Goal: Task Accomplishment & Management: Use online tool/utility

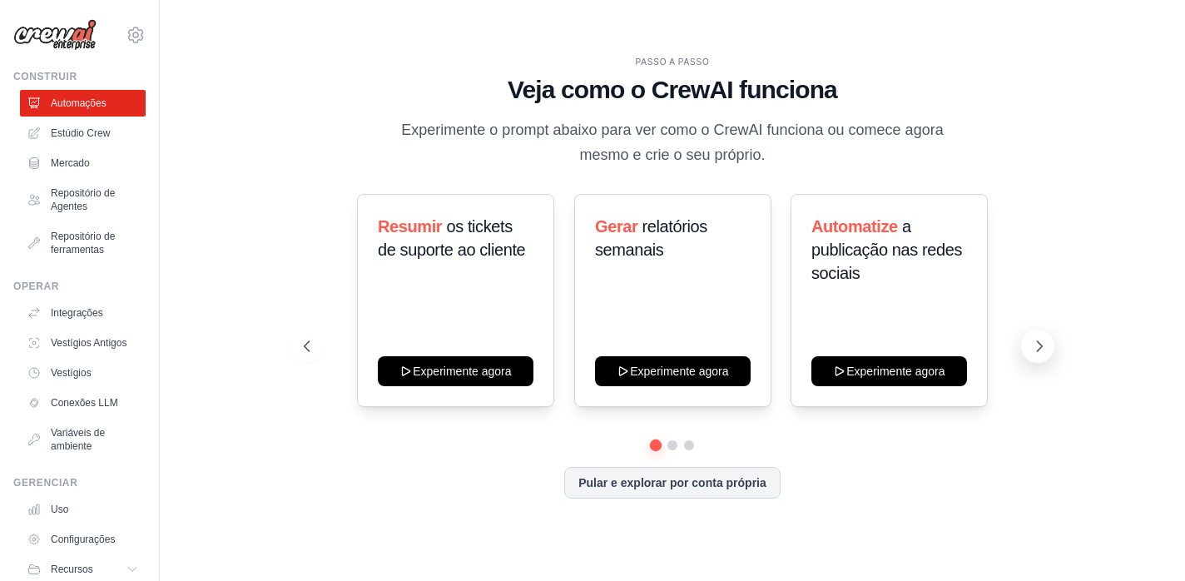
click at [1036, 347] on icon at bounding box center [1039, 346] width 17 height 17
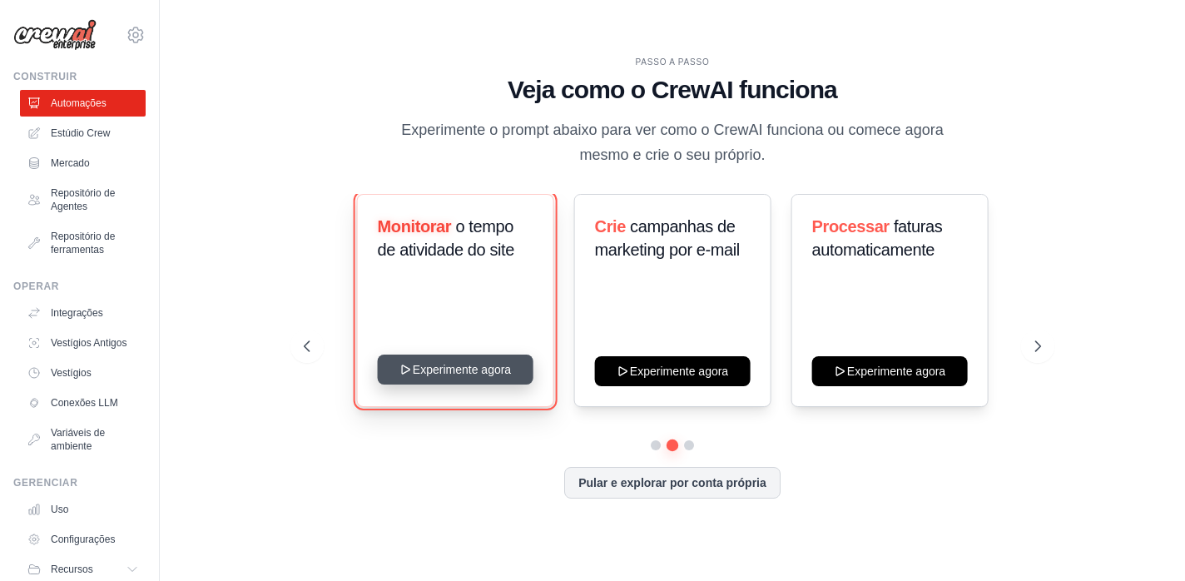
click at [455, 365] on button "Experimente agora" at bounding box center [456, 370] width 156 height 30
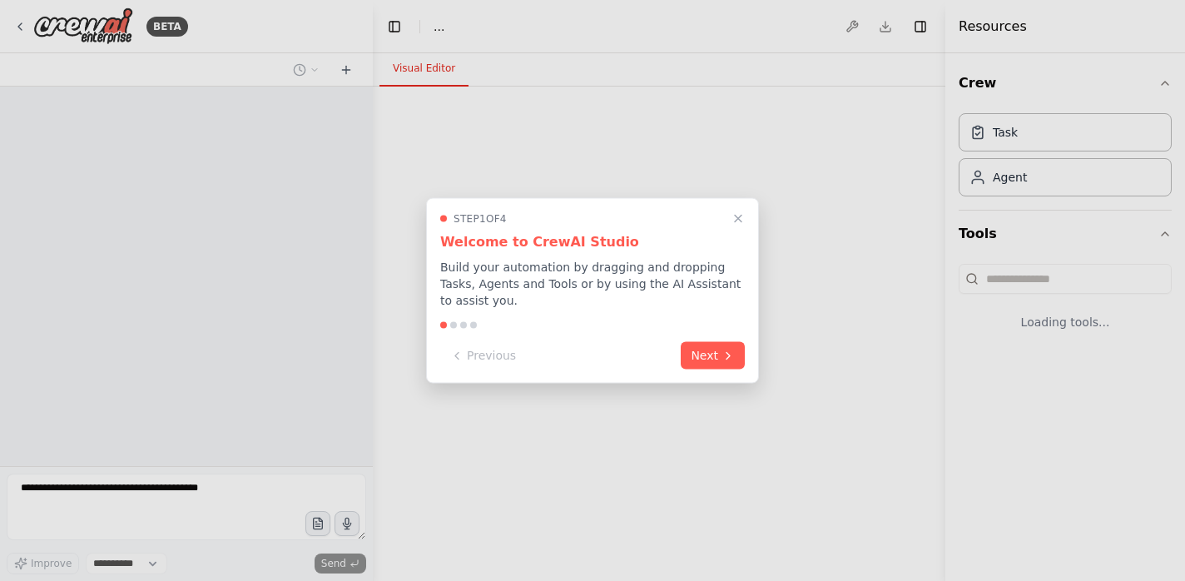
select select "****"
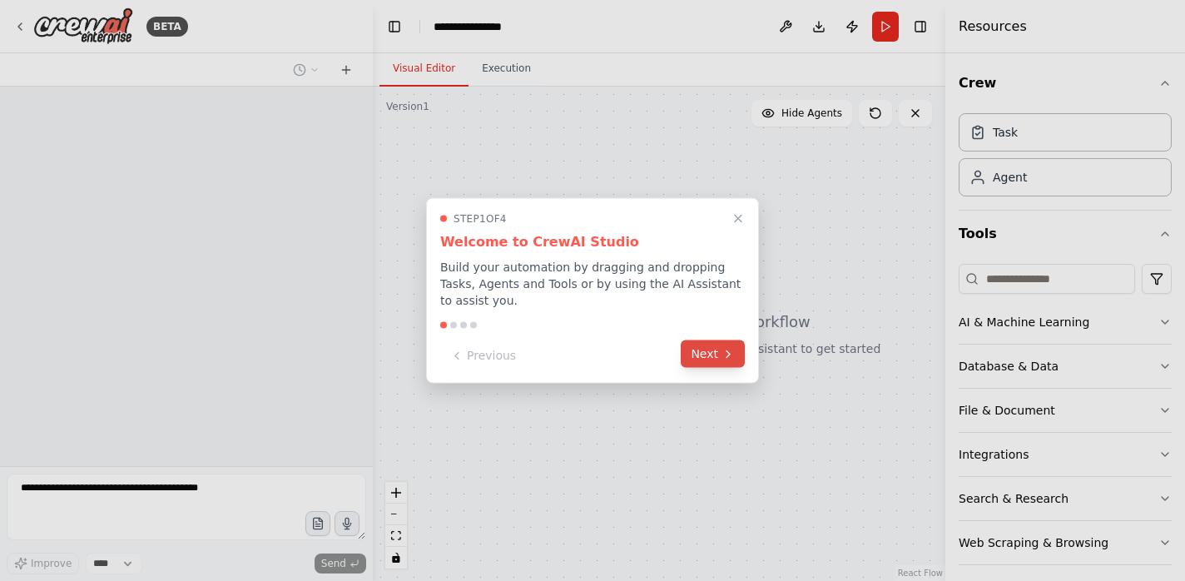
click at [709, 361] on button "Next" at bounding box center [713, 353] width 64 height 27
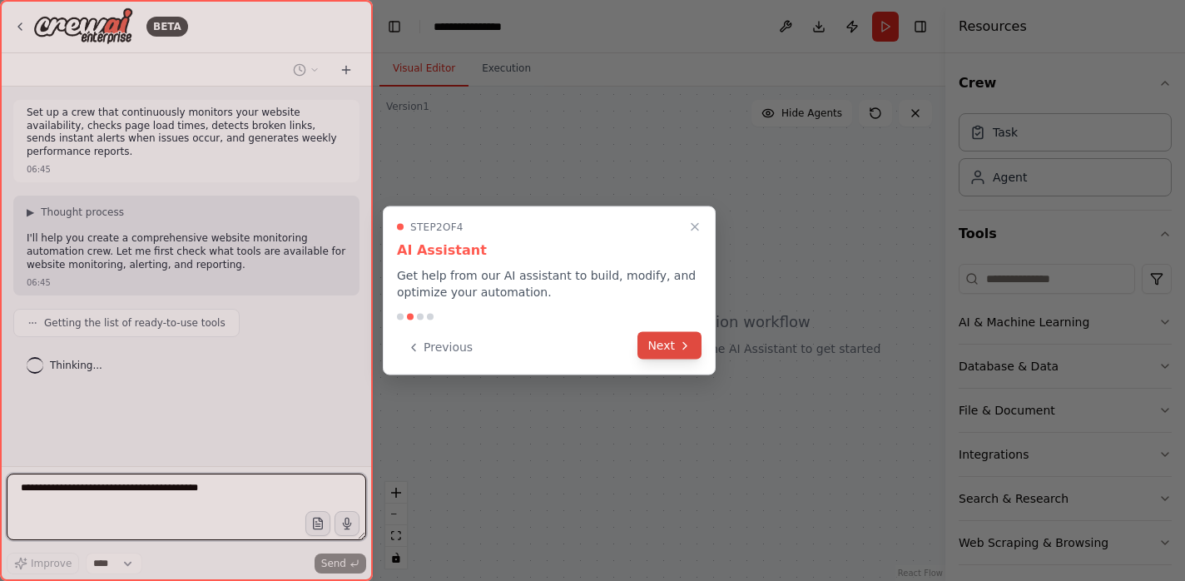
click at [677, 345] on button "Next" at bounding box center [670, 345] width 64 height 27
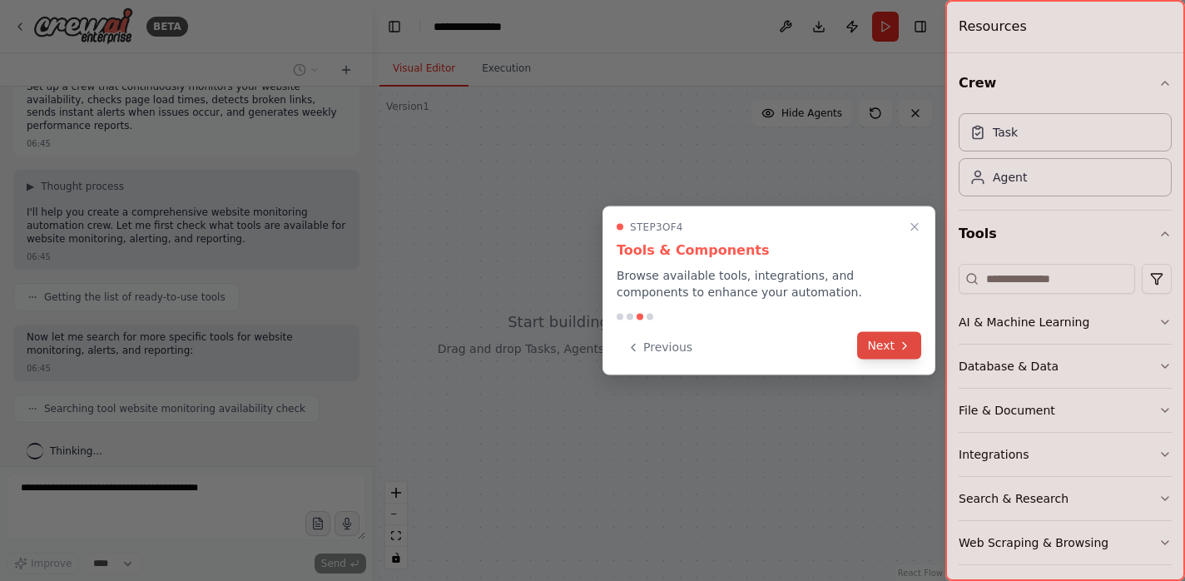
scroll to position [67, 0]
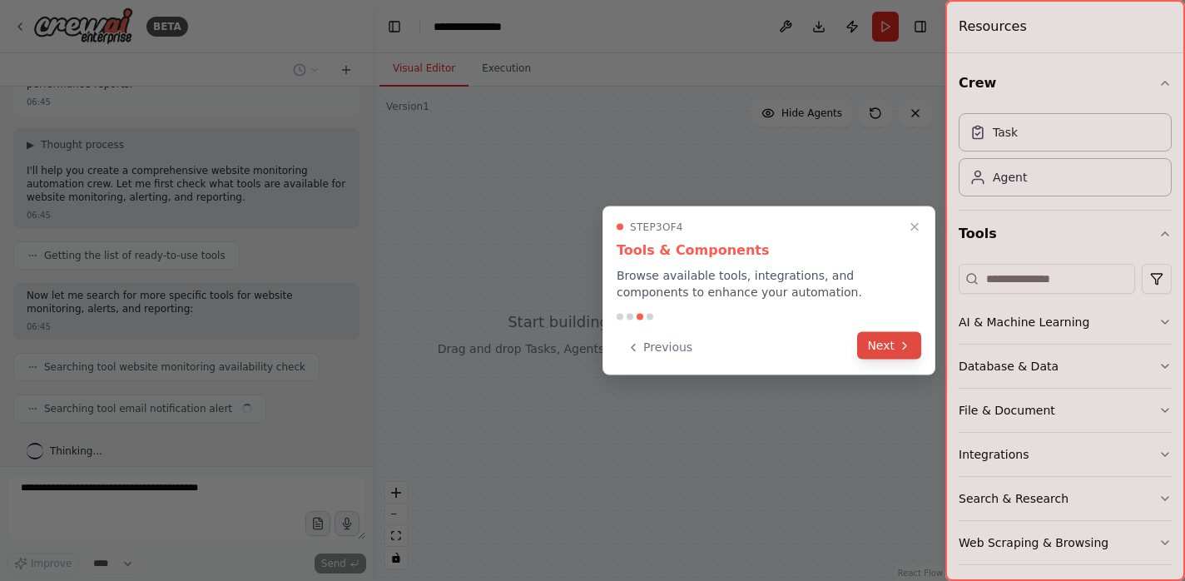
click at [892, 352] on button "Next" at bounding box center [889, 345] width 64 height 27
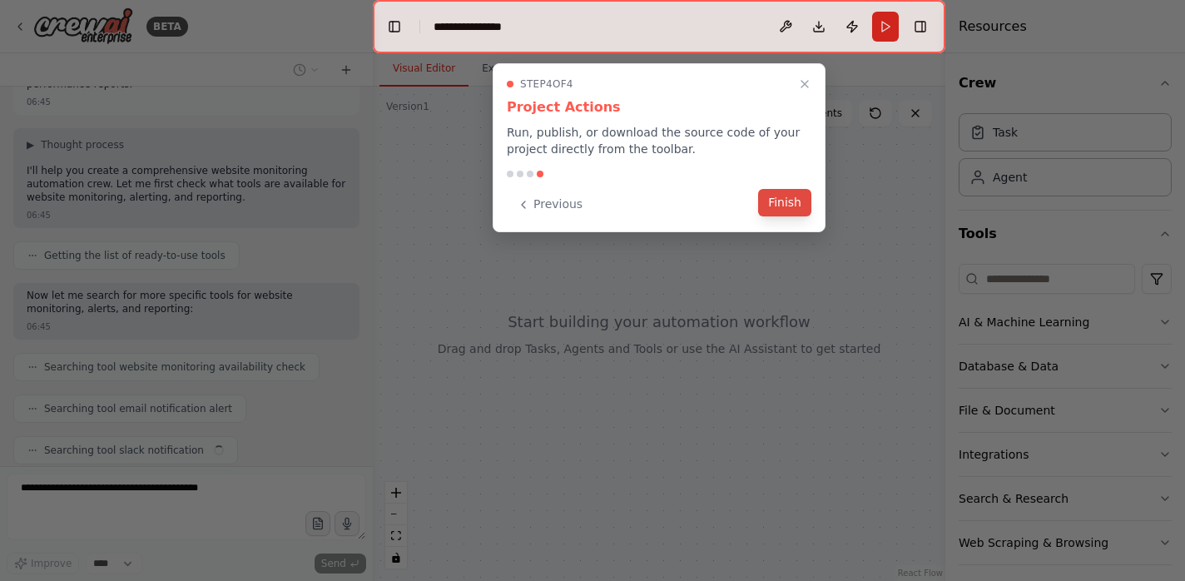
scroll to position [109, 0]
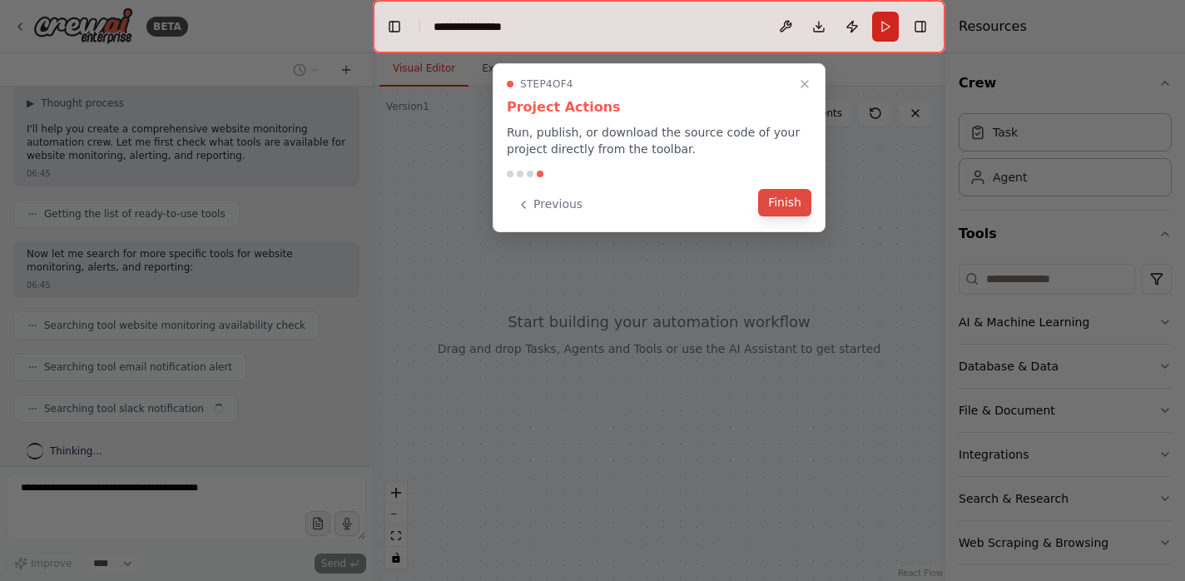
click at [792, 202] on button "Finish" at bounding box center [784, 202] width 53 height 27
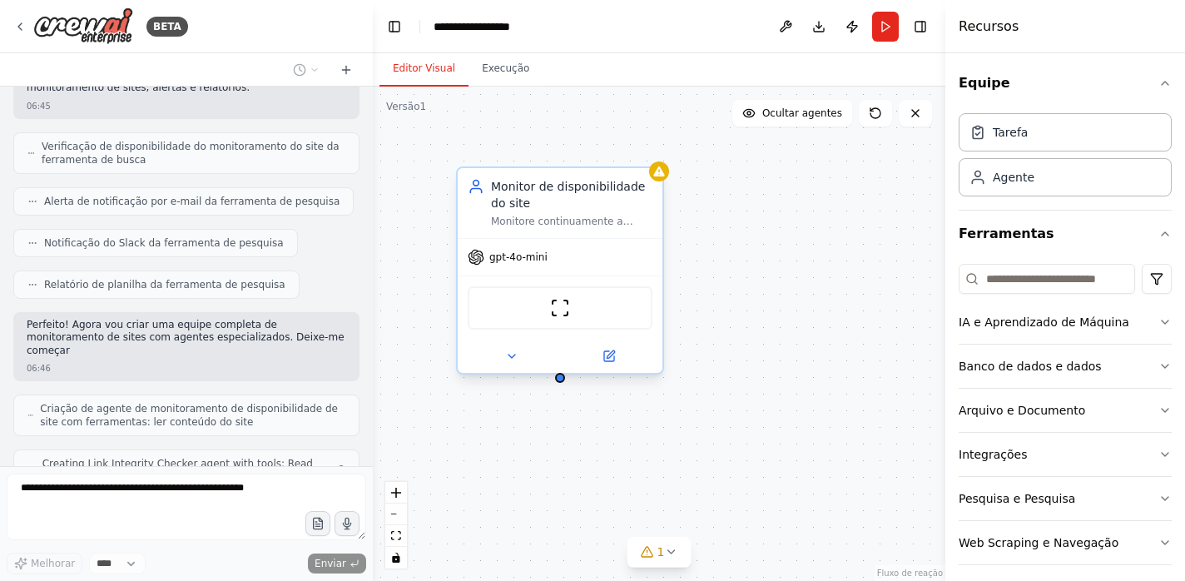
scroll to position [370, 0]
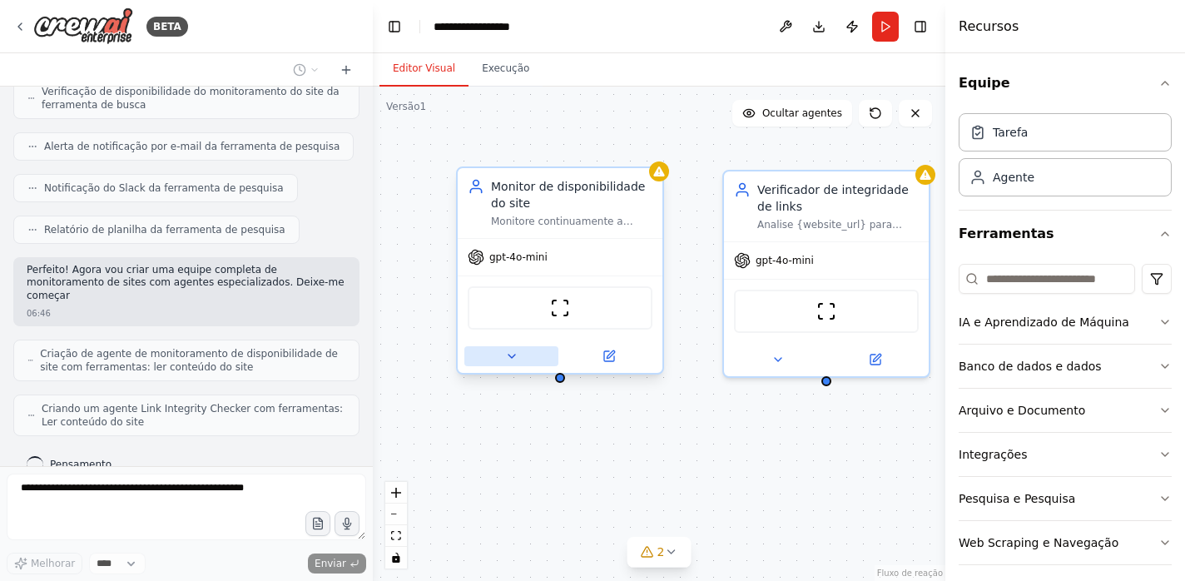
click at [509, 357] on icon at bounding box center [511, 356] width 13 height 13
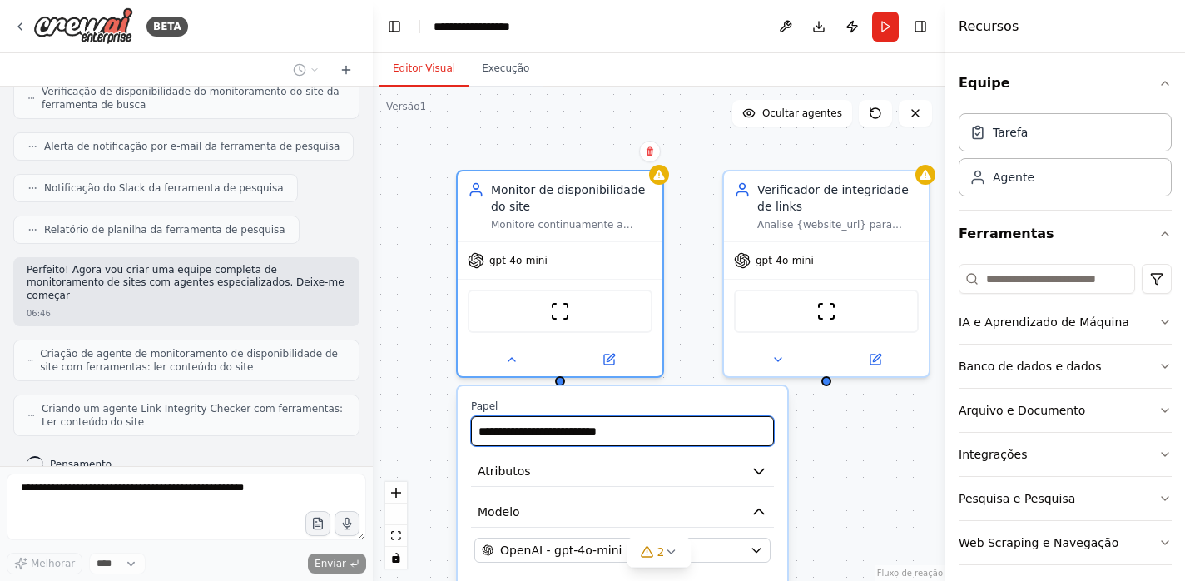
click at [574, 439] on input "**********" at bounding box center [622, 431] width 303 height 30
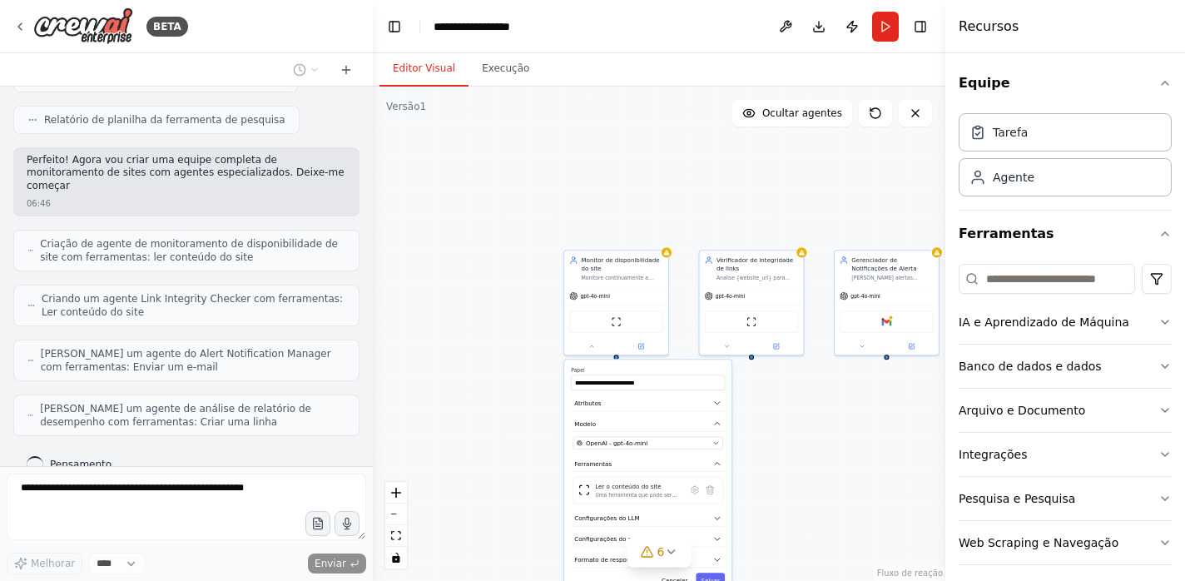
scroll to position [578, 0]
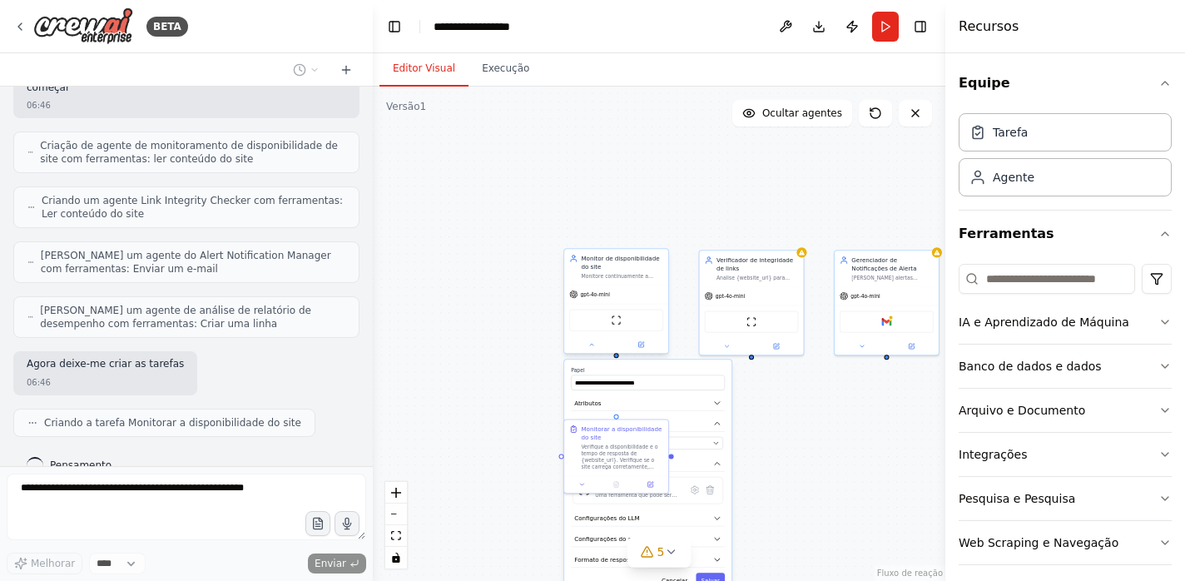
click at [615, 301] on div "gpt-4o-mini" at bounding box center [616, 294] width 104 height 18
click at [617, 322] on img at bounding box center [616, 320] width 10 height 10
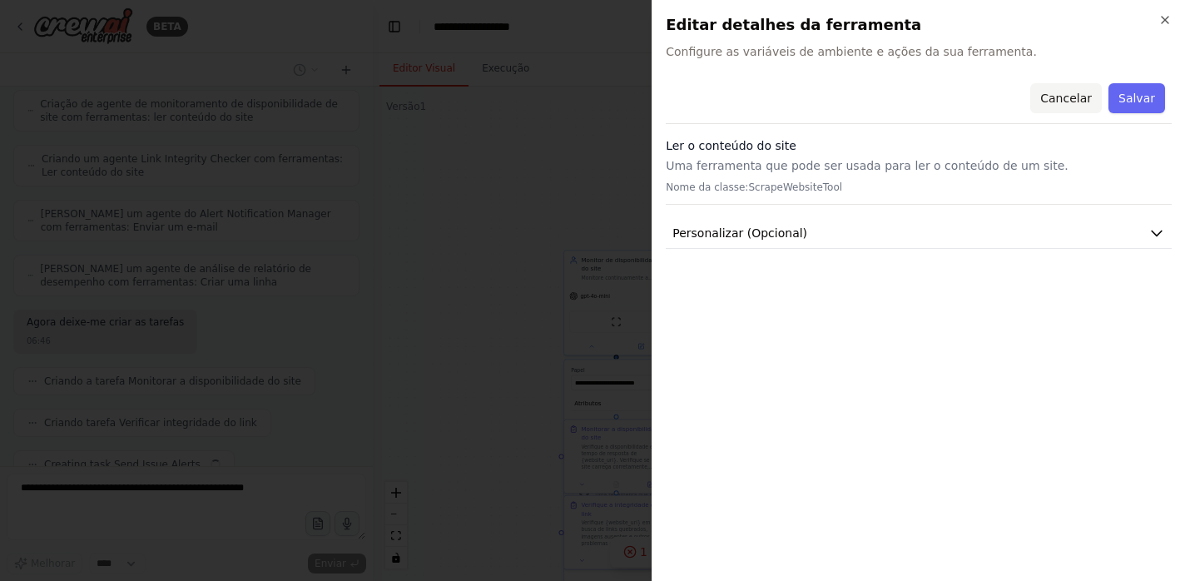
scroll to position [661, 0]
click at [1083, 103] on font "Cancelar" at bounding box center [1067, 98] width 52 height 13
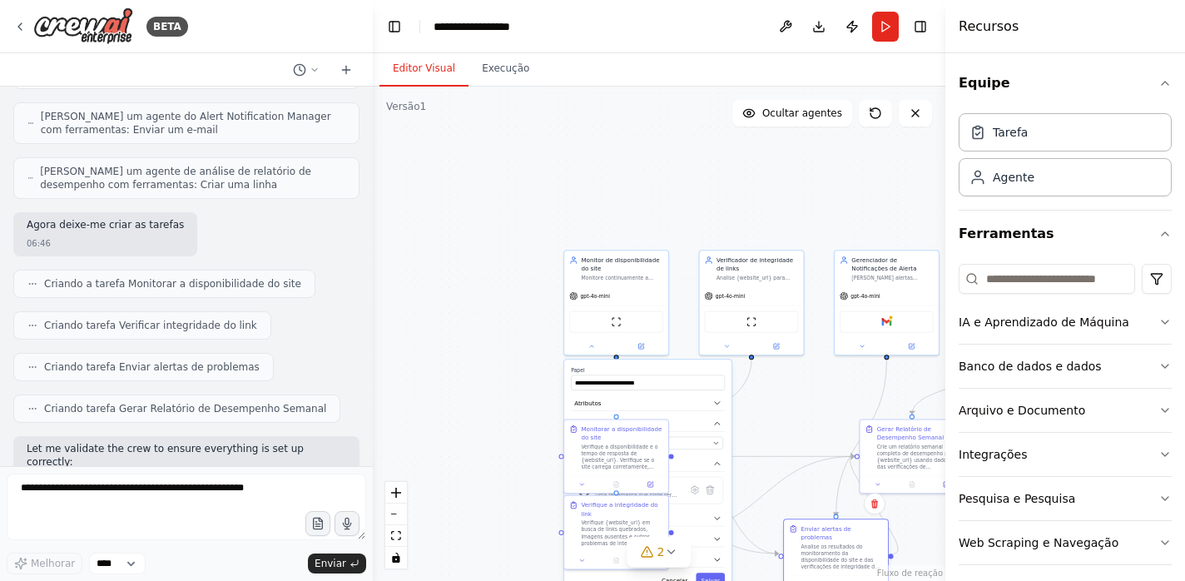
scroll to position [802, 0]
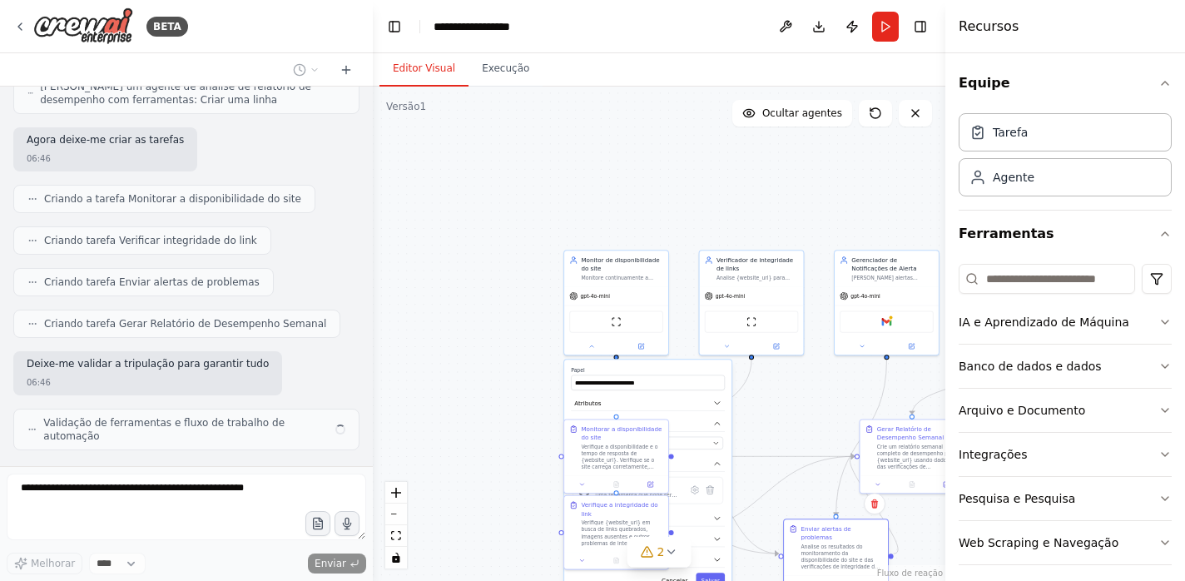
drag, startPoint x: 765, startPoint y: 493, endPoint x: 836, endPoint y: 543, distance: 86.6
click at [836, 543] on div ".deletable-edge-delete-btn { width: 20px; height: 20px; border: 0px solid #ffff…" at bounding box center [659, 334] width 573 height 494
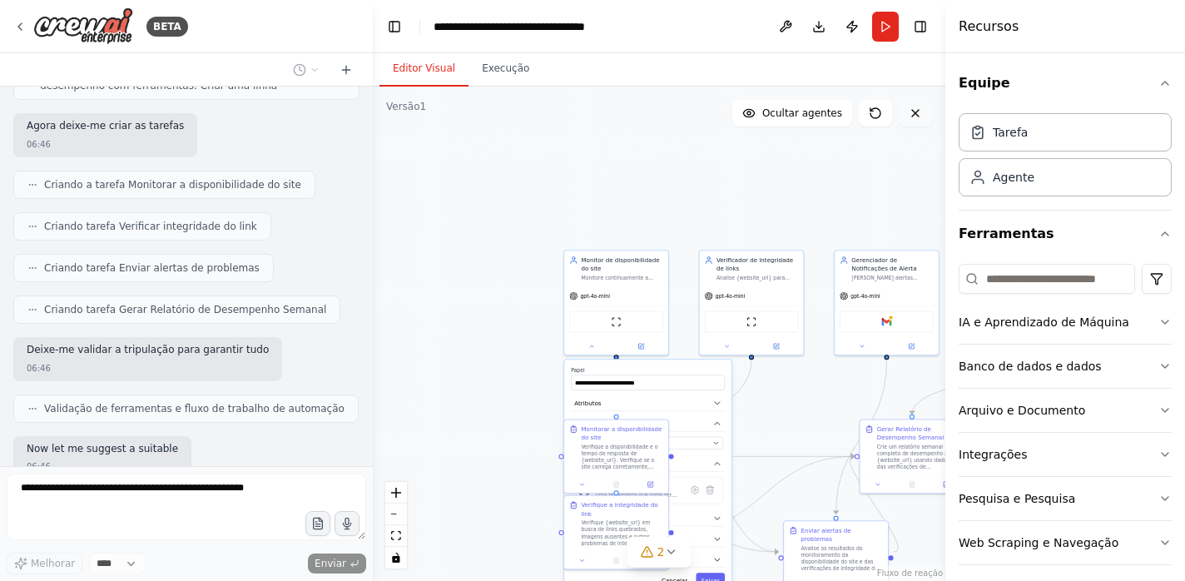
scroll to position [901, 0]
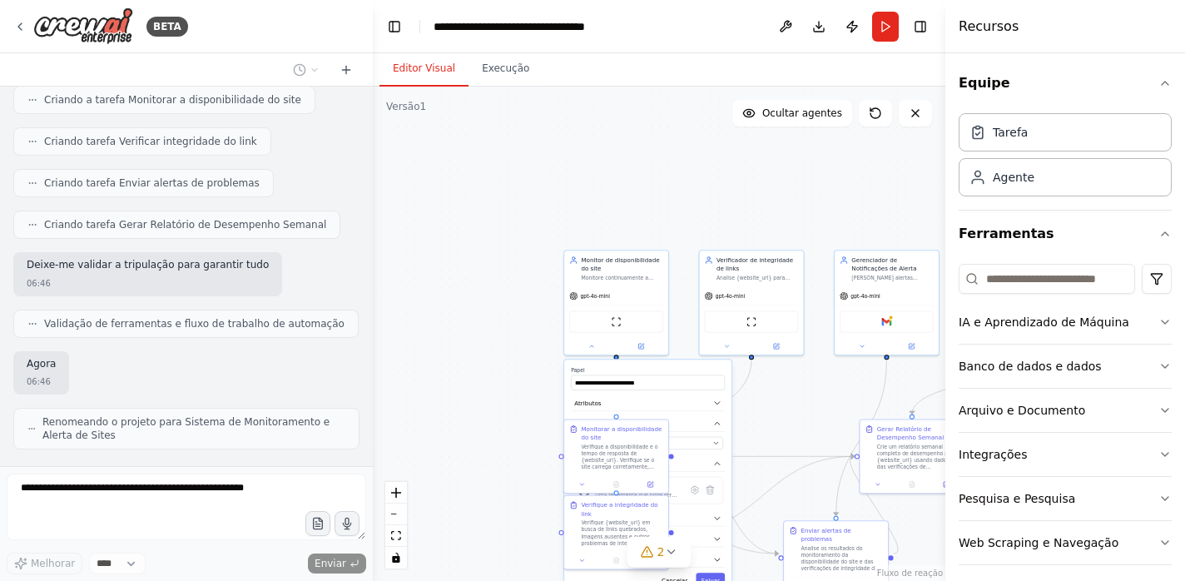
click at [702, 187] on div ".deletable-edge-delete-btn { width: 20px; height: 20px; border: 0px solid #ffff…" at bounding box center [659, 334] width 573 height 494
drag, startPoint x: 791, startPoint y: 324, endPoint x: 785, endPoint y: 241, distance: 82.6
click at [785, 241] on div "Ferramenta de site de raspagem" at bounding box center [751, 235] width 92 height 22
click at [805, 350] on div ".deletable-edge-delete-btn { width: 20px; height: 20px; border: 0px solid #ffff…" at bounding box center [659, 334] width 573 height 494
click at [1168, 83] on icon "button" at bounding box center [1165, 83] width 7 height 3
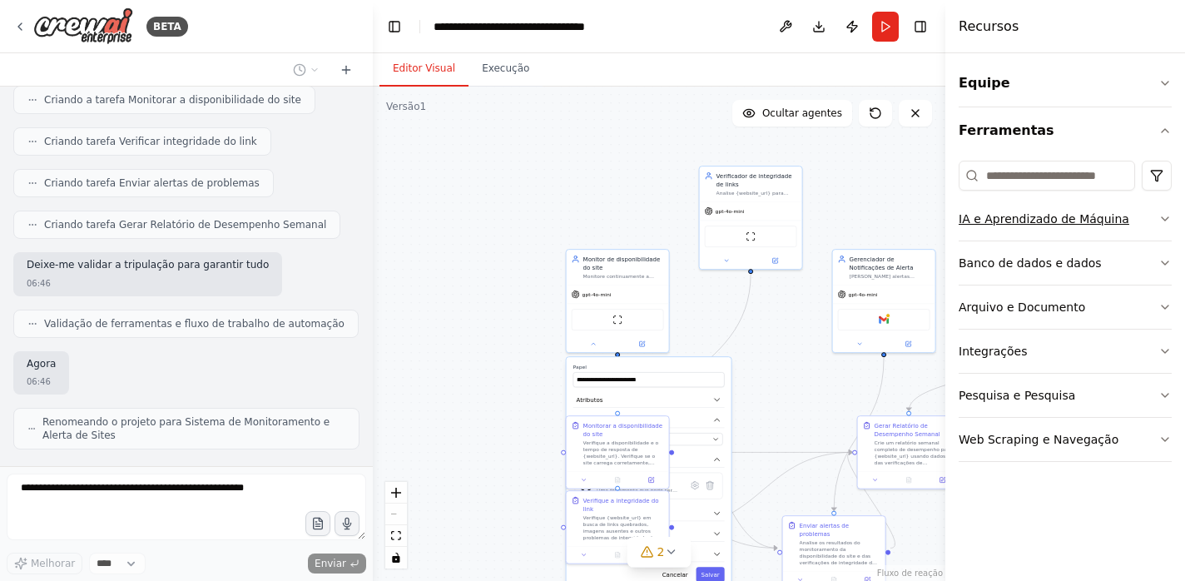
click at [1023, 220] on font "IA e Aprendizado de Máquina" at bounding box center [1044, 218] width 171 height 13
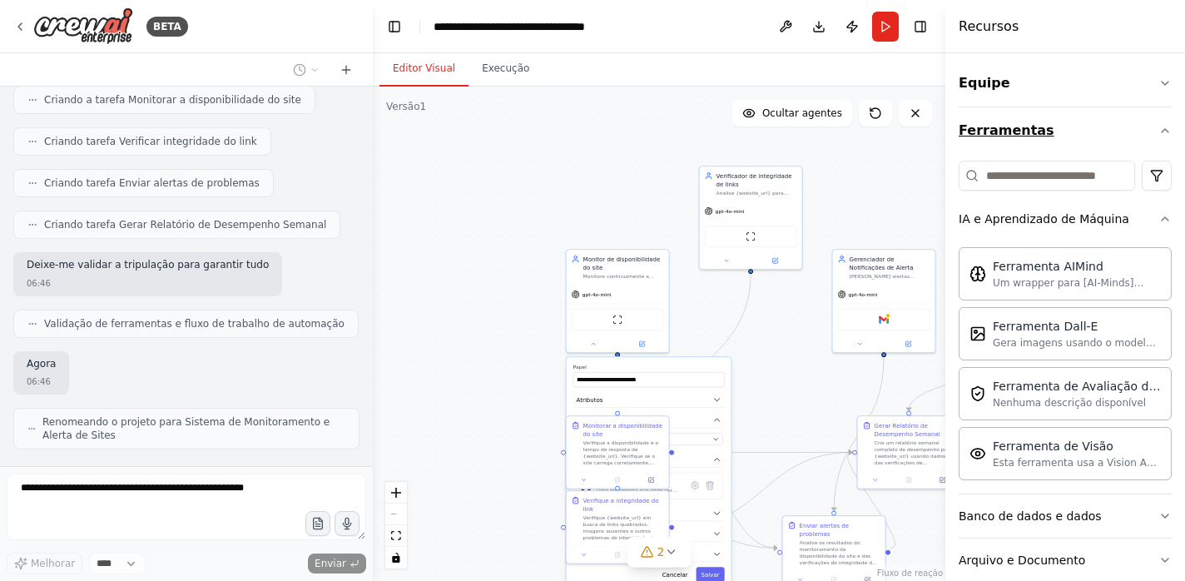
click at [1170, 133] on icon "button" at bounding box center [1165, 130] width 13 height 13
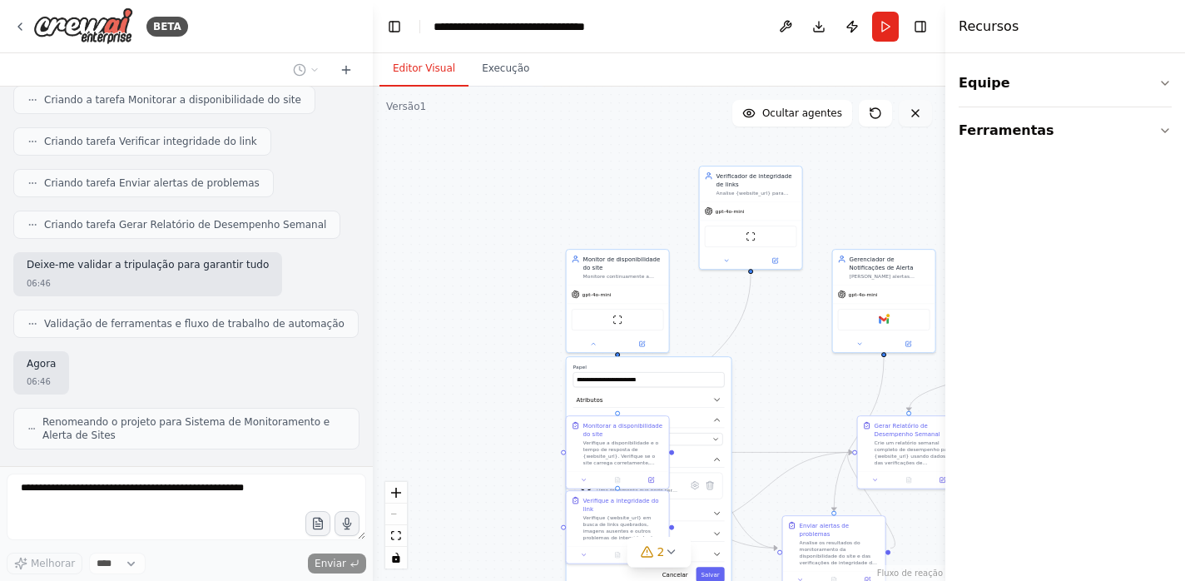
click at [922, 113] on button at bounding box center [915, 113] width 33 height 27
click at [916, 116] on icon at bounding box center [915, 113] width 13 height 13
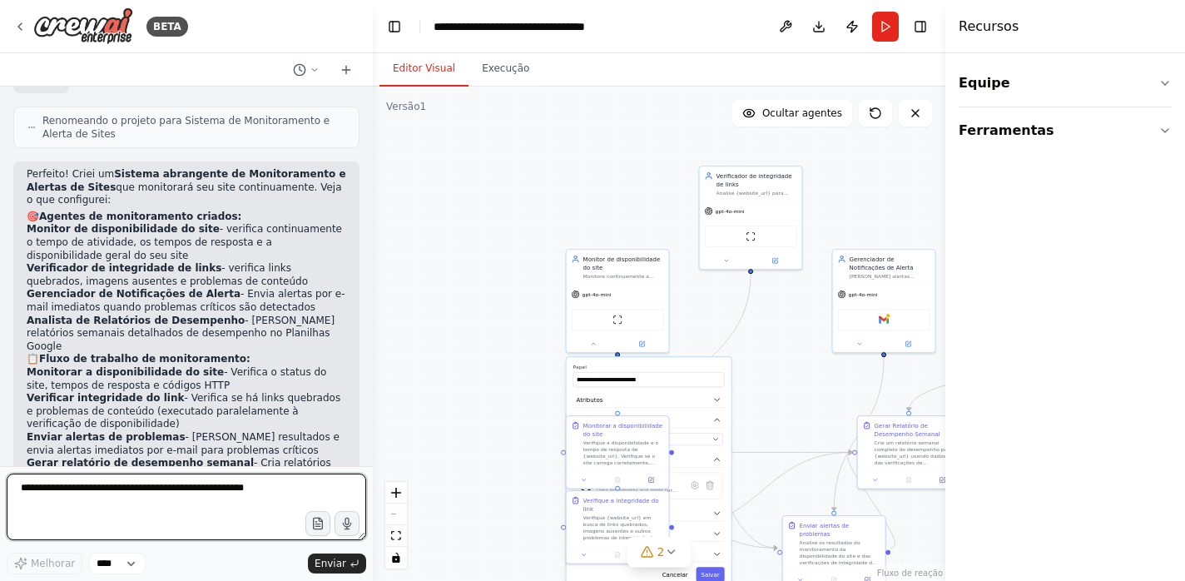
scroll to position [1212, 0]
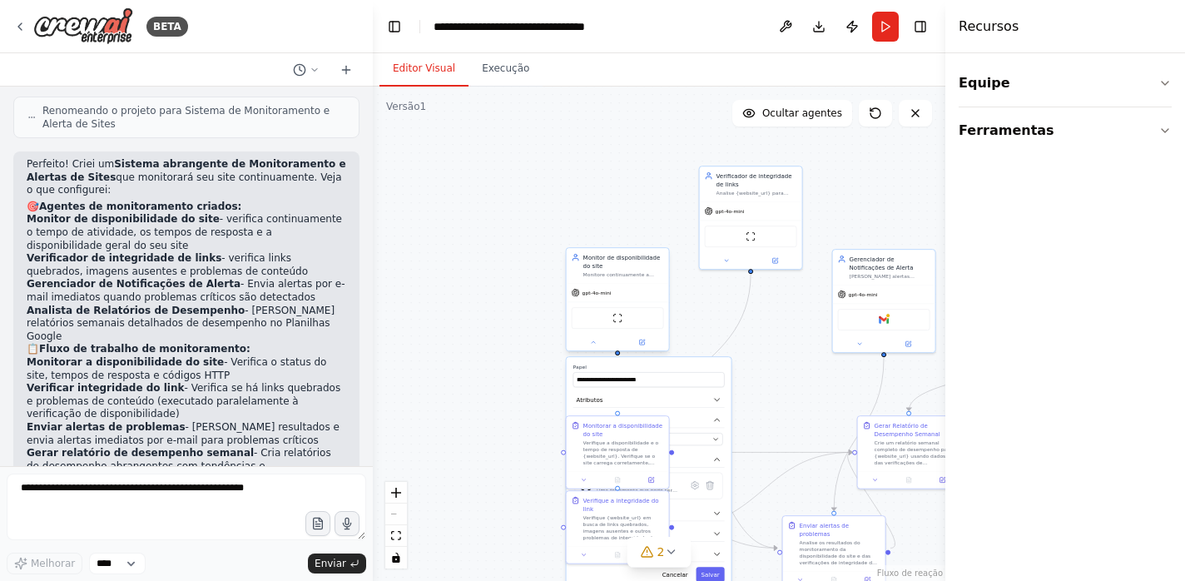
click at [598, 276] on font "Monitore continuamente a disponibilidade do site {website_url}, verifique os te…" at bounding box center [624, 305] width 81 height 66
click at [638, 400] on button "Atributos" at bounding box center [650, 400] width 152 height 16
click at [640, 405] on button "Atributos" at bounding box center [650, 400] width 152 height 16
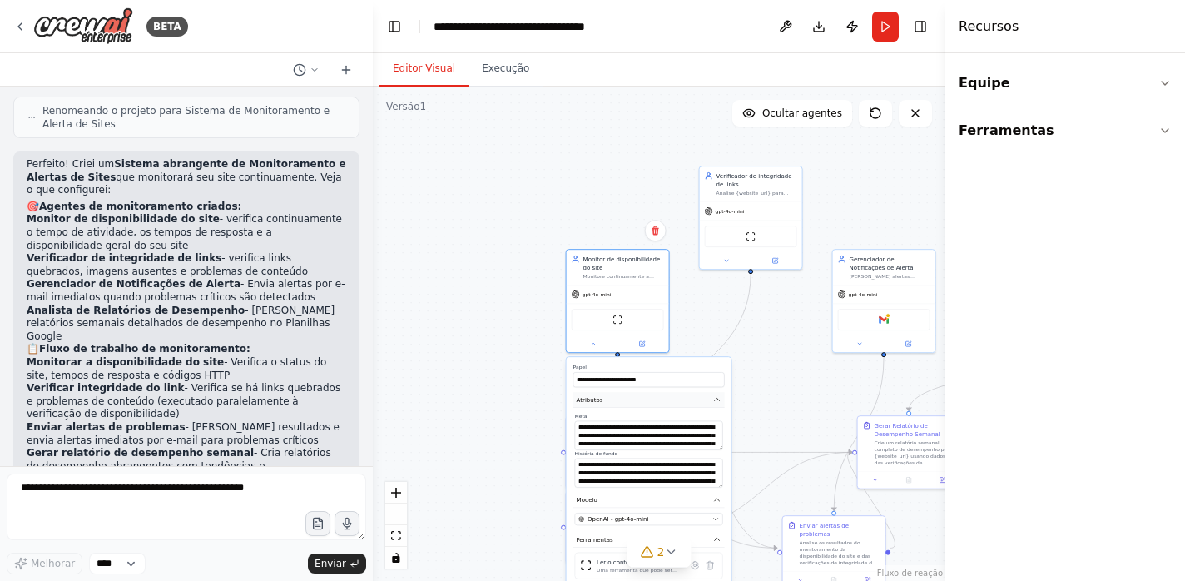
click at [644, 394] on button "Atributos" at bounding box center [650, 400] width 152 height 16
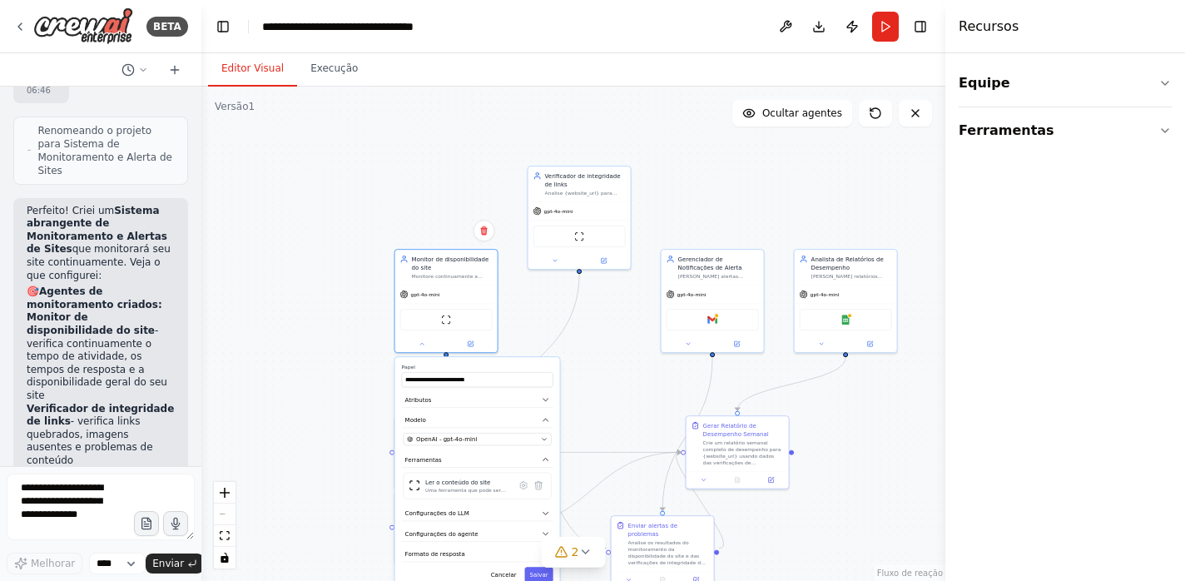
scroll to position [1759, 0]
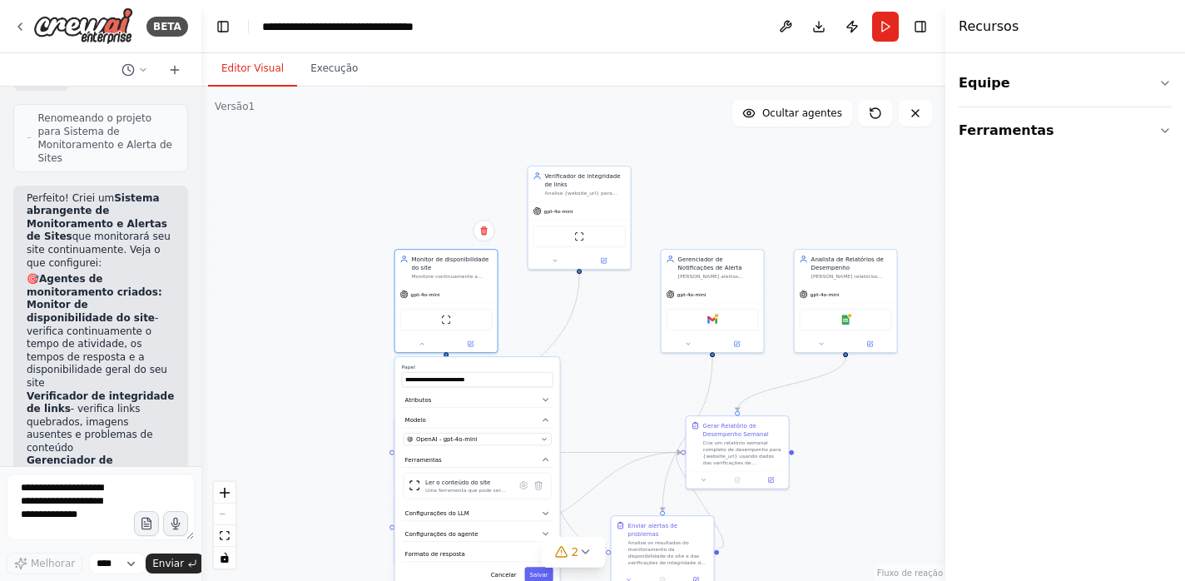
drag, startPoint x: 370, startPoint y: 248, endPoint x: 200, endPoint y: 236, distance: 170.3
click at [200, 236] on div "BETA Crie uma equipe que monitore continuamente a disponibilidade do seu site, …" at bounding box center [592, 290] width 1185 height 581
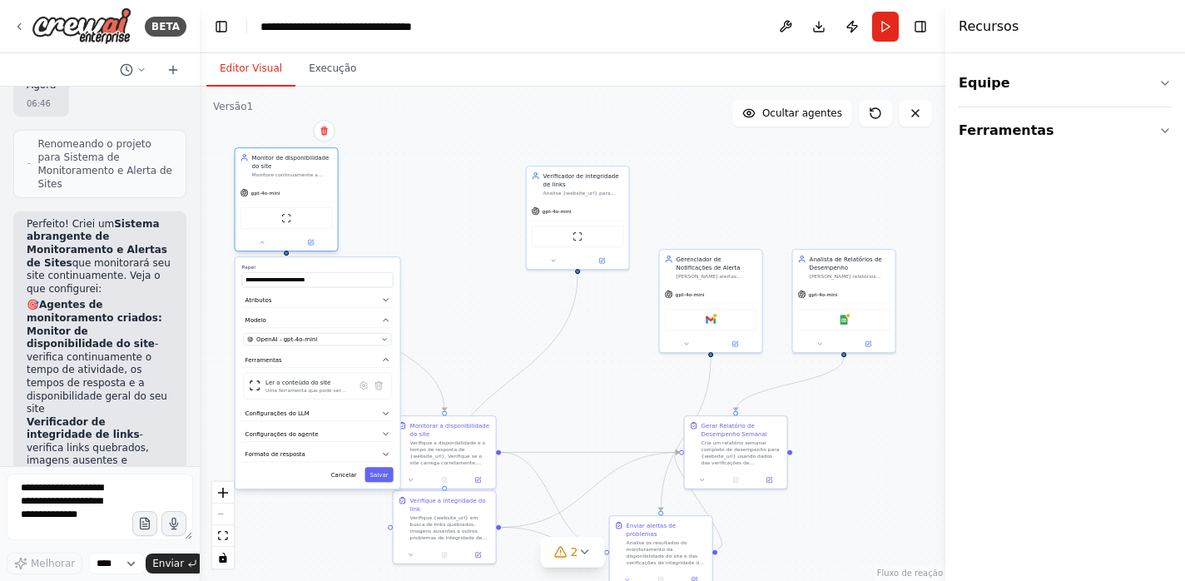
drag, startPoint x: 453, startPoint y: 293, endPoint x: 291, endPoint y: 194, distance: 190.2
click at [291, 194] on div "gpt-4o-mini" at bounding box center [287, 193] width 102 height 18
drag, startPoint x: 458, startPoint y: 443, endPoint x: 497, endPoint y: 383, distance: 71.6
click at [497, 383] on font "Verifique a disponibilidade e o tempo de resposta de {website_url}. Verifique s…" at bounding box center [491, 419] width 79 height 79
drag, startPoint x: 472, startPoint y: 519, endPoint x: 509, endPoint y: 488, distance: 48.4
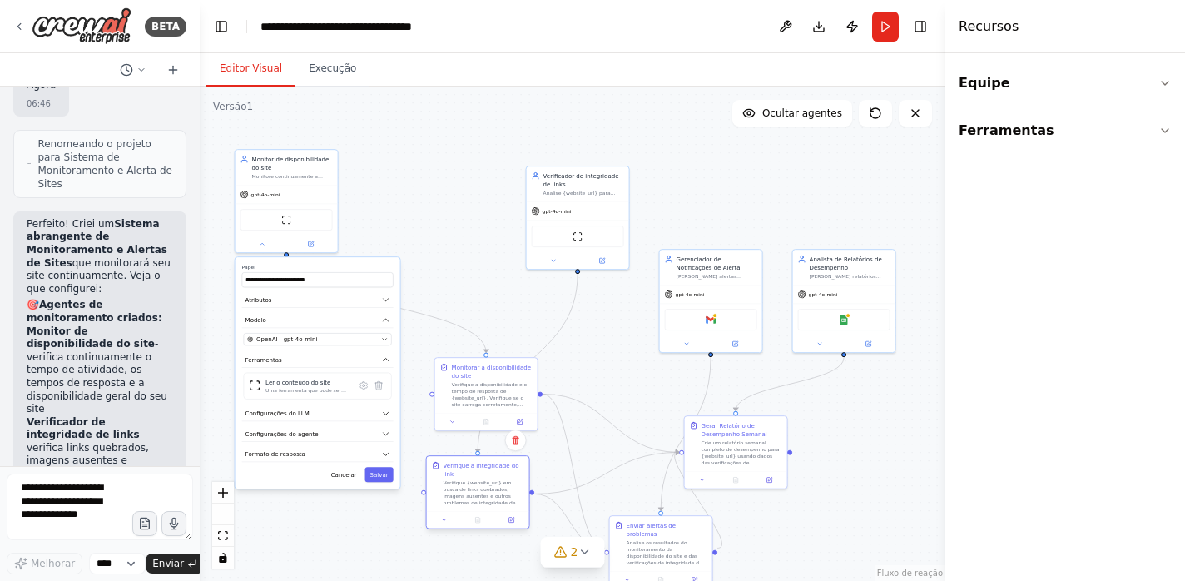
click at [509, 488] on font "Verifique {website_url} em busca de links quebrados, imagens ausentes e outros …" at bounding box center [483, 519] width 78 height 79
click at [296, 172] on font "Monitore continuamente a disponibilidade do site {website_url}, verifique os te…" at bounding box center [292, 205] width 81 height 66
click at [296, 181] on div "Monitor de disponibilidade do site Monitore continuamente a disponibilidade do …" at bounding box center [287, 165] width 102 height 35
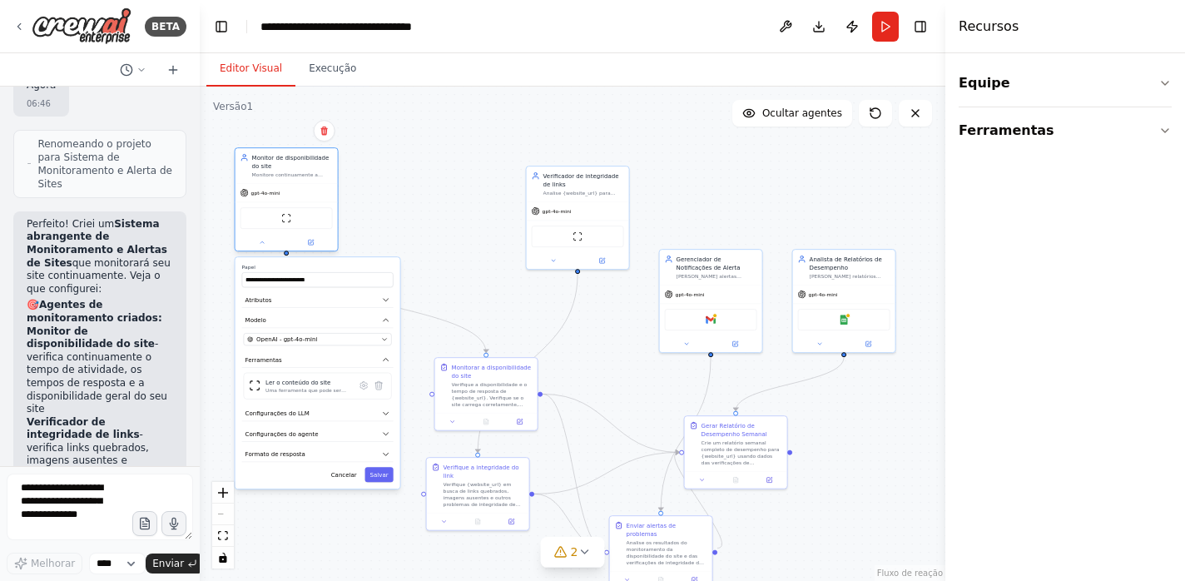
click at [295, 195] on div "gpt-4o-mini" at bounding box center [287, 193] width 102 height 18
click at [288, 223] on div "Ferramenta de site de raspagem" at bounding box center [287, 218] width 92 height 22
click at [271, 167] on div "Monitor de disponibilidade do site" at bounding box center [292, 161] width 81 height 17
click at [311, 244] on icon at bounding box center [310, 242] width 5 height 5
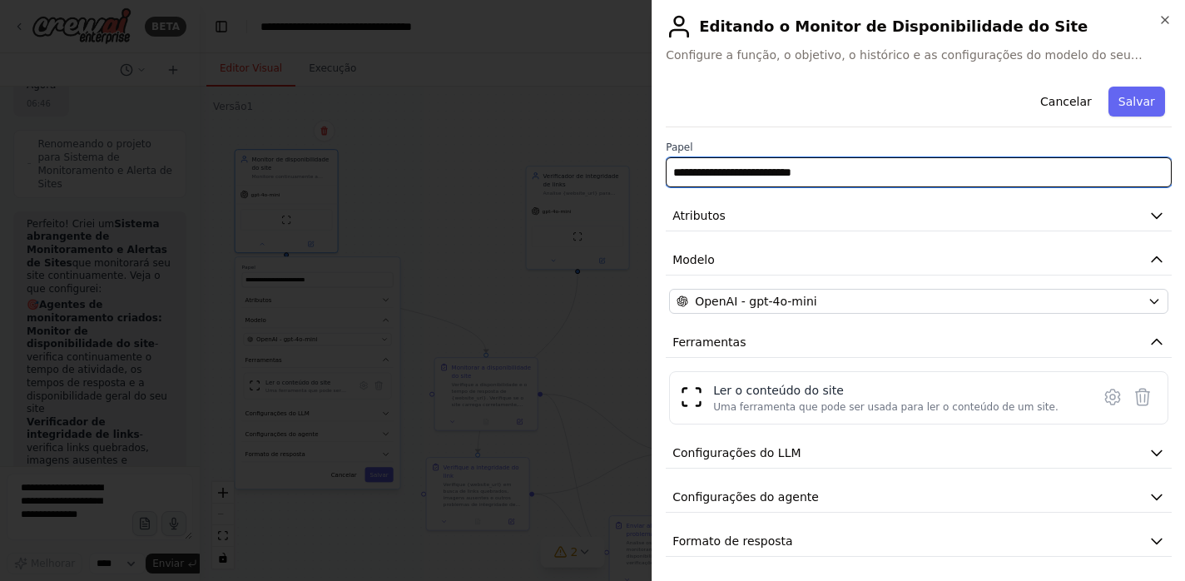
click at [809, 169] on input "**********" at bounding box center [919, 172] width 506 height 30
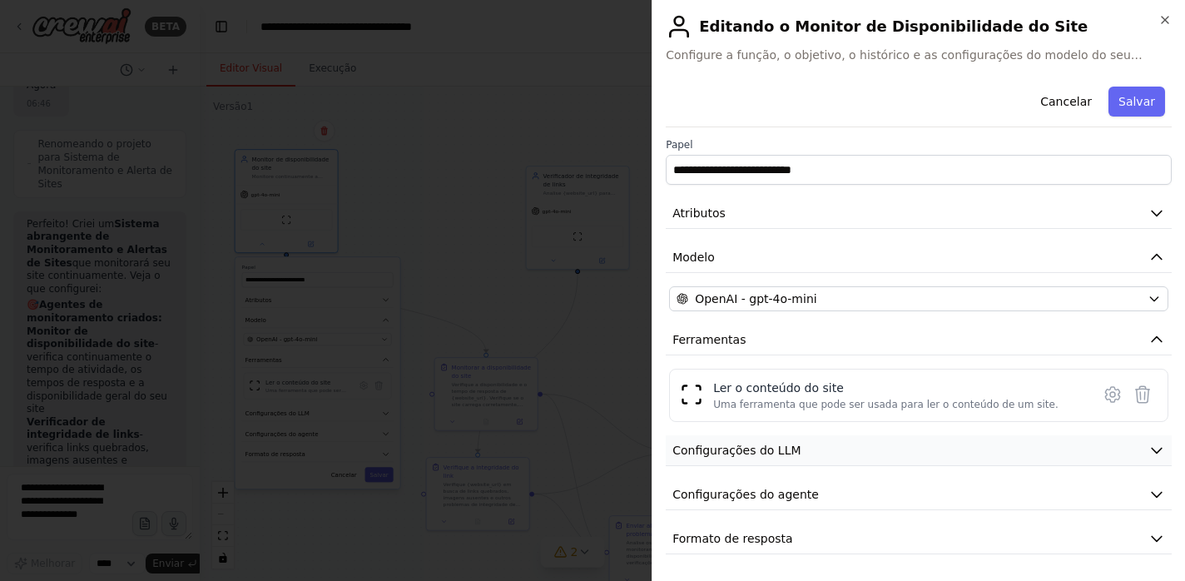
click at [815, 451] on button "Configurações do LLM" at bounding box center [919, 450] width 506 height 31
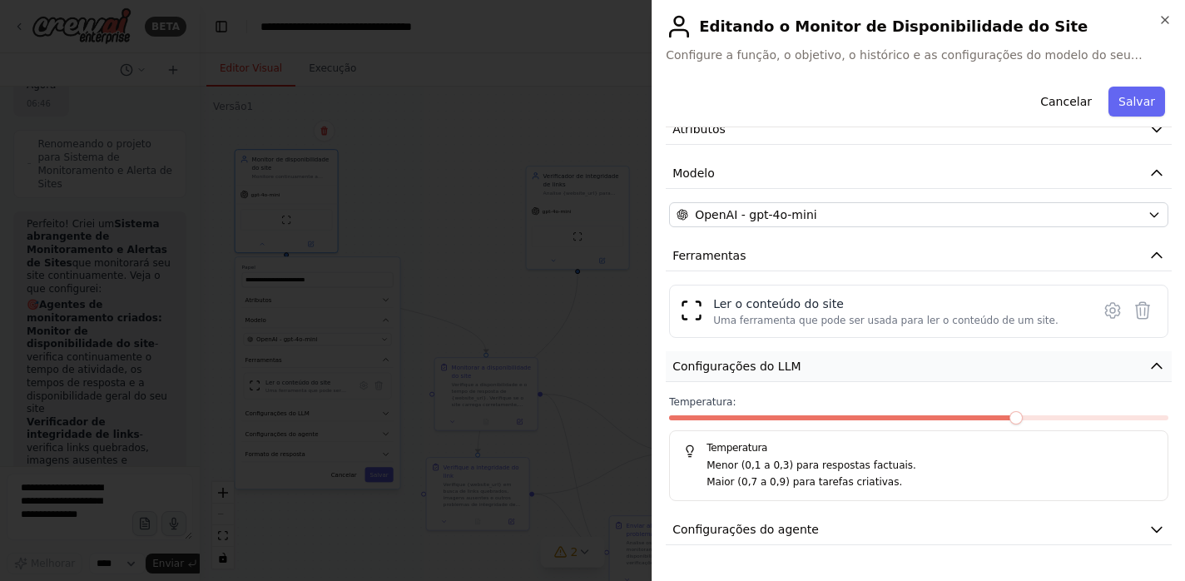
scroll to position [122, 0]
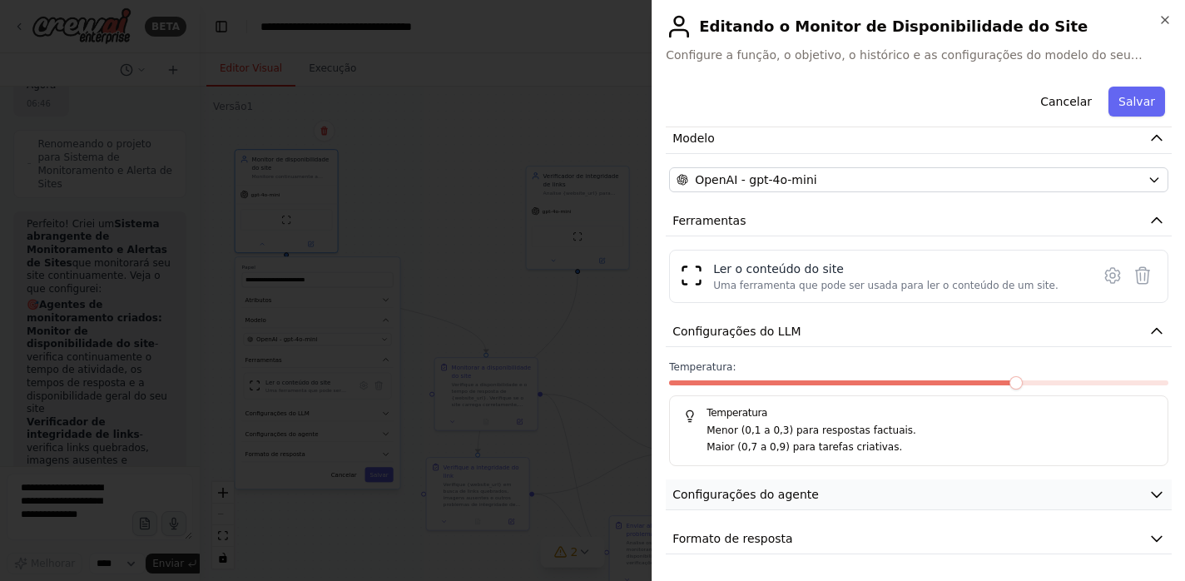
click at [791, 489] on font "Configurações do agente" at bounding box center [746, 494] width 147 height 13
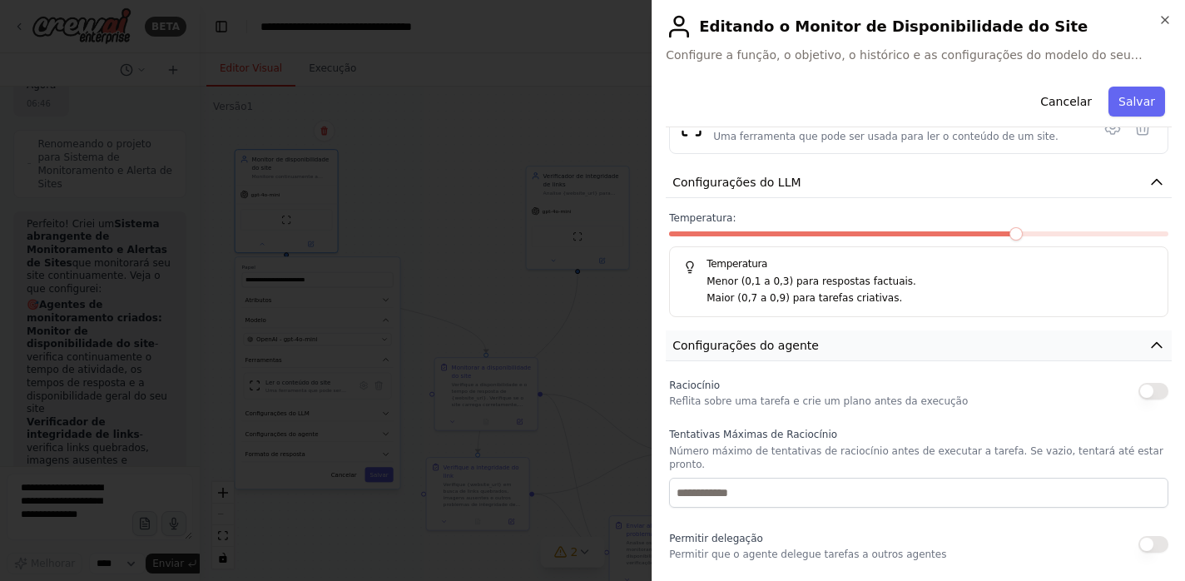
scroll to position [280, 0]
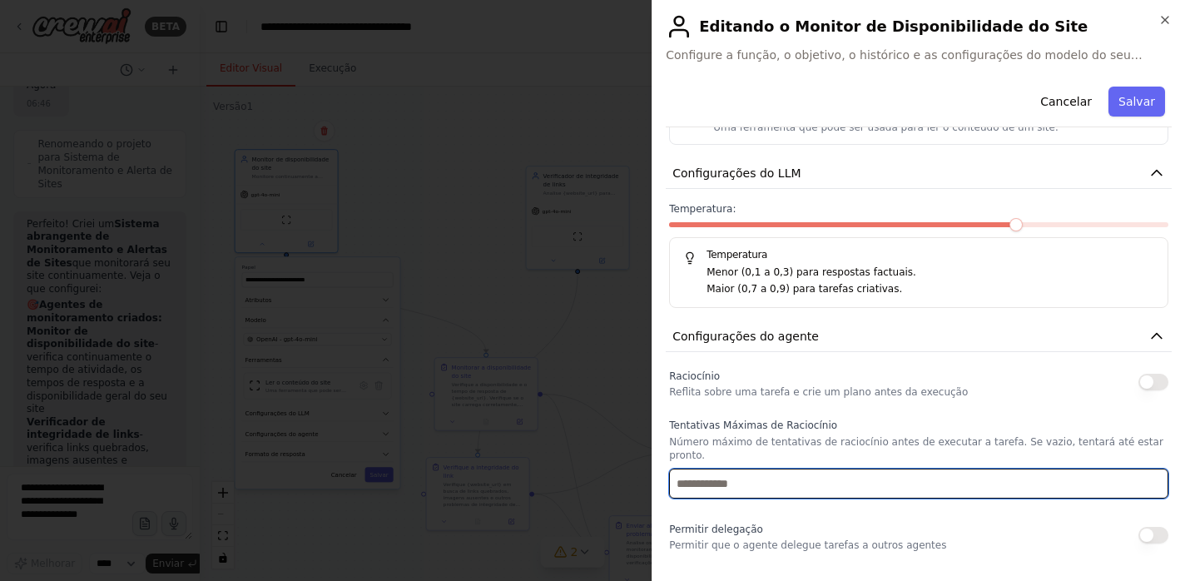
click at [790, 470] on input "number" at bounding box center [918, 484] width 499 height 30
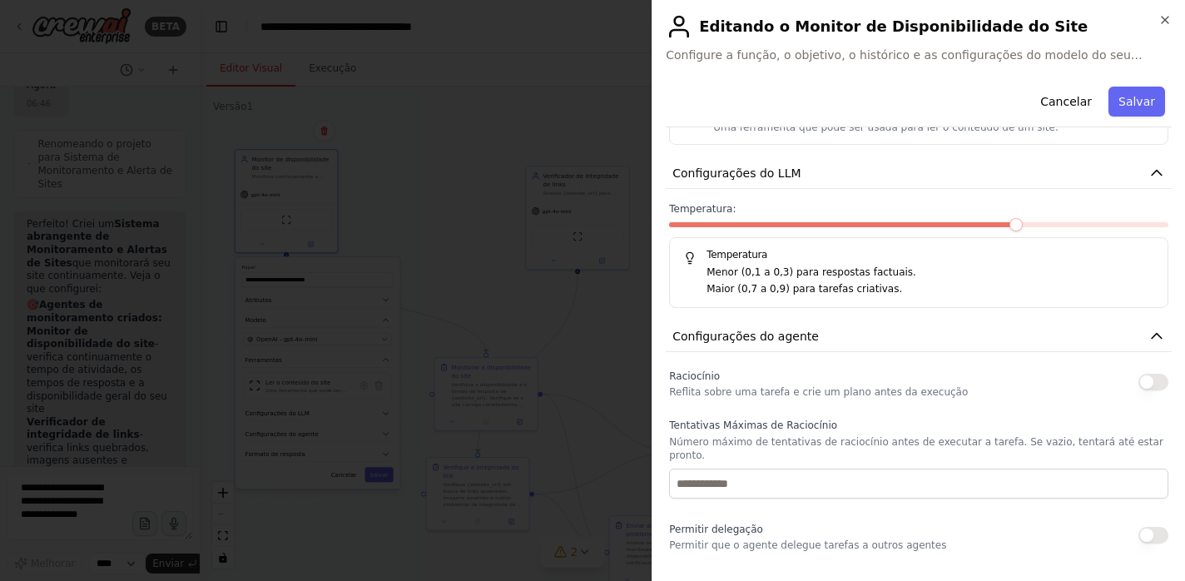
click at [895, 431] on label "Tentativas Máximas de Raciocínio" at bounding box center [918, 425] width 499 height 13
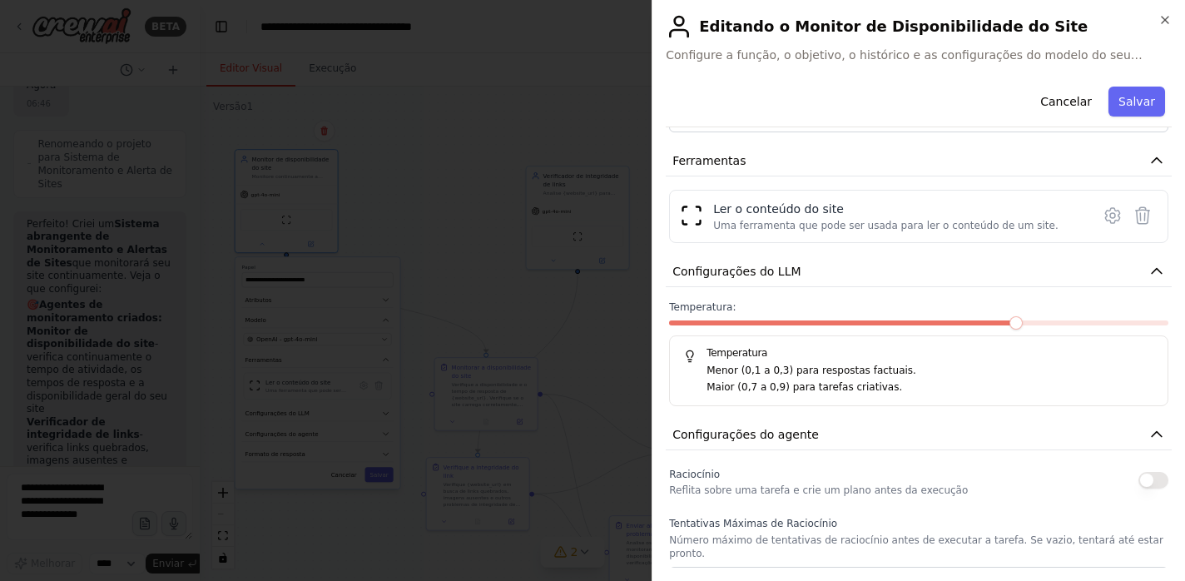
scroll to position [171, 0]
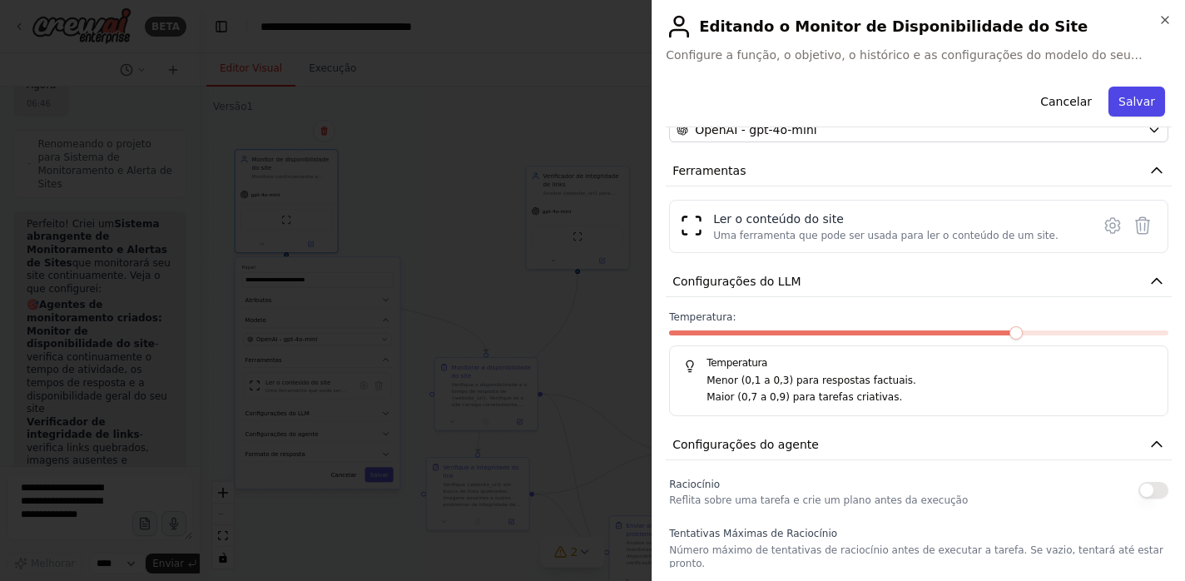
click at [1135, 102] on font "Salvar" at bounding box center [1137, 101] width 37 height 13
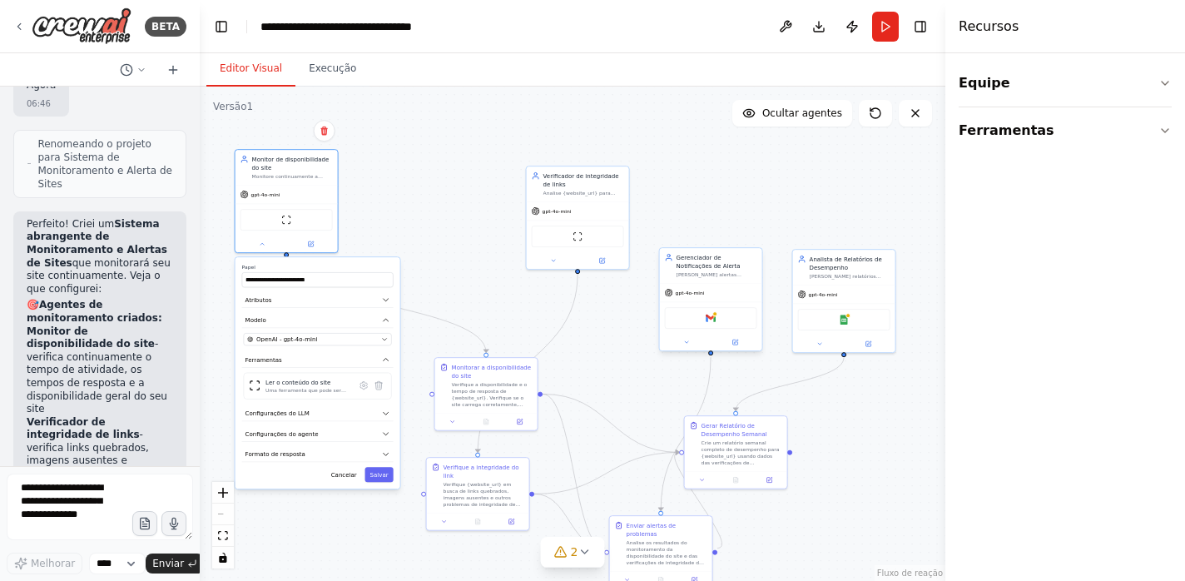
click at [707, 278] on div "Gerenciador de Notificações de Alerta Envie alertas imediatos quando problemas …" at bounding box center [711, 265] width 102 height 35
click at [737, 349] on div at bounding box center [711, 342] width 102 height 17
click at [738, 343] on icon at bounding box center [735, 342] width 7 height 7
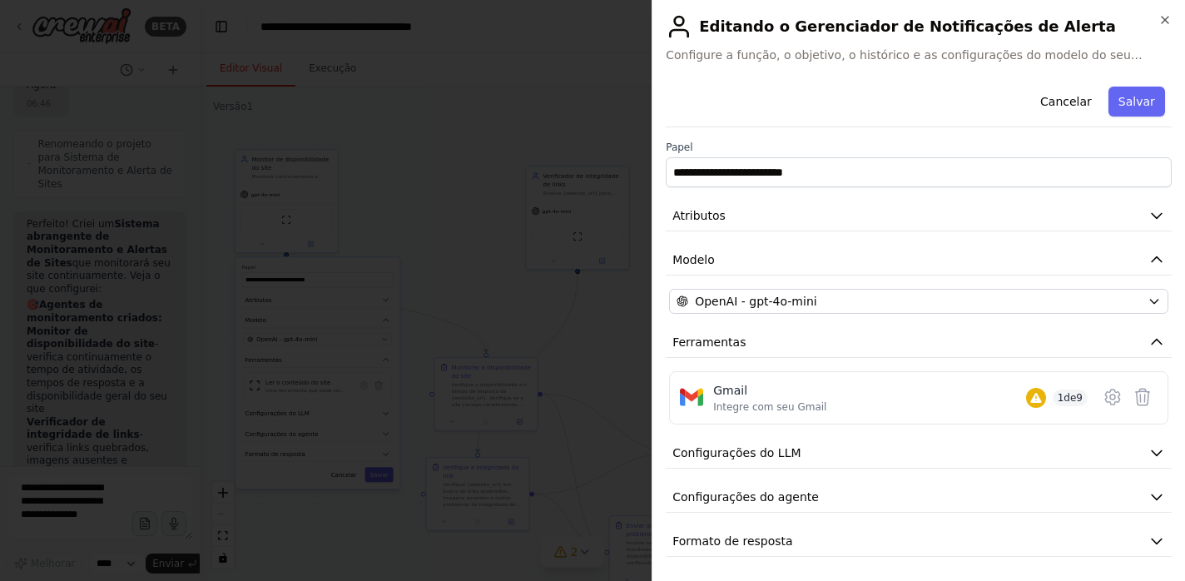
scroll to position [2, 0]
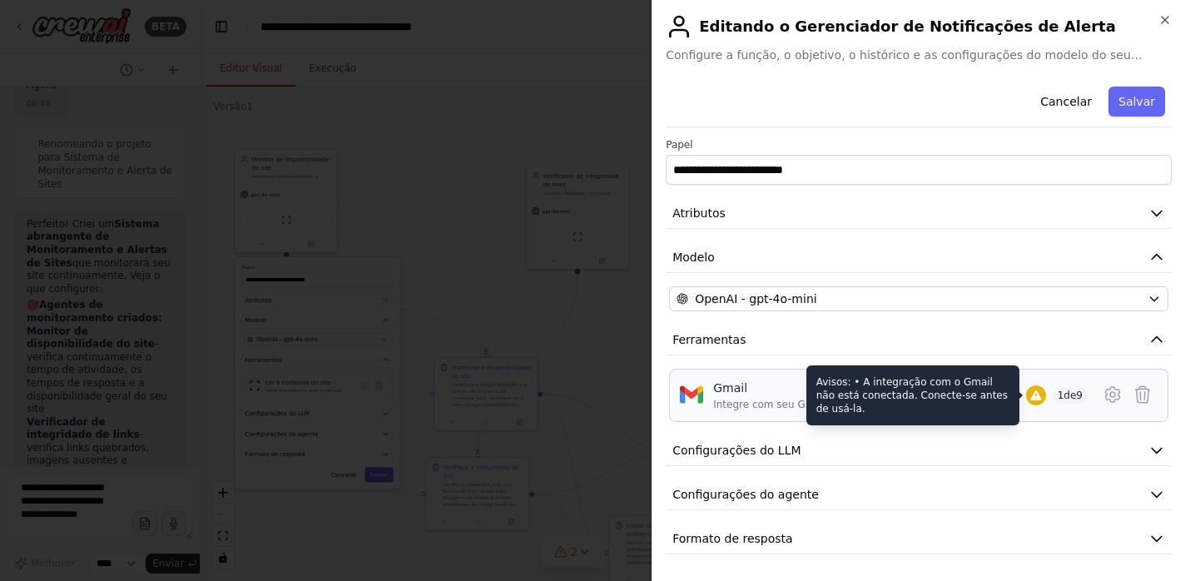
click at [1039, 396] on icon at bounding box center [1036, 395] width 11 height 10
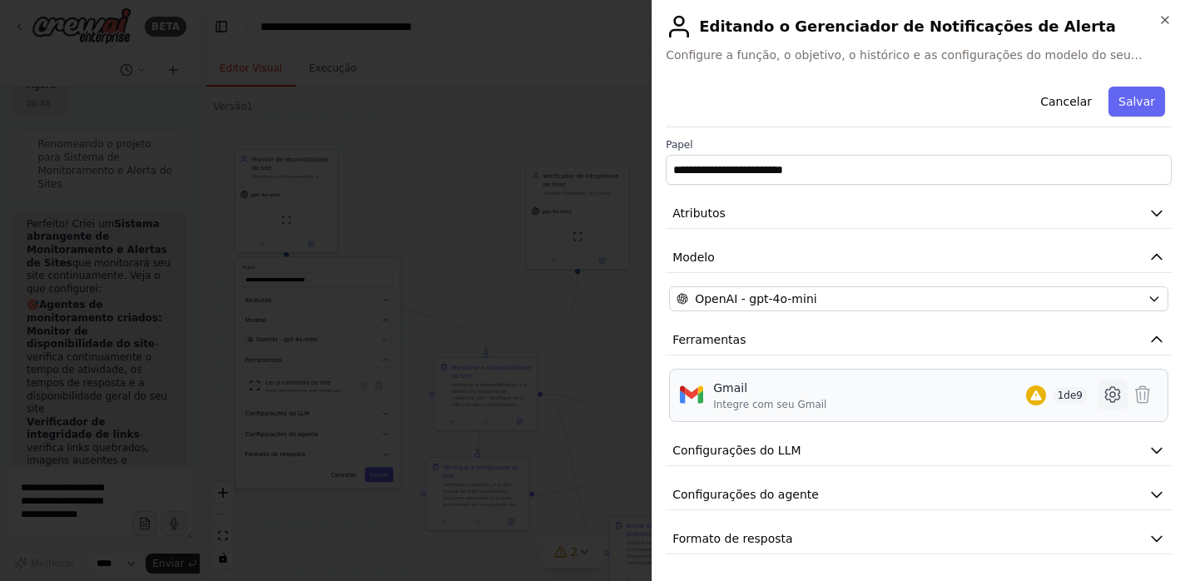
click at [1114, 397] on icon at bounding box center [1112, 394] width 5 height 5
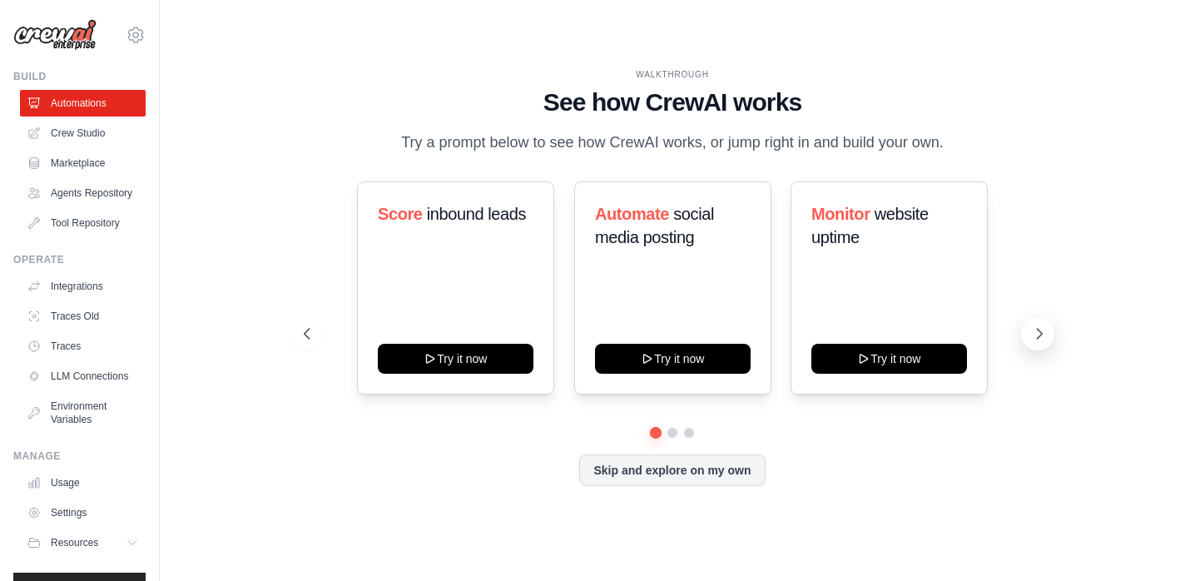
click at [1032, 335] on icon at bounding box center [1039, 333] width 17 height 17
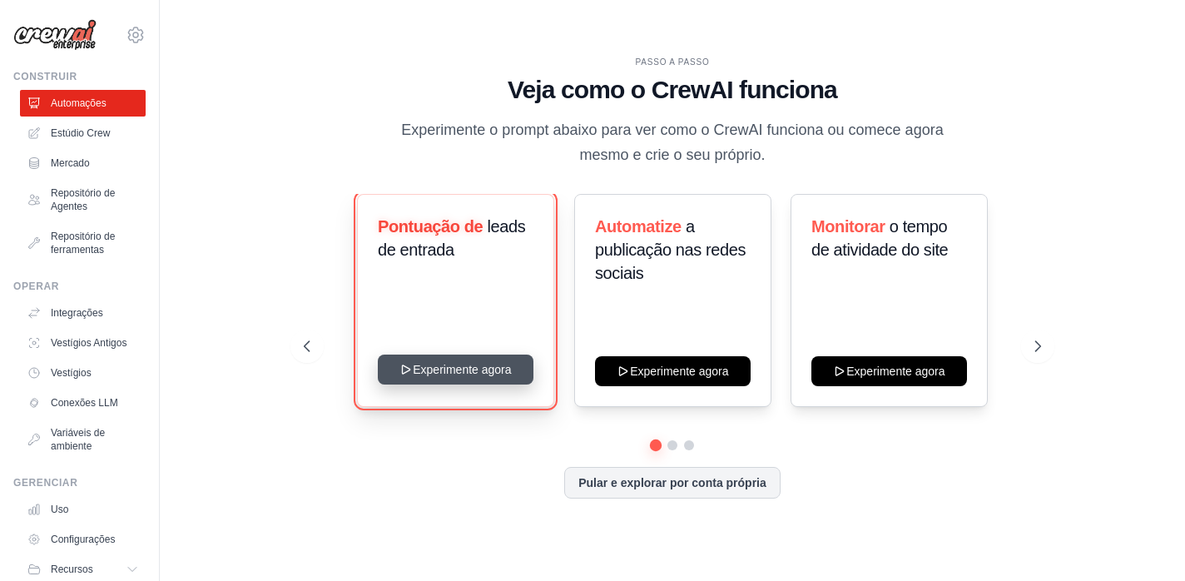
click at [479, 374] on button "Experimente agora" at bounding box center [456, 370] width 156 height 30
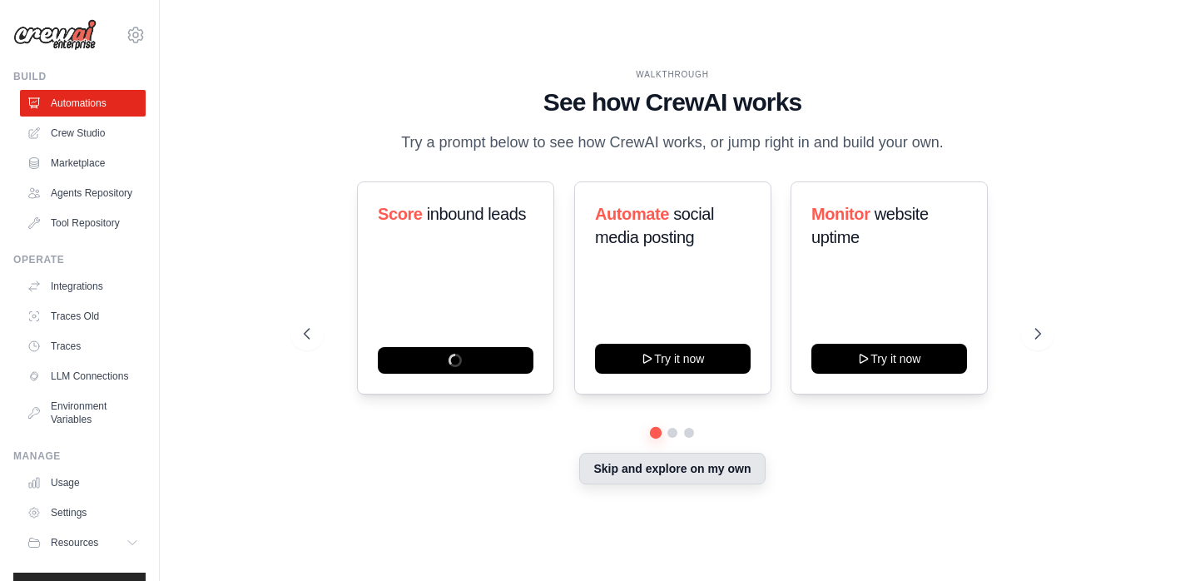
click at [627, 464] on button "Skip and explore on my own" at bounding box center [672, 469] width 186 height 32
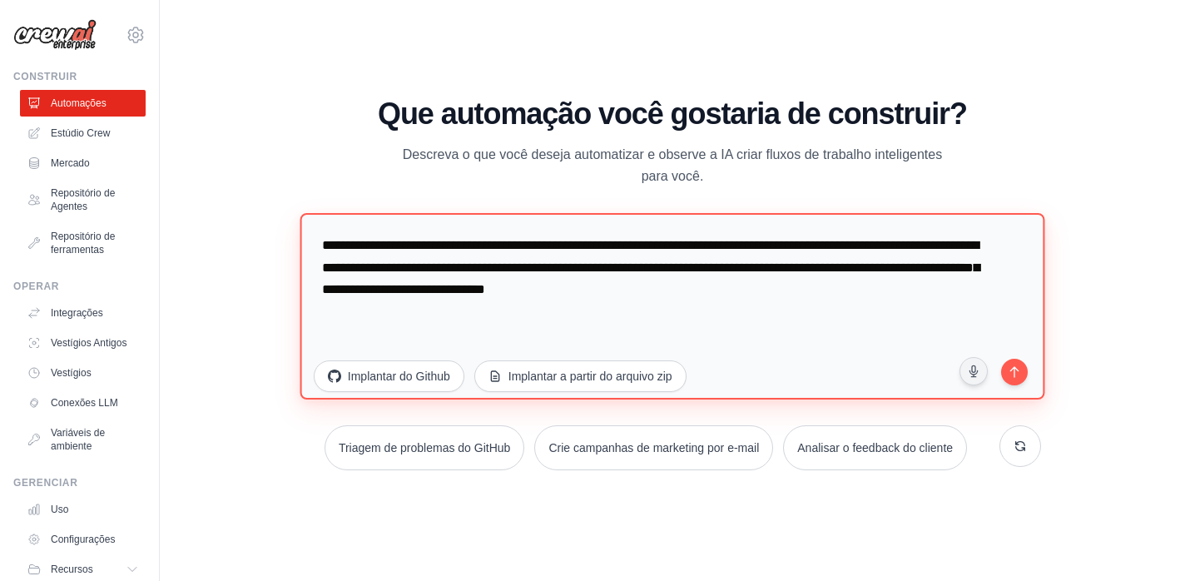
click at [799, 272] on textarea "**********" at bounding box center [672, 306] width 745 height 186
click at [781, 286] on textarea "**********" at bounding box center [672, 306] width 745 height 186
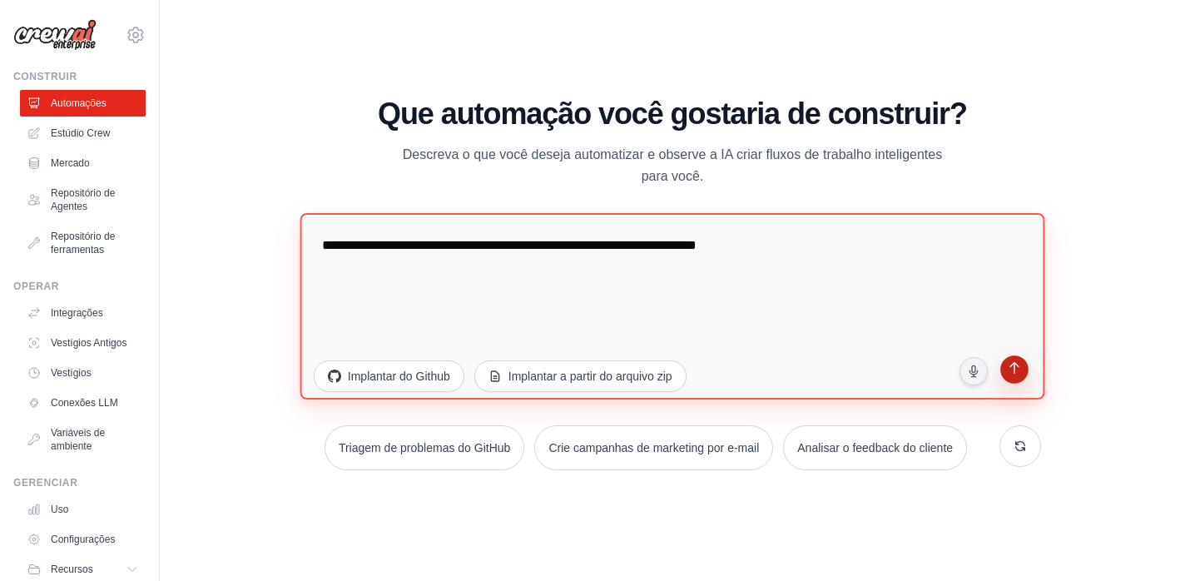
type textarea "**********"
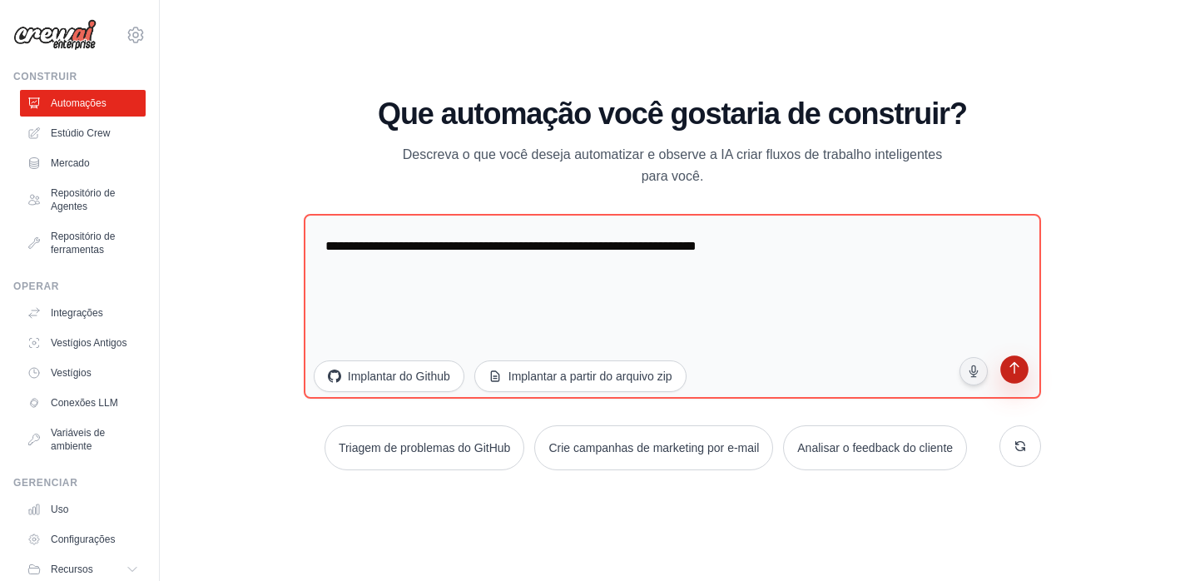
click at [1019, 369] on icon "submit" at bounding box center [1015, 370] width 16 height 16
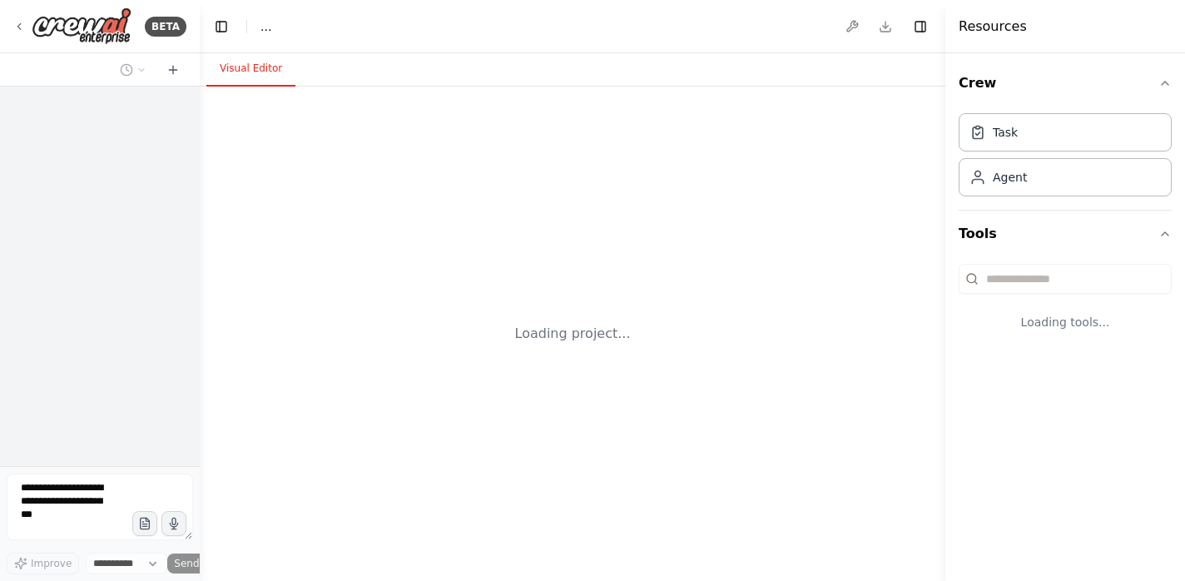
select select "****"
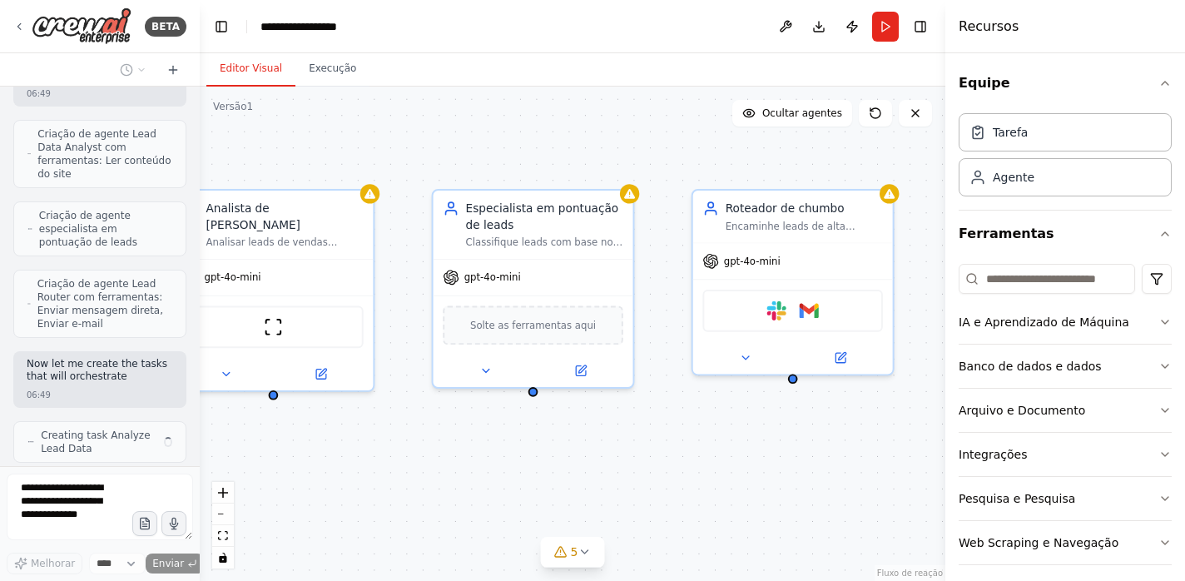
scroll to position [888, 0]
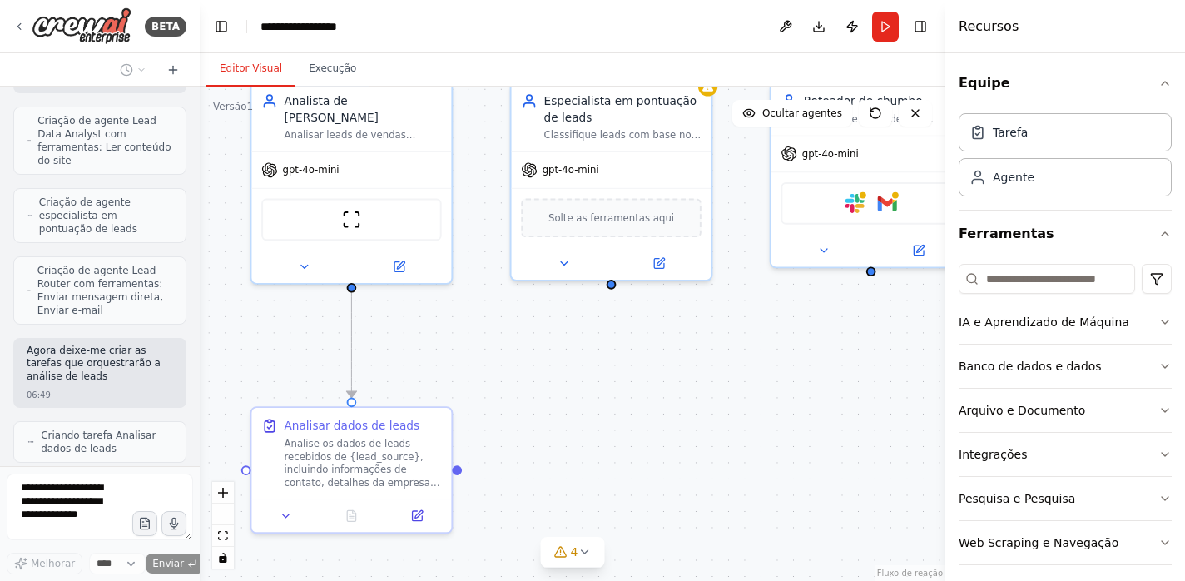
drag, startPoint x: 782, startPoint y: 284, endPoint x: 736, endPoint y: 193, distance: 101.6
click at [736, 193] on div ".deletable-edge-delete-btn { width: 20px; height: 20px; border: 0px solid #ffff…" at bounding box center [573, 334] width 746 height 494
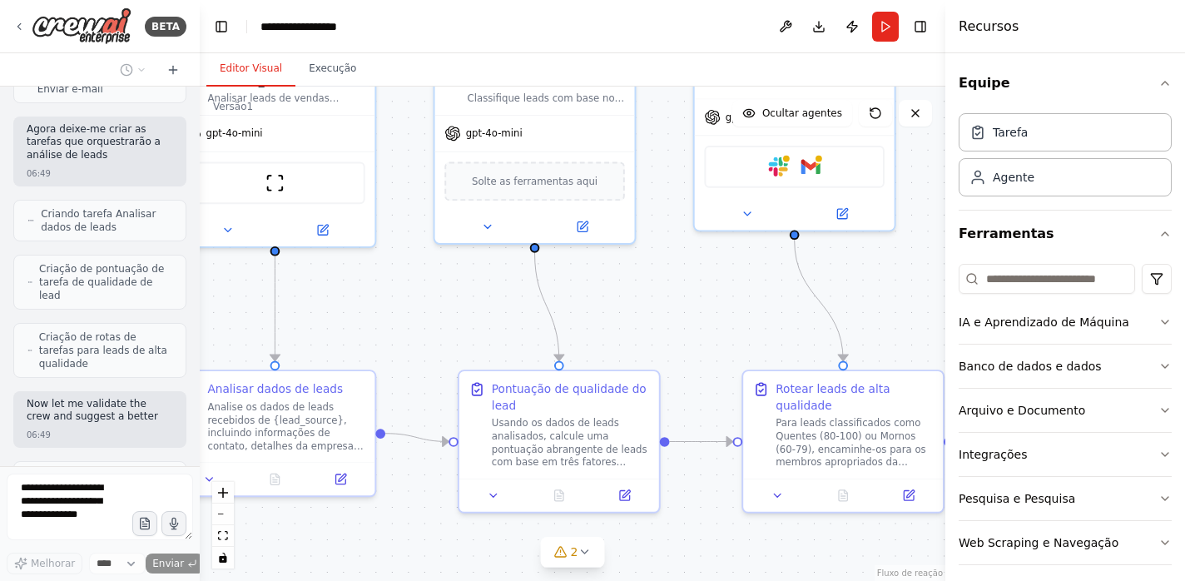
scroll to position [1149, 0]
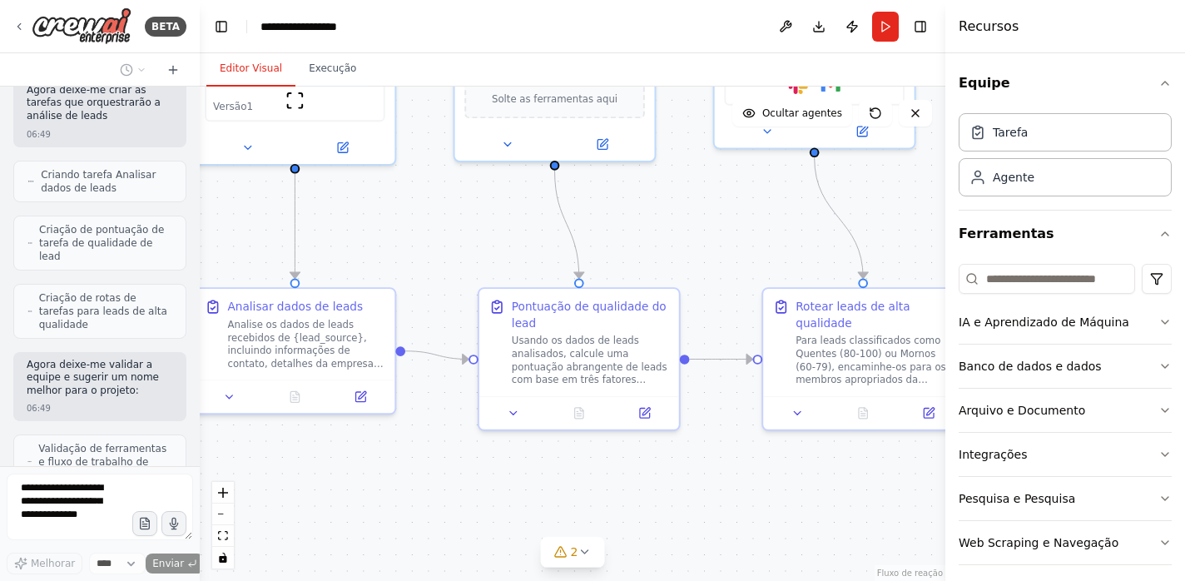
drag, startPoint x: 575, startPoint y: 340, endPoint x: 519, endPoint y: 221, distance: 131.8
click at [519, 221] on div ".deletable-edge-delete-btn { width: 20px; height: 20px; border: 0px solid #ffff…" at bounding box center [573, 334] width 746 height 494
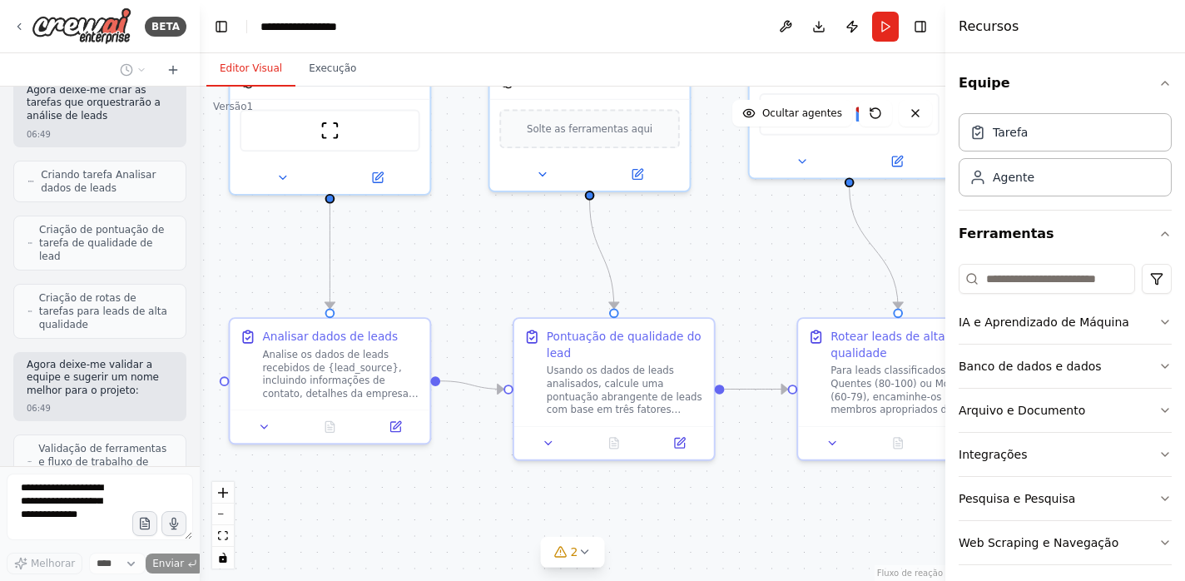
drag, startPoint x: 629, startPoint y: 256, endPoint x: 664, endPoint y: 286, distance: 46.0
click at [664, 286] on div ".deletable-edge-delete-btn { width: 20px; height: 20px; border: 0px solid #ffff…" at bounding box center [573, 334] width 746 height 494
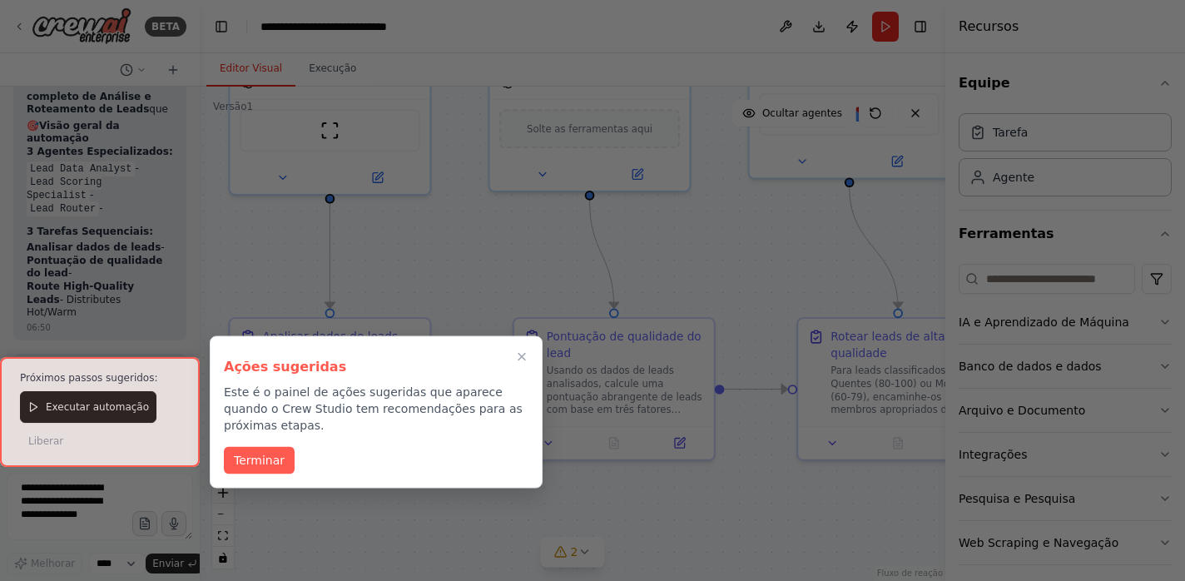
click at [117, 405] on div at bounding box center [100, 412] width 200 height 110
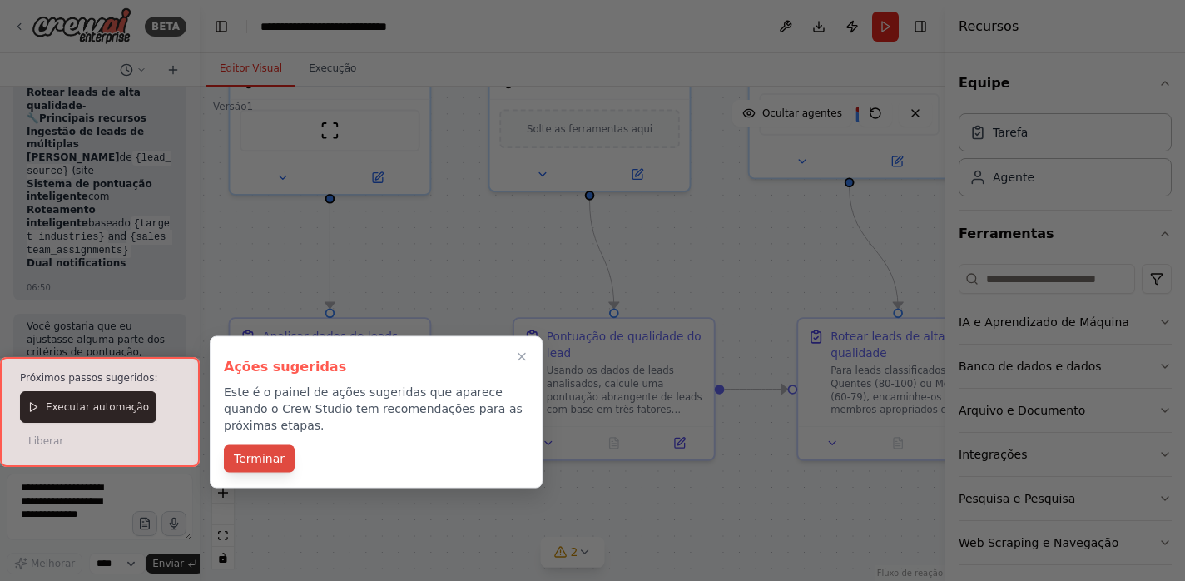
click at [257, 459] on font "Terminar" at bounding box center [259, 458] width 51 height 13
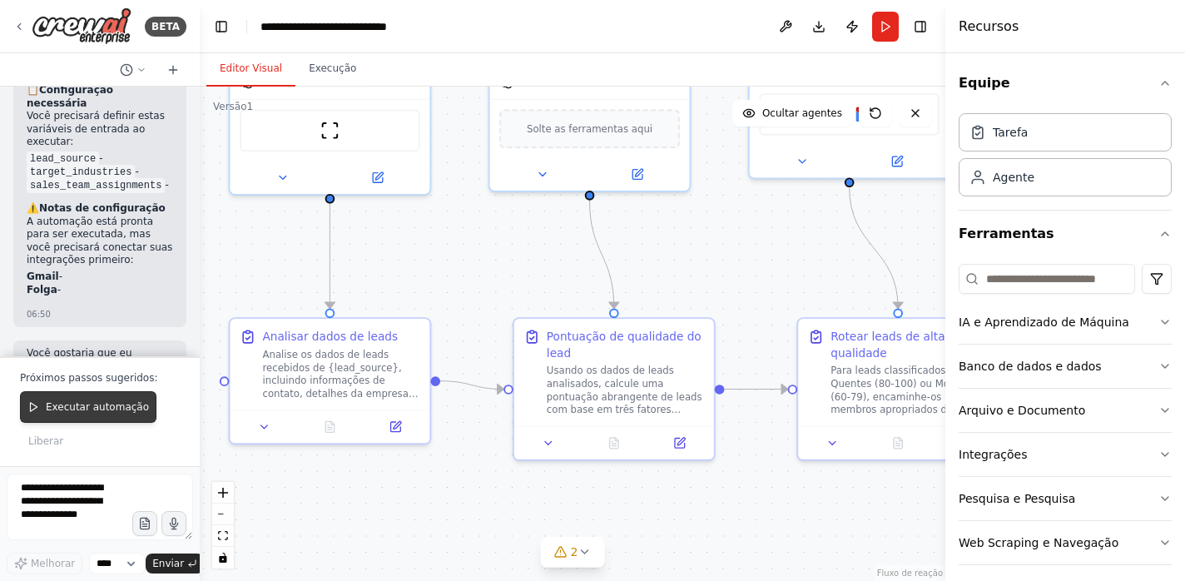
click at [114, 405] on font "Executar automação" at bounding box center [97, 407] width 103 height 12
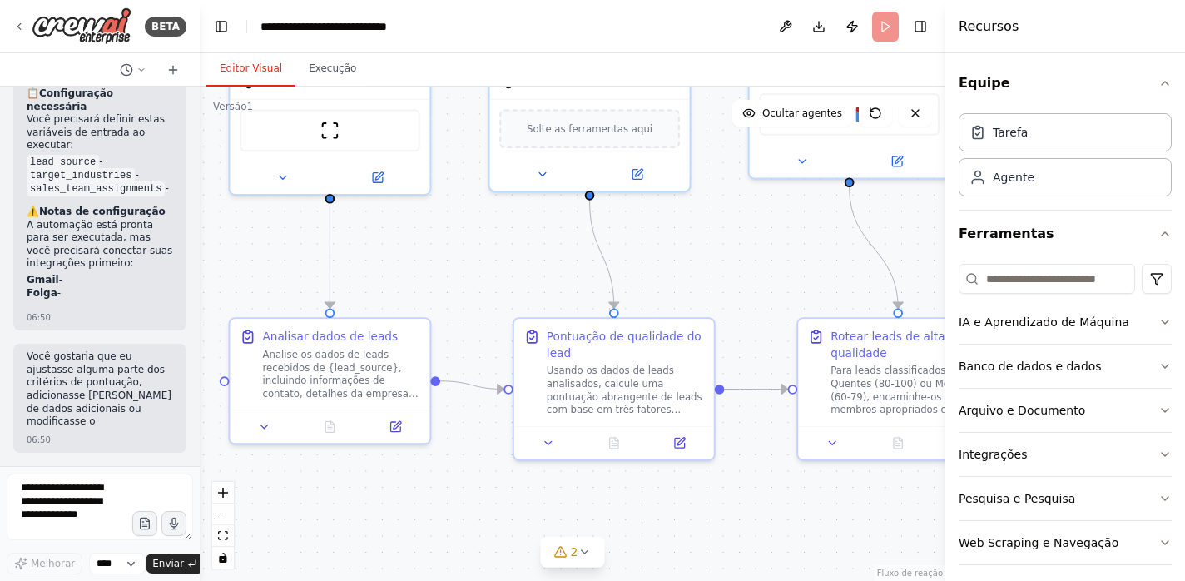
scroll to position [1981, 0]
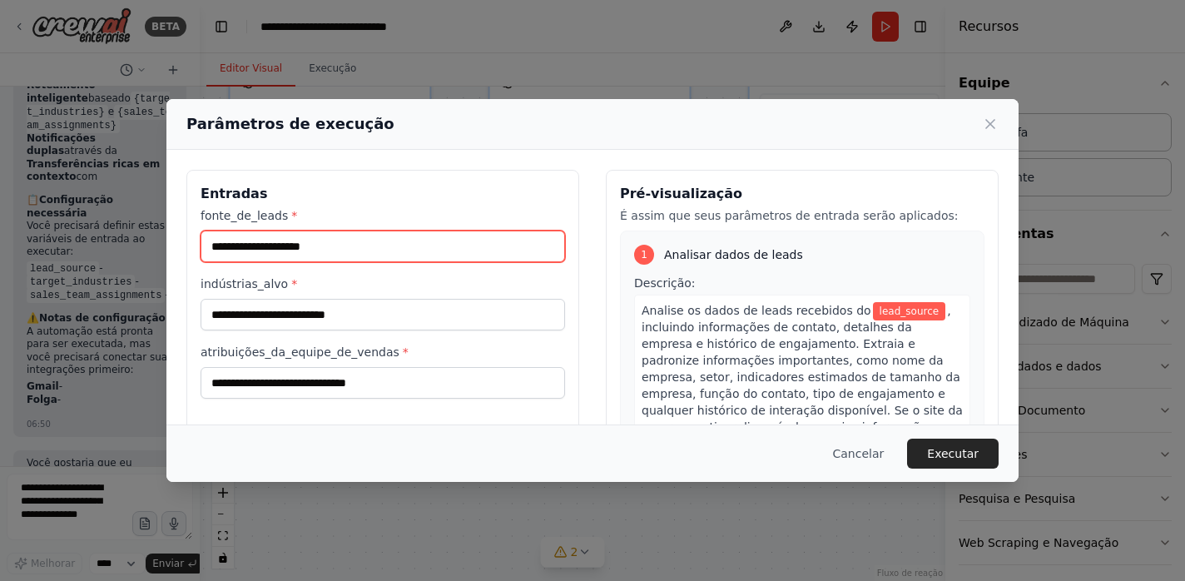
click at [418, 251] on input "fonte_de_leads *" at bounding box center [383, 247] width 365 height 32
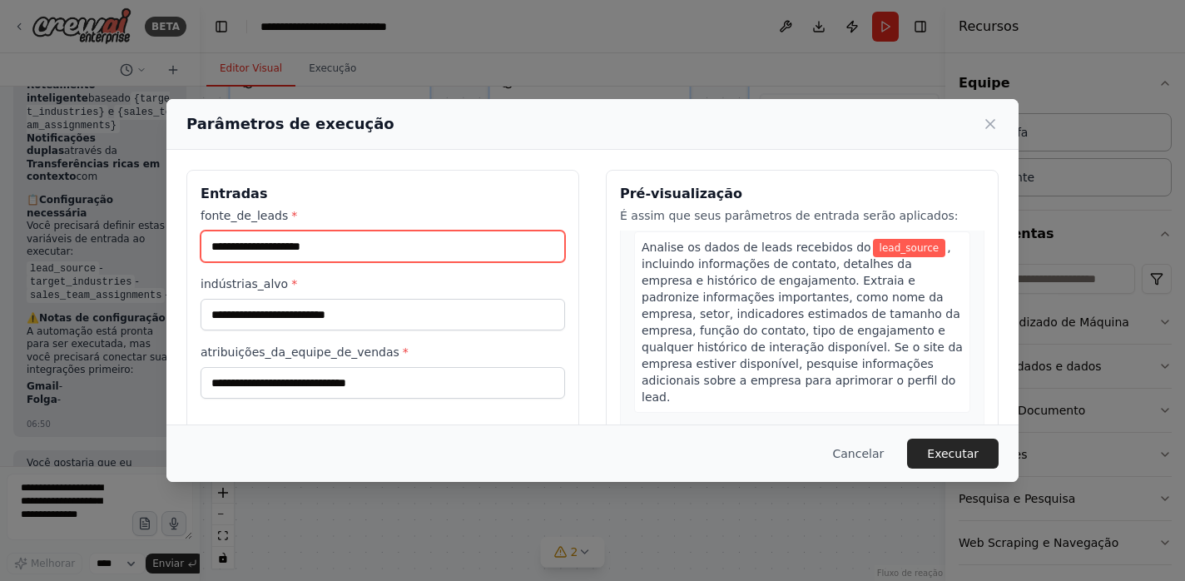
scroll to position [64, 0]
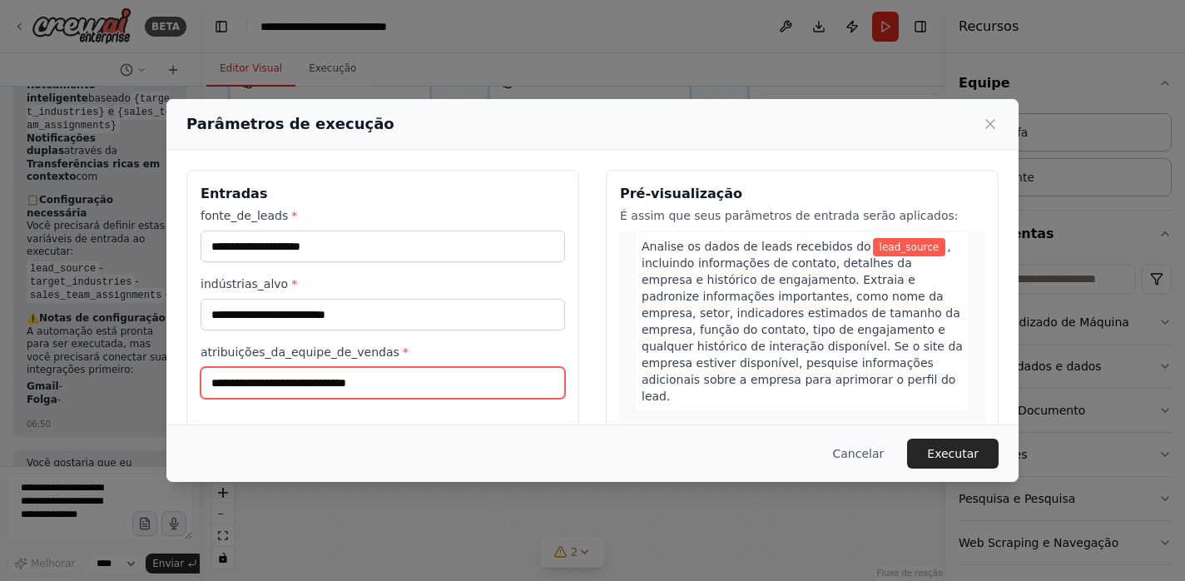
click at [381, 390] on input "atribuições_da_equipe_de_vendas *" at bounding box center [383, 383] width 365 height 32
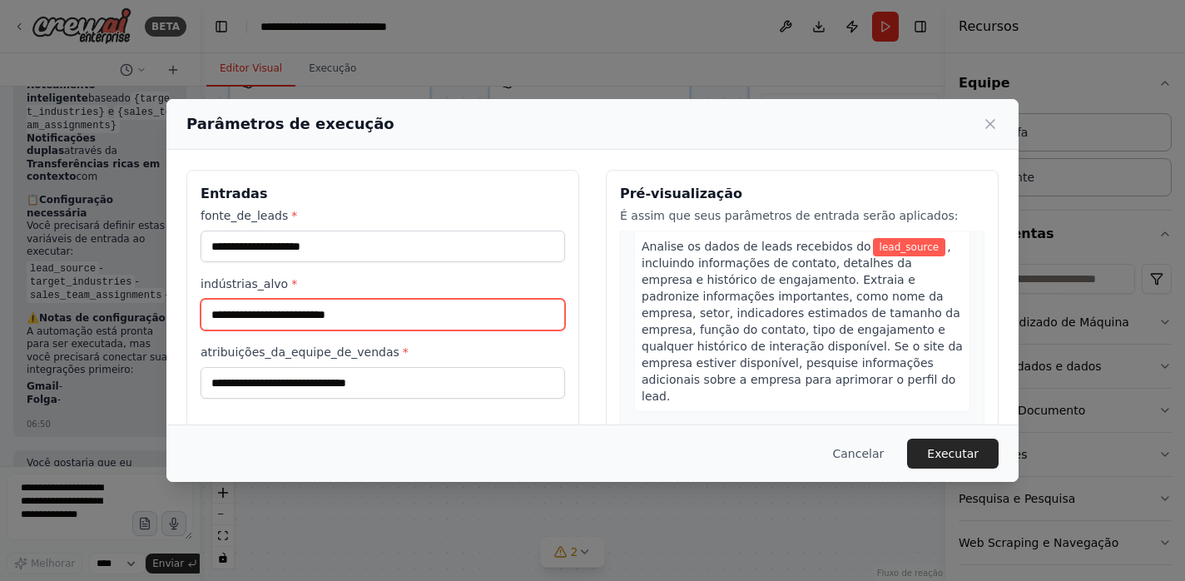
click at [340, 312] on input "indústrias_alvo *" at bounding box center [383, 315] width 365 height 32
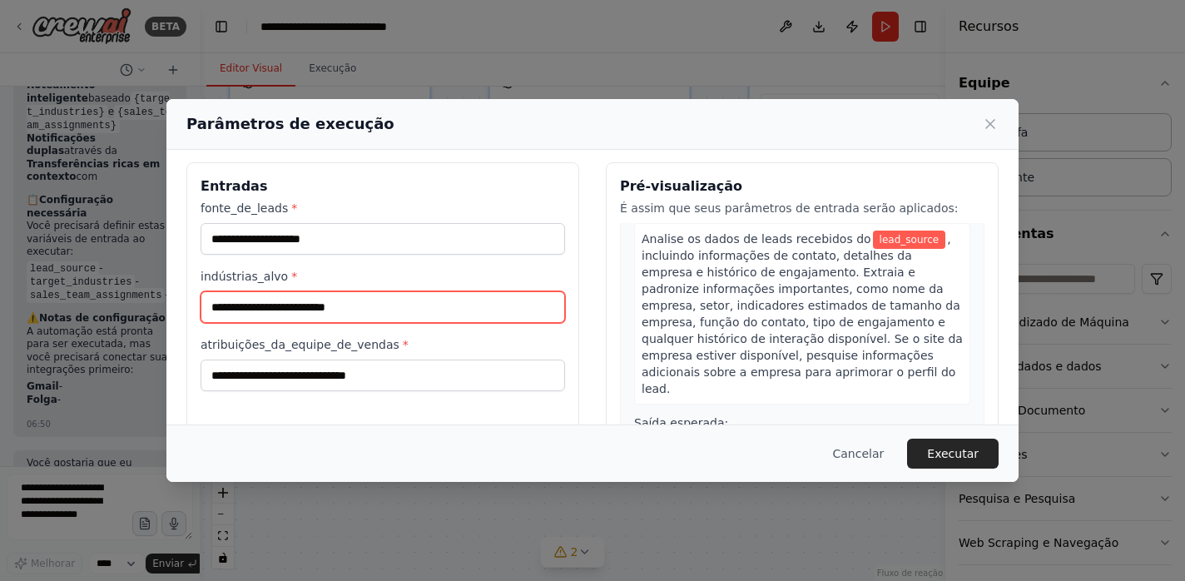
scroll to position [0, 0]
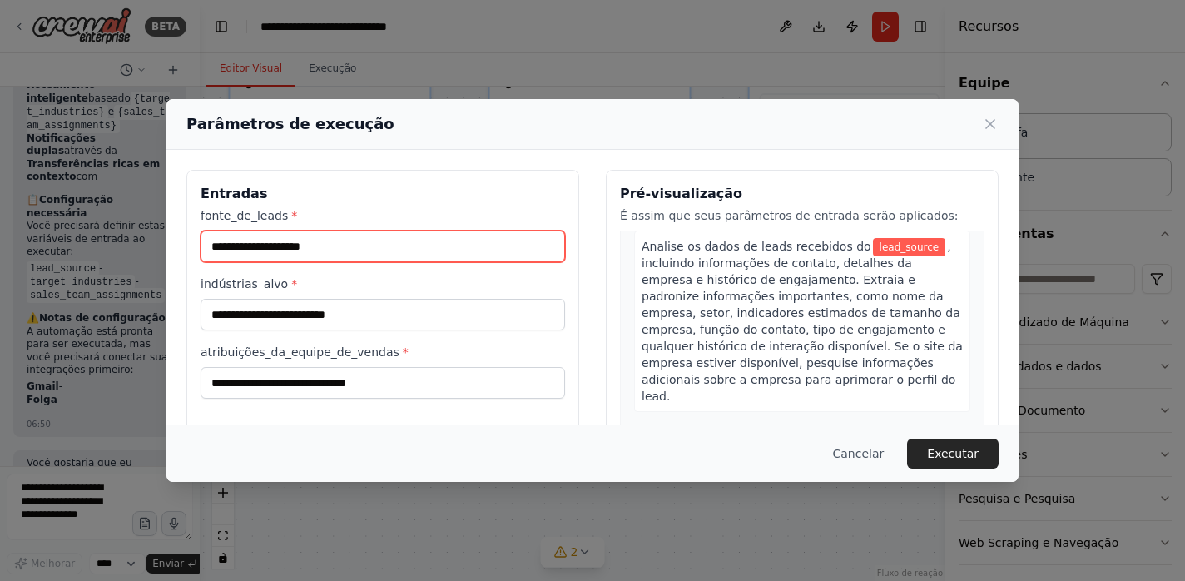
click at [334, 252] on input "fonte_de_leads *" at bounding box center [383, 247] width 365 height 32
click at [54, 58] on div "Parâmetros de execução Entradas fonte_de_leads * indústrias_alvo * atribuições_…" at bounding box center [592, 290] width 1185 height 581
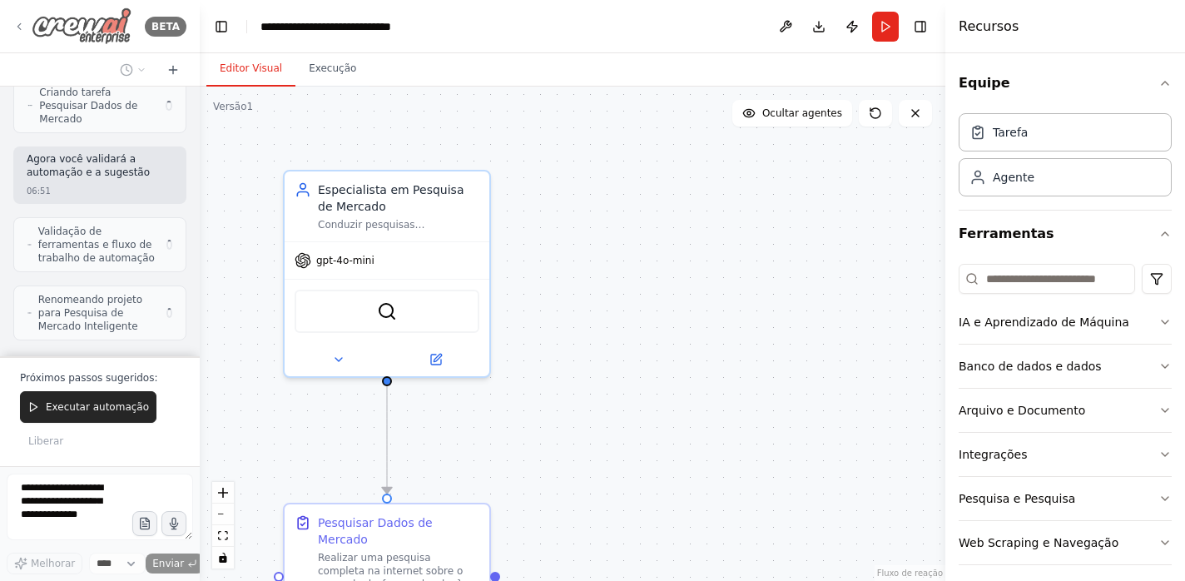
scroll to position [787, 0]
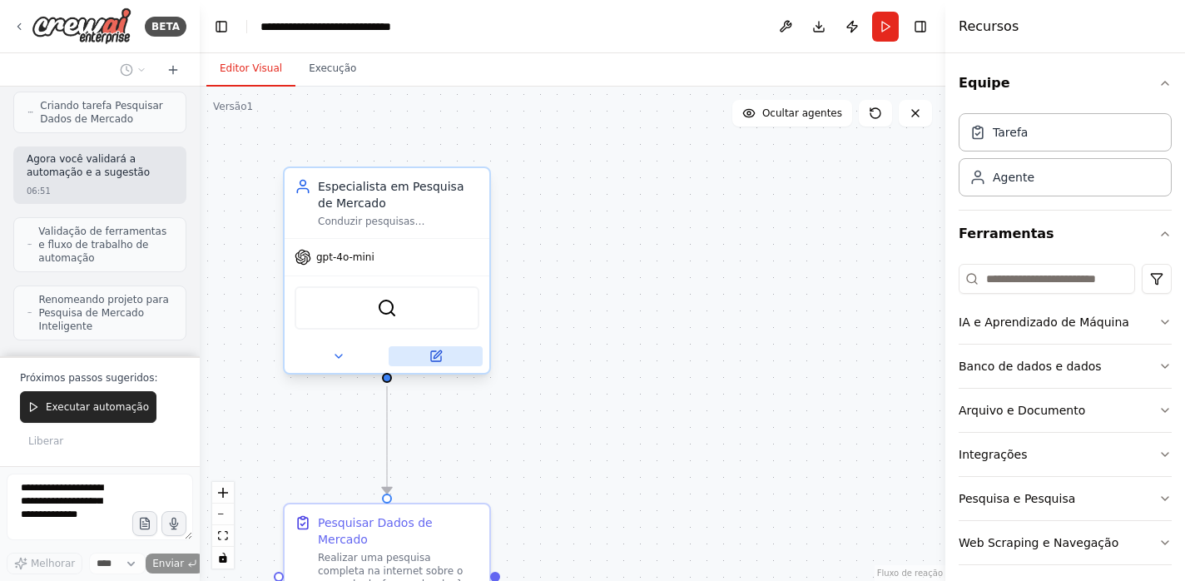
click at [437, 355] on icon at bounding box center [437, 353] width 7 height 7
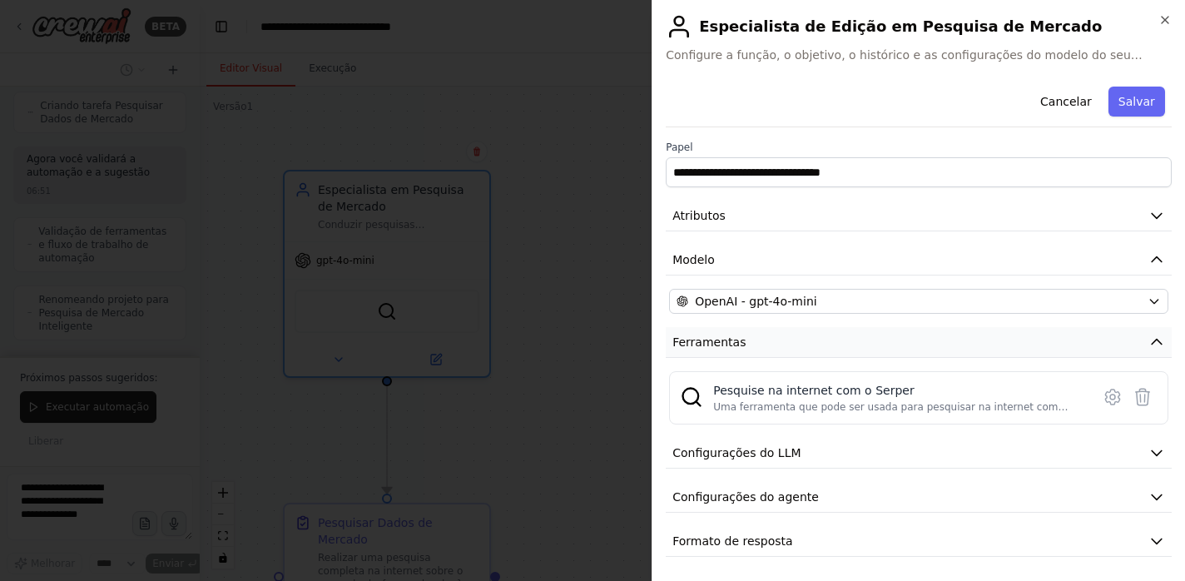
scroll to position [2, 0]
click at [835, 456] on button "Configurações do LLM" at bounding box center [919, 450] width 506 height 31
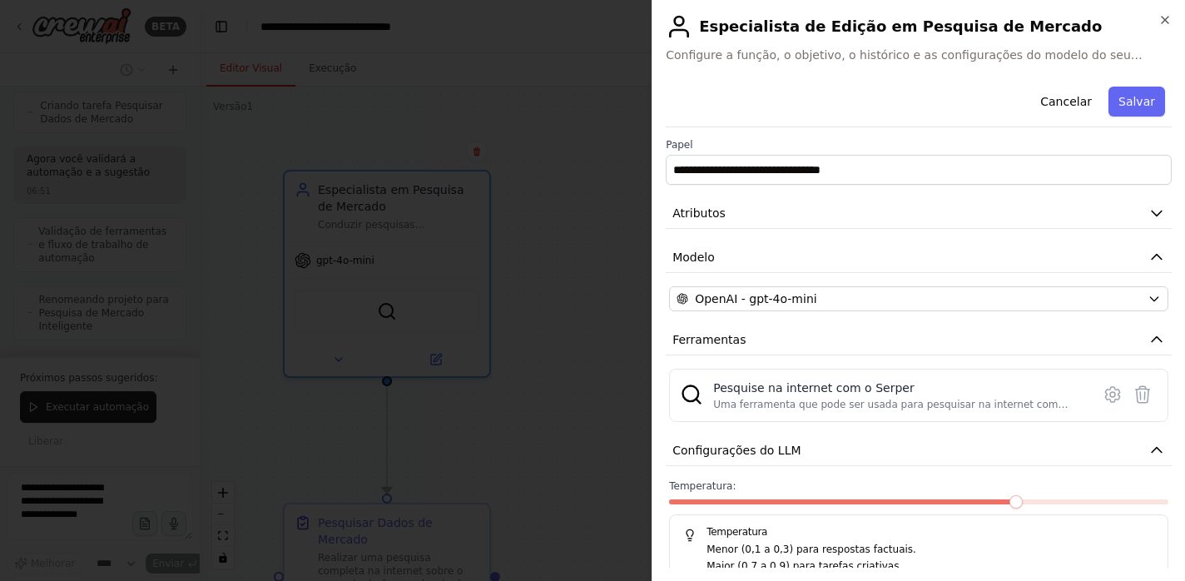
scroll to position [122, 0]
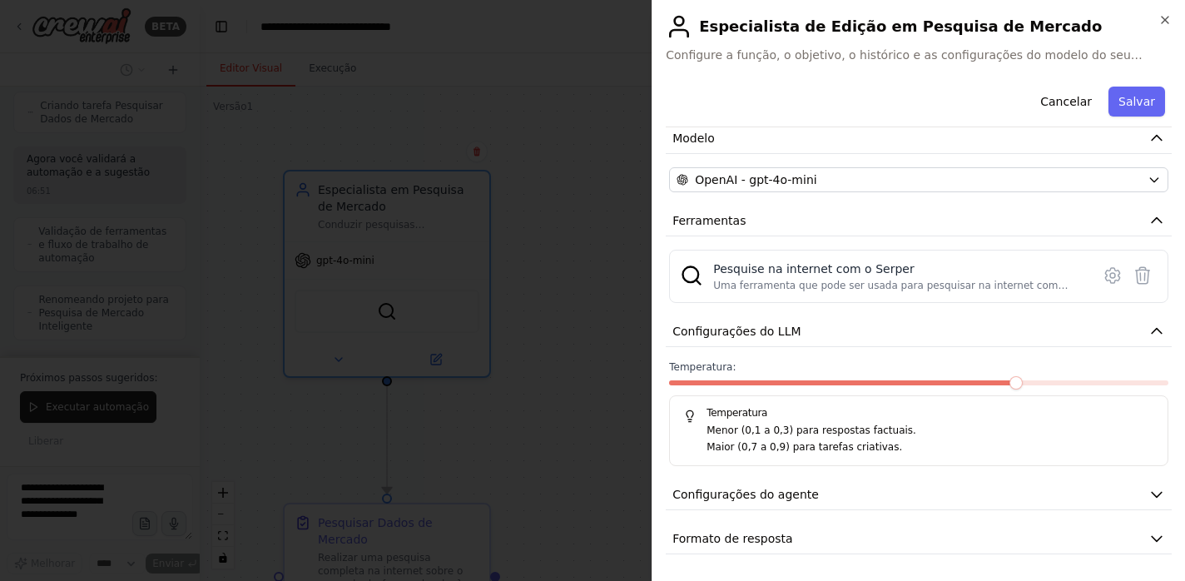
click at [833, 442] on font "Maior (0,7 a 0,9) para tarefas criativas." at bounding box center [805, 447] width 196 height 12
click at [767, 390] on span at bounding box center [773, 382] width 13 height 13
click at [680, 386] on span at bounding box center [675, 382] width 13 height 13
click at [806, 501] on span "Configurações do agente" at bounding box center [746, 494] width 147 height 17
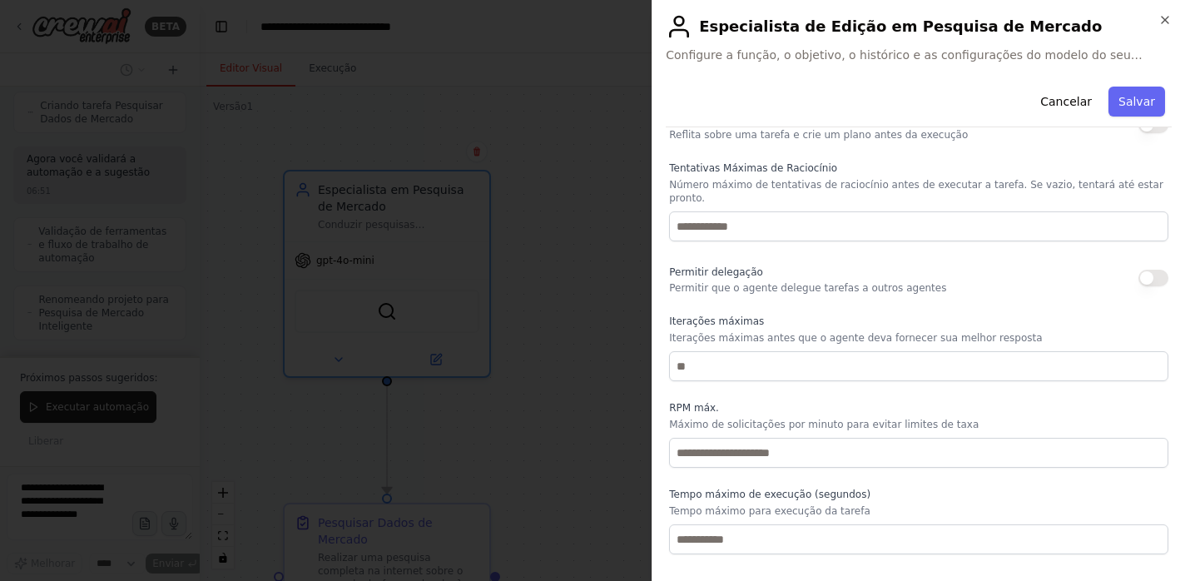
scroll to position [568, 0]
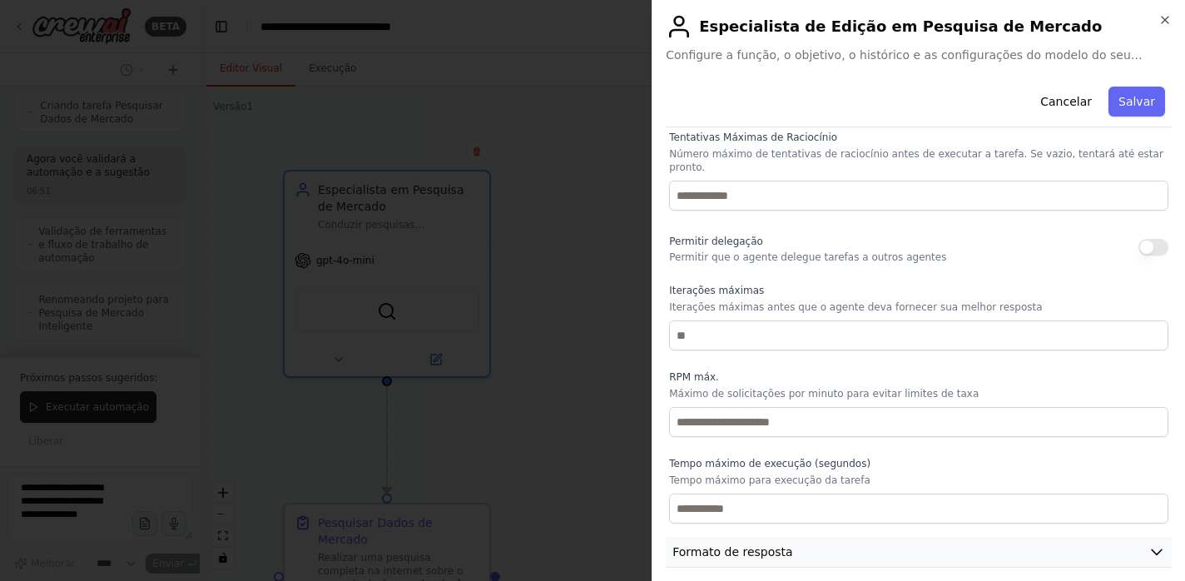
click at [797, 539] on button "Formato de resposta" at bounding box center [919, 552] width 506 height 31
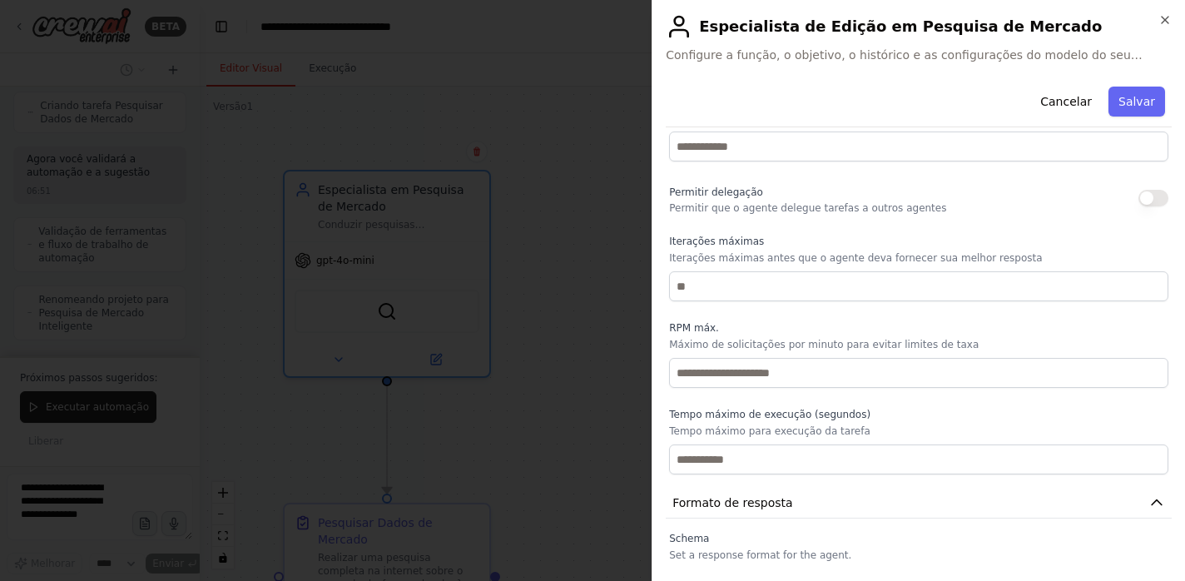
scroll to position [646, 0]
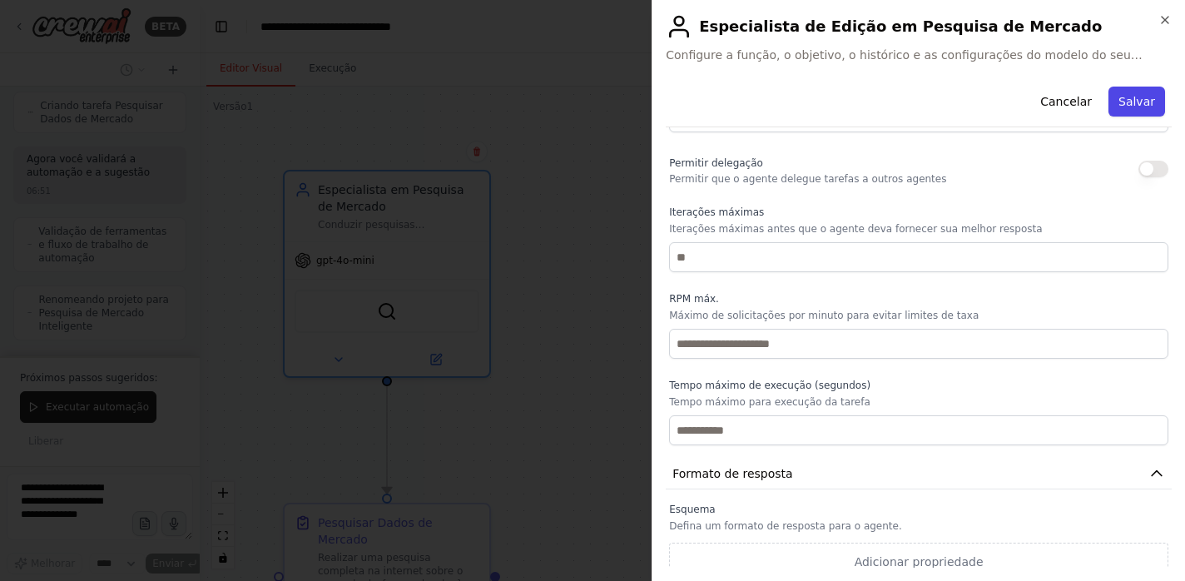
click at [1135, 102] on font "Salvar" at bounding box center [1137, 101] width 37 height 13
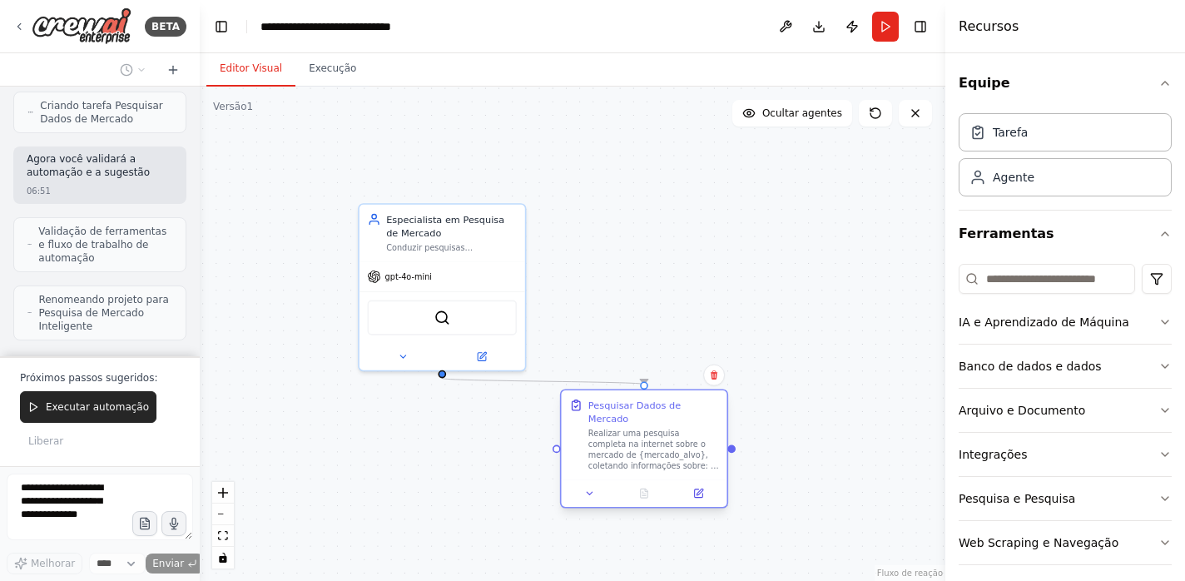
drag, startPoint x: 468, startPoint y: 506, endPoint x: 673, endPoint y: 427, distance: 219.5
click at [673, 428] on div "Realizar uma pesquisa completa na internet sobre o mercado de {mercado_alvo}, c…" at bounding box center [654, 449] width 131 height 43
click at [115, 411] on font "Executar automação" at bounding box center [97, 407] width 103 height 12
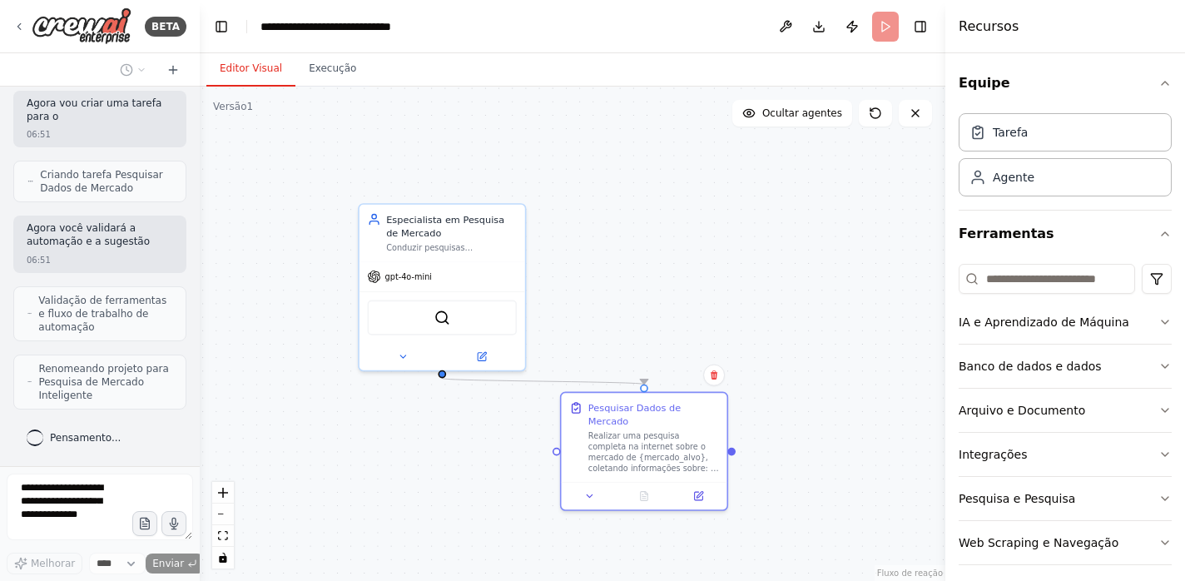
scroll to position [677, 0]
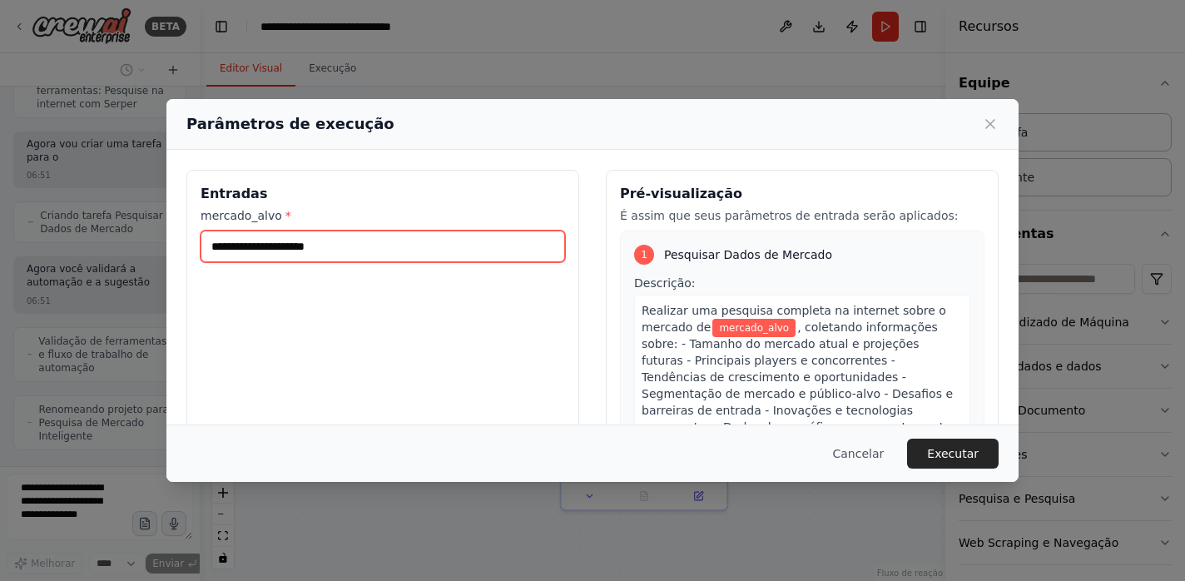
click at [310, 252] on input "mercado_alvo *" at bounding box center [383, 247] width 365 height 32
type input "**********"
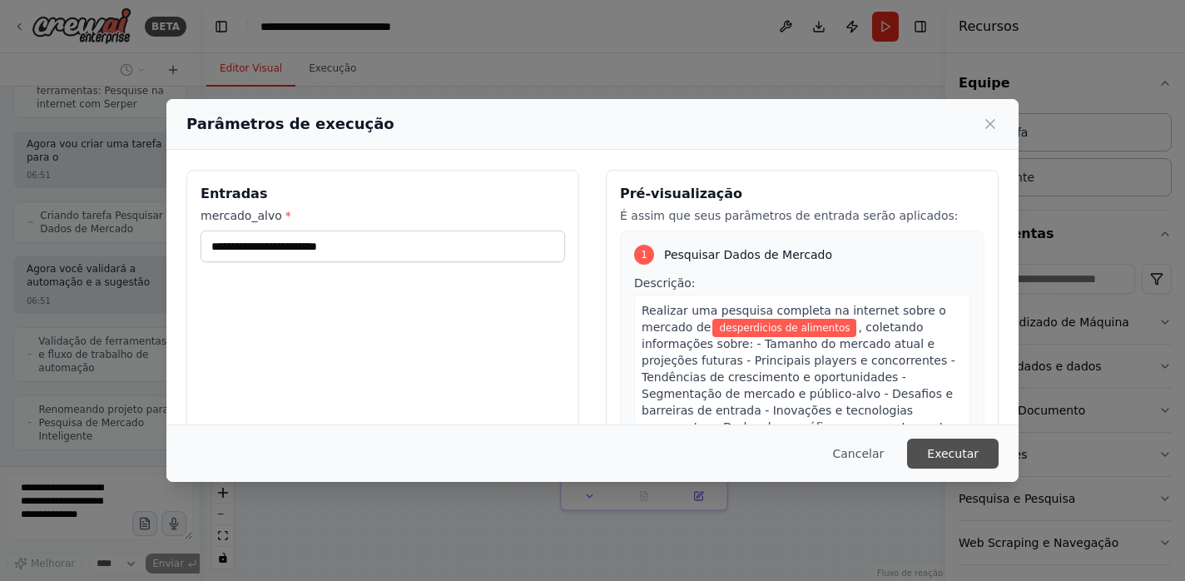
click at [953, 448] on font "Executar" at bounding box center [953, 453] width 52 height 13
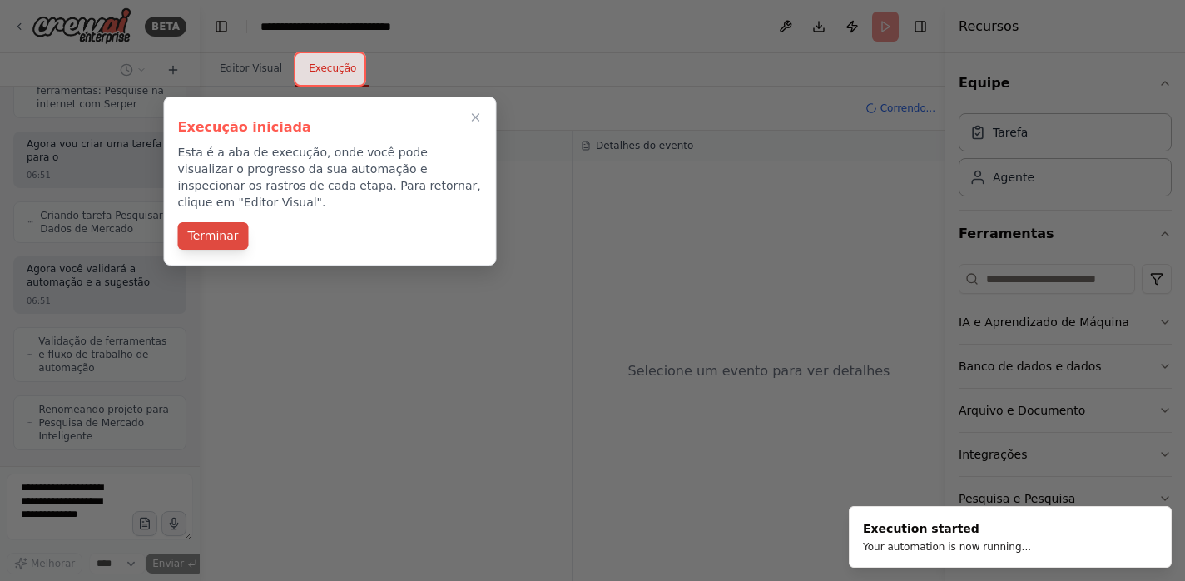
click at [229, 229] on font "Terminar" at bounding box center [213, 235] width 51 height 13
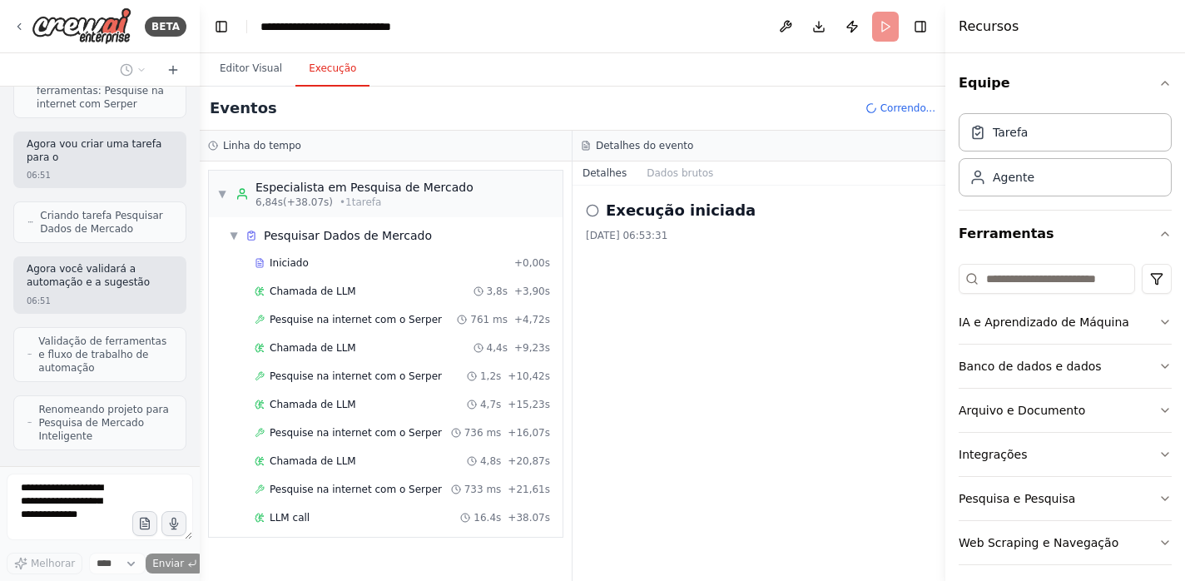
scroll to position [0, 0]
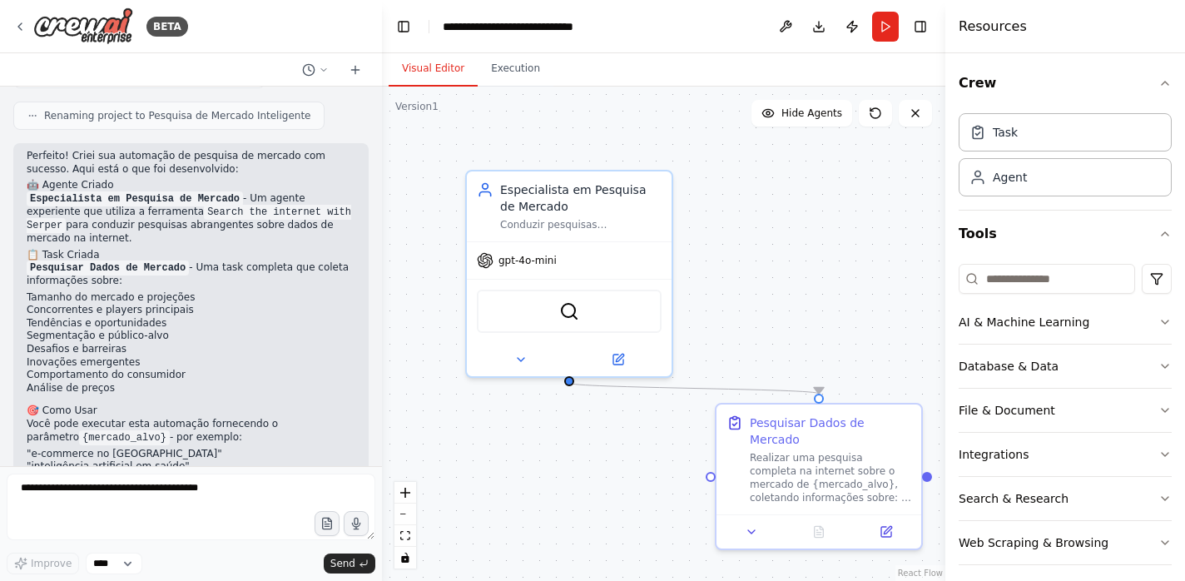
scroll to position [668, 0]
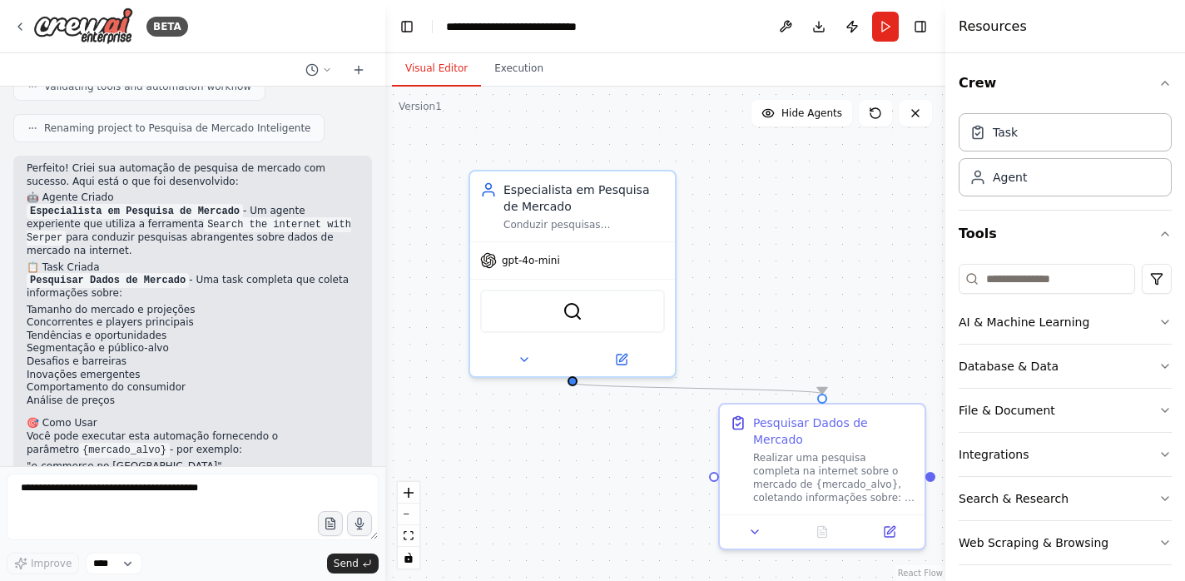
drag, startPoint x: 196, startPoint y: 268, endPoint x: 385, endPoint y: 299, distance: 192.3
click at [385, 299] on div "BETA Quero desenvolver um agente de pesquisa na internet sobre dados de mercado…" at bounding box center [592, 290] width 1185 height 581
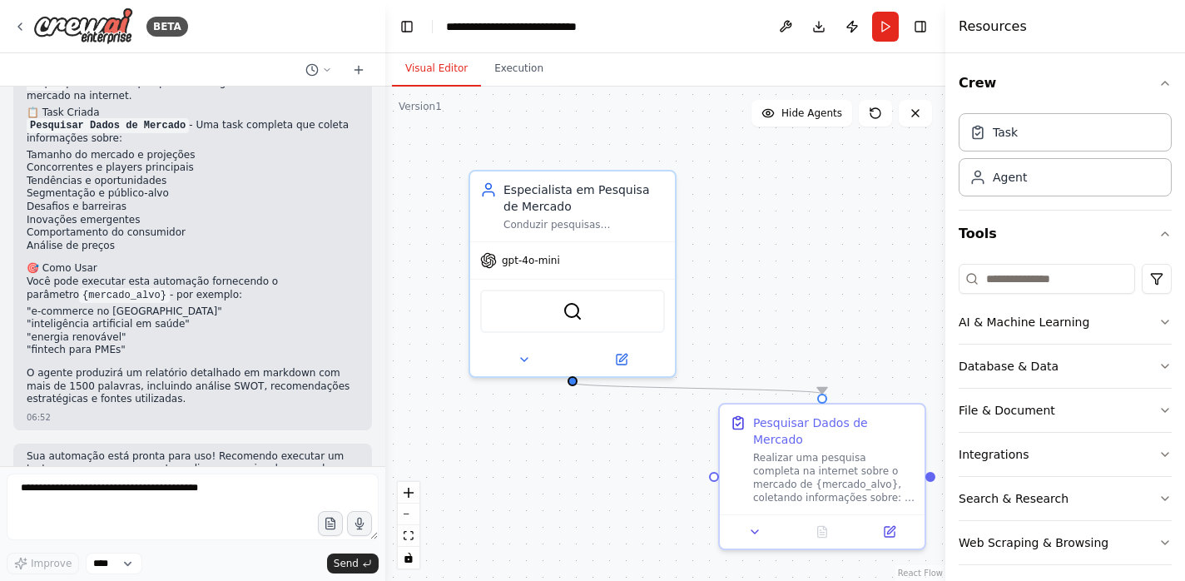
scroll to position [843, 0]
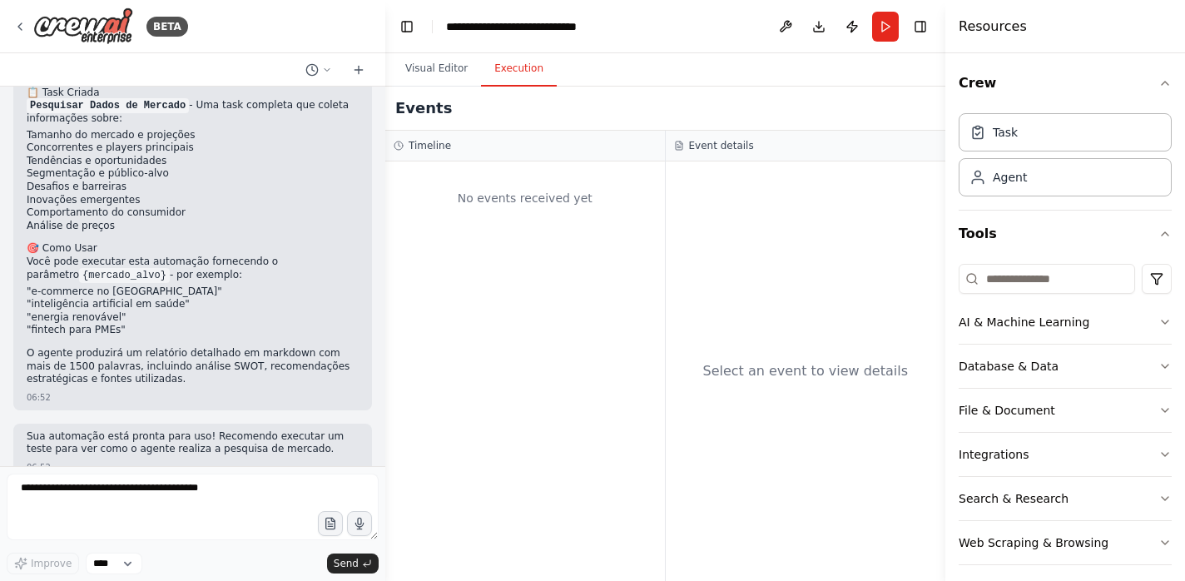
click at [509, 71] on button "Execution" at bounding box center [519, 69] width 76 height 35
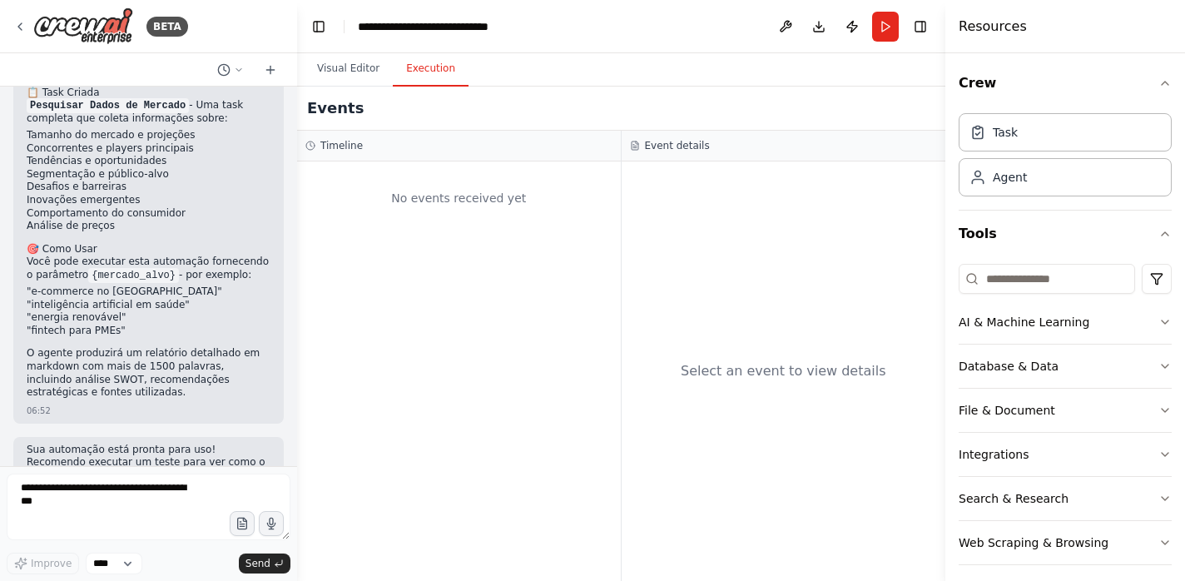
scroll to position [948, 0]
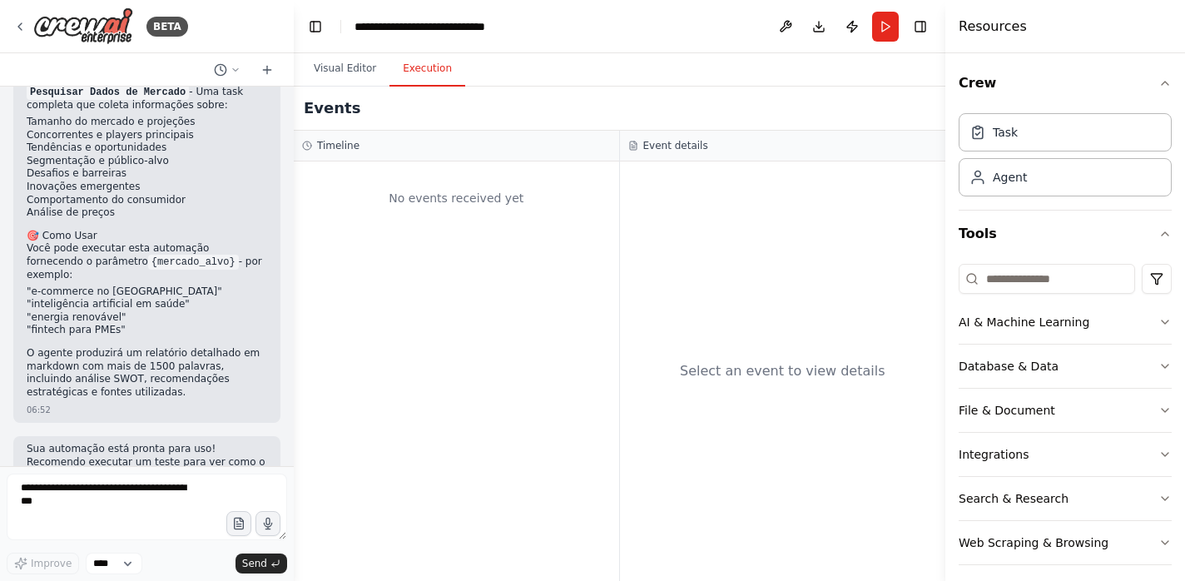
drag, startPoint x: 383, startPoint y: 247, endPoint x: 294, endPoint y: 257, distance: 89.6
click at [294, 257] on div "BETA Quero desenvolver um agente de pesquisa na internet sobre dados de mercado…" at bounding box center [592, 290] width 1185 height 581
click at [454, 208] on div "No events received yet" at bounding box center [456, 198] width 309 height 57
click at [1069, 142] on div "Task" at bounding box center [1065, 131] width 213 height 38
click at [1039, 181] on div "Agent" at bounding box center [1065, 176] width 213 height 38
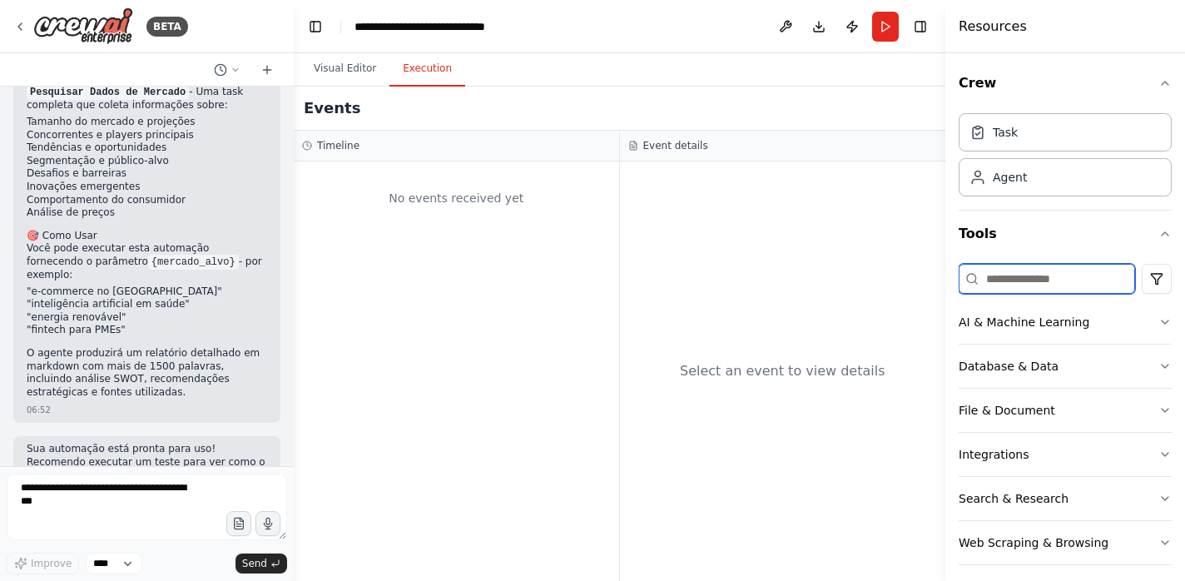
click at [1041, 284] on input at bounding box center [1047, 279] width 176 height 30
click at [1041, 327] on div "AI & Machine Learning" at bounding box center [1024, 322] width 131 height 17
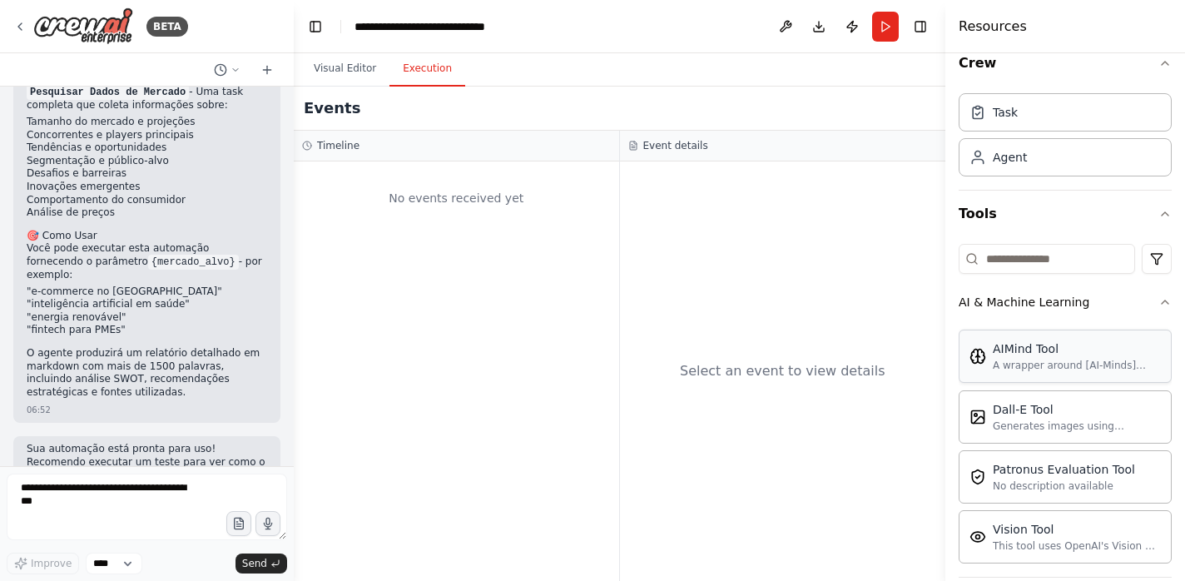
scroll to position [0, 0]
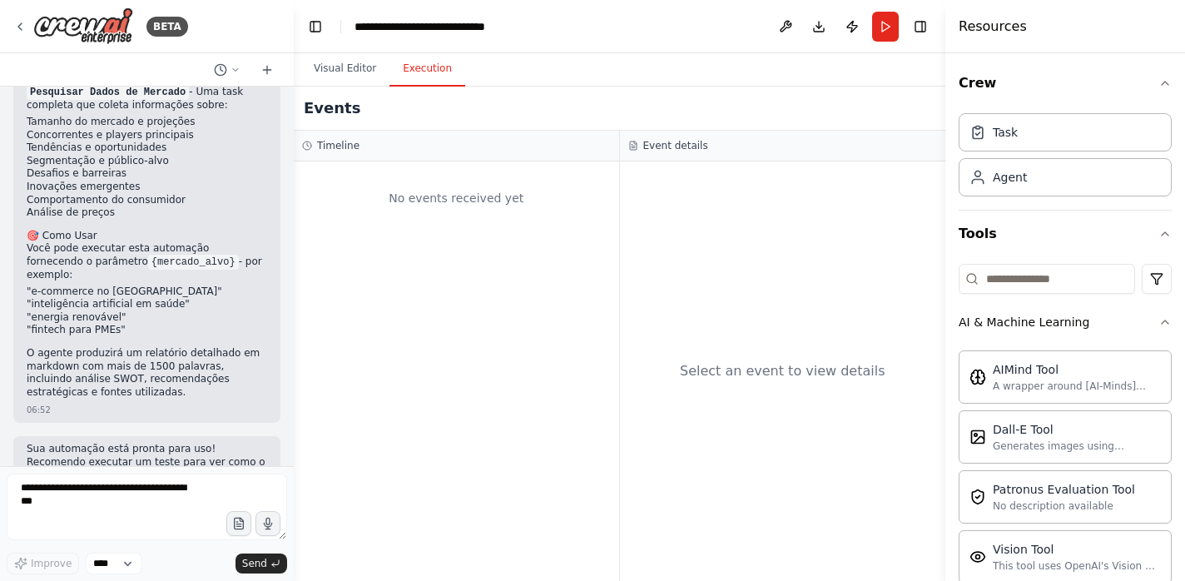
click at [863, 303] on div "Select an event to view details" at bounding box center [783, 371] width 326 height 420
click at [882, 31] on button "Run" at bounding box center [885, 27] width 27 height 30
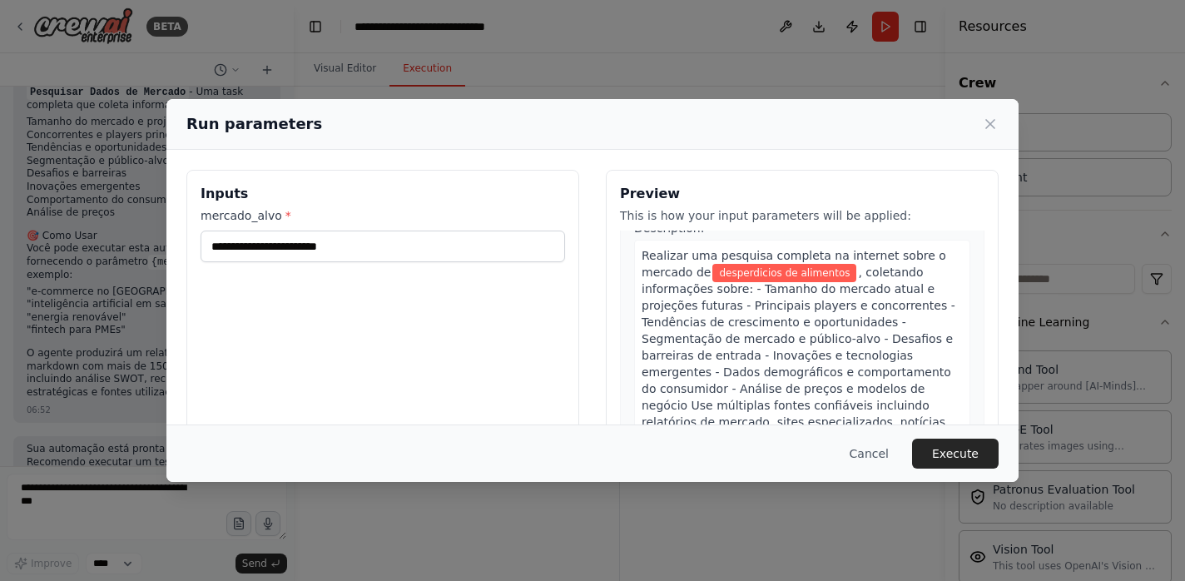
scroll to position [56, 0]
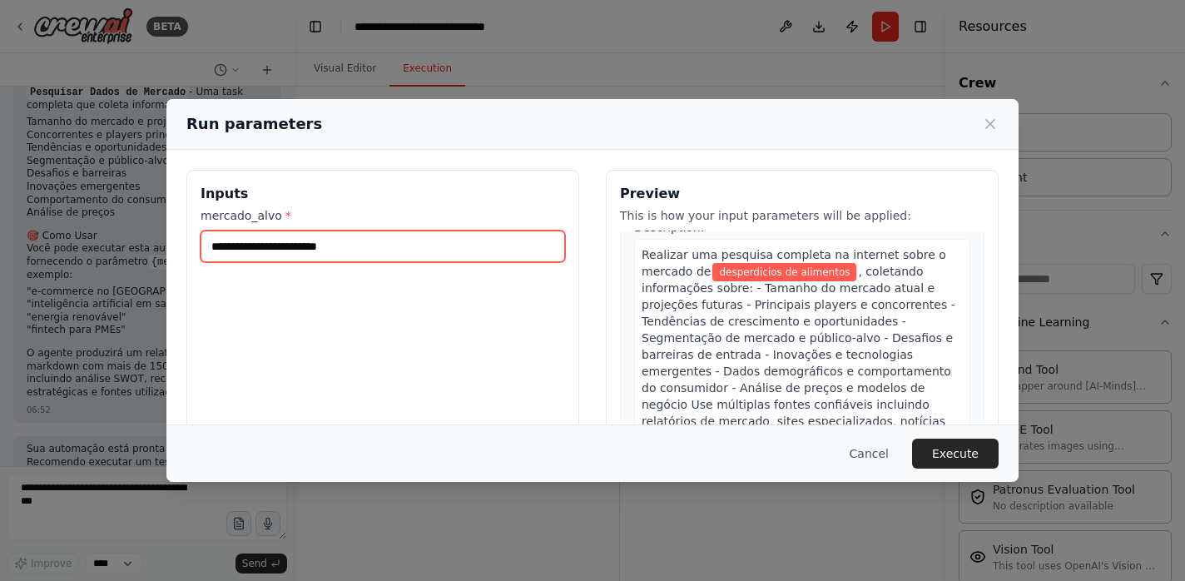
click at [361, 243] on input "**********" at bounding box center [383, 247] width 365 height 32
click at [213, 249] on input "**********" at bounding box center [383, 247] width 365 height 32
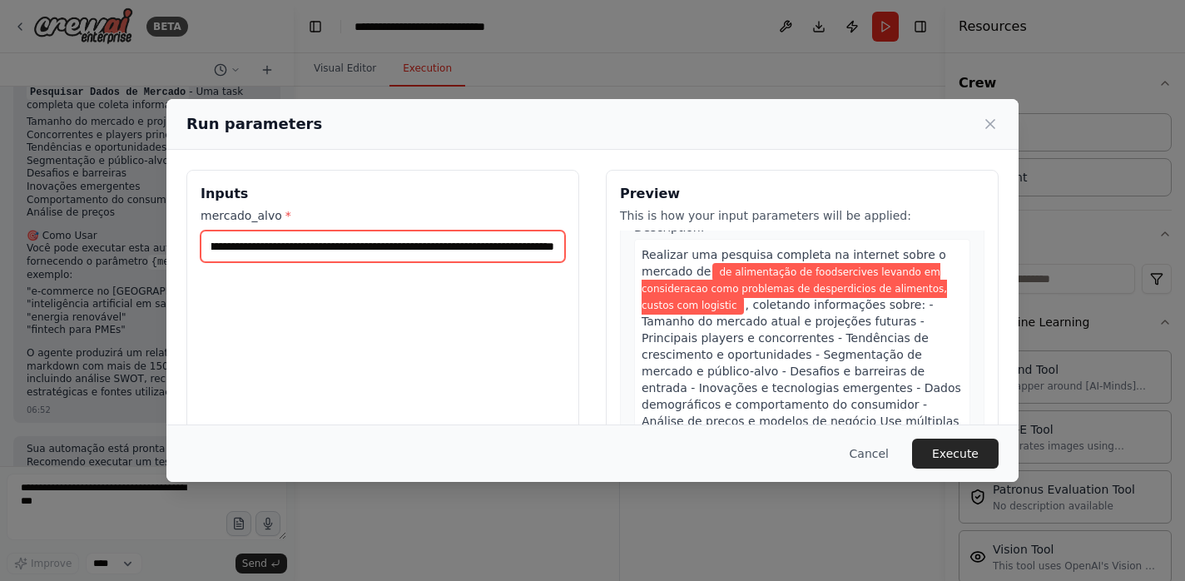
scroll to position [0, 343]
type input "**********"
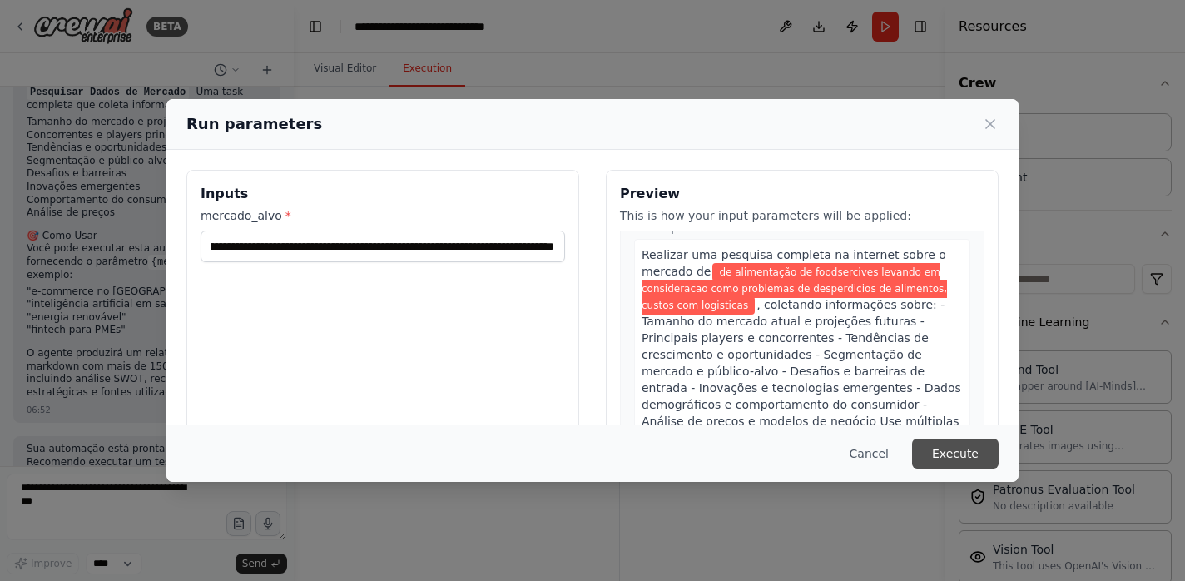
click at [956, 459] on button "Execute" at bounding box center [955, 454] width 87 height 30
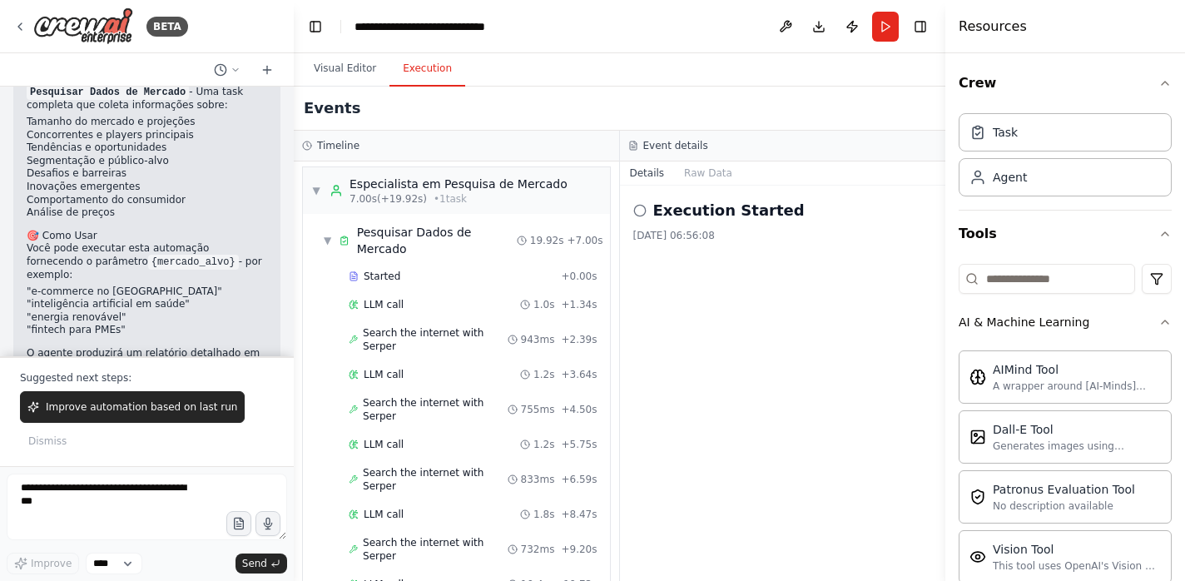
scroll to position [1084, 0]
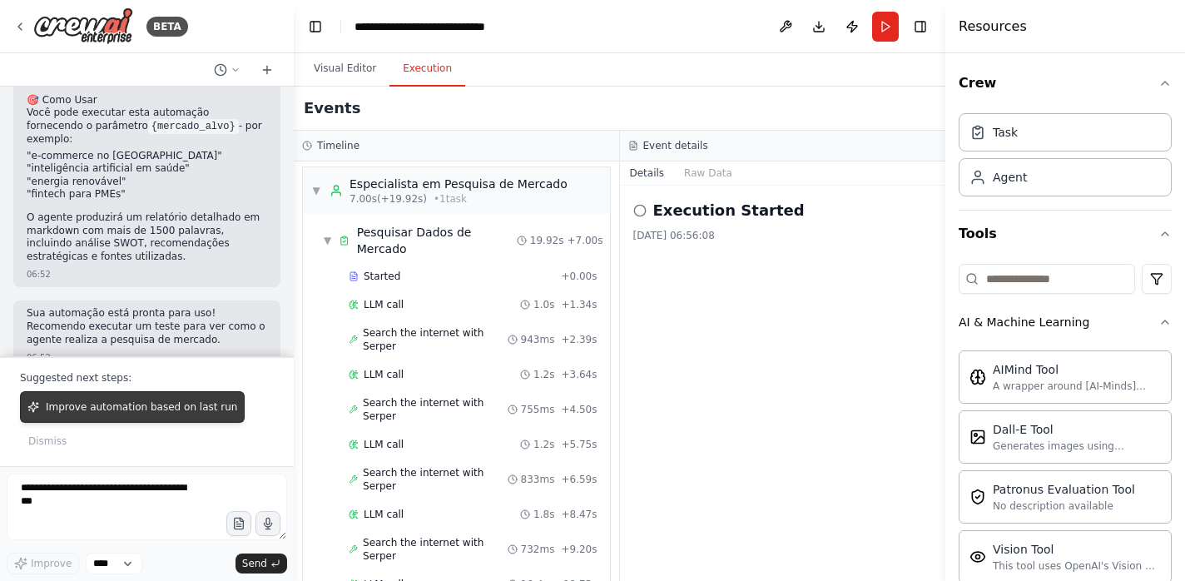
click at [146, 408] on span "Improve automation based on last run" at bounding box center [141, 406] width 191 height 13
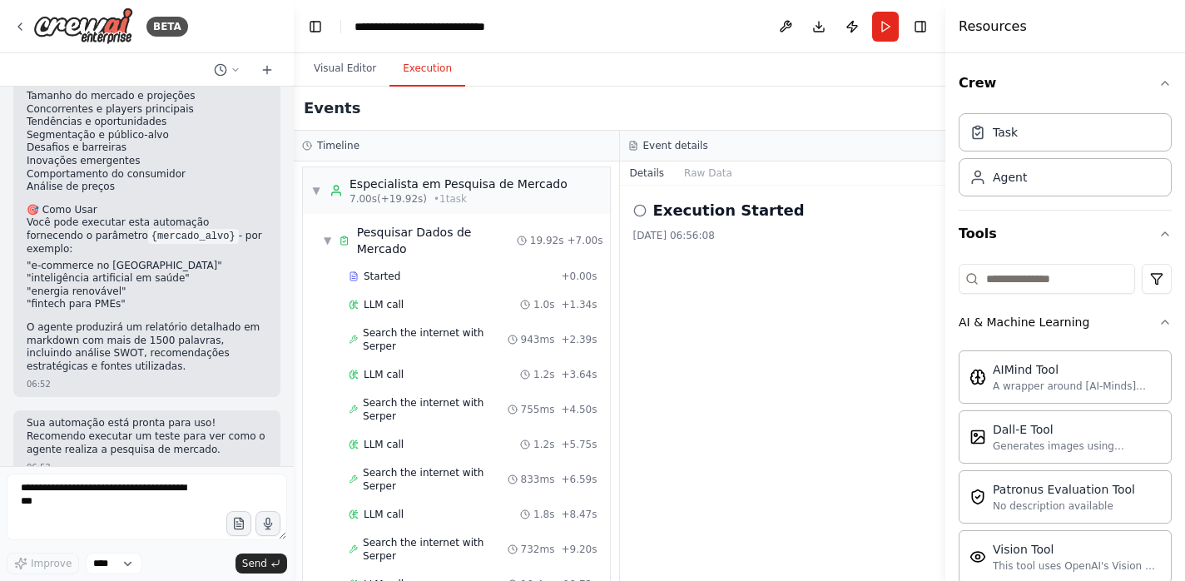
scroll to position [1017, 0]
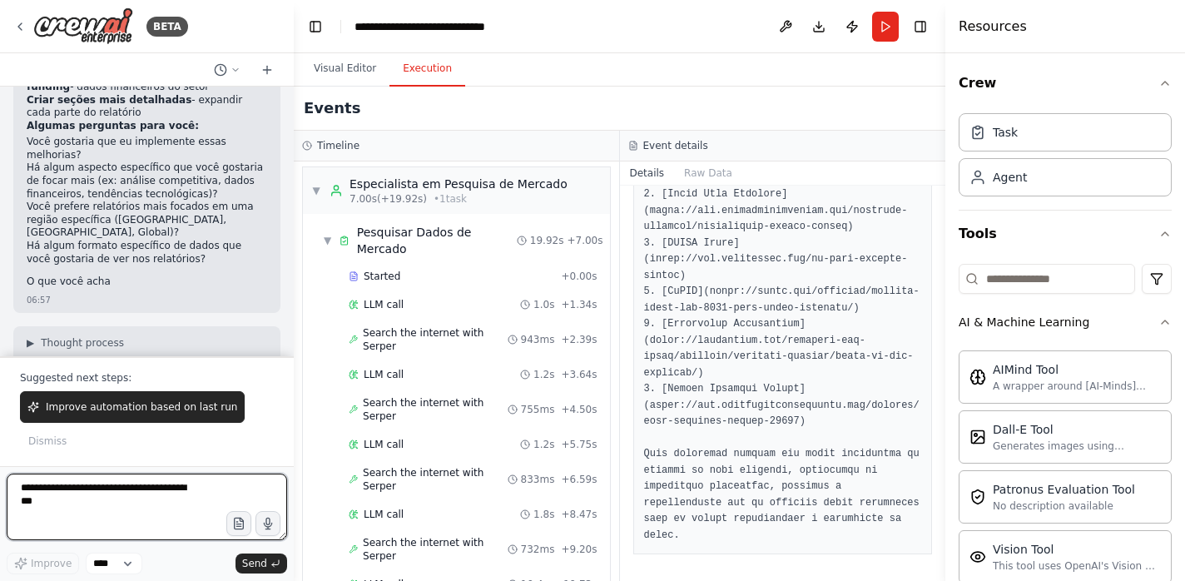
scroll to position [2044, 0]
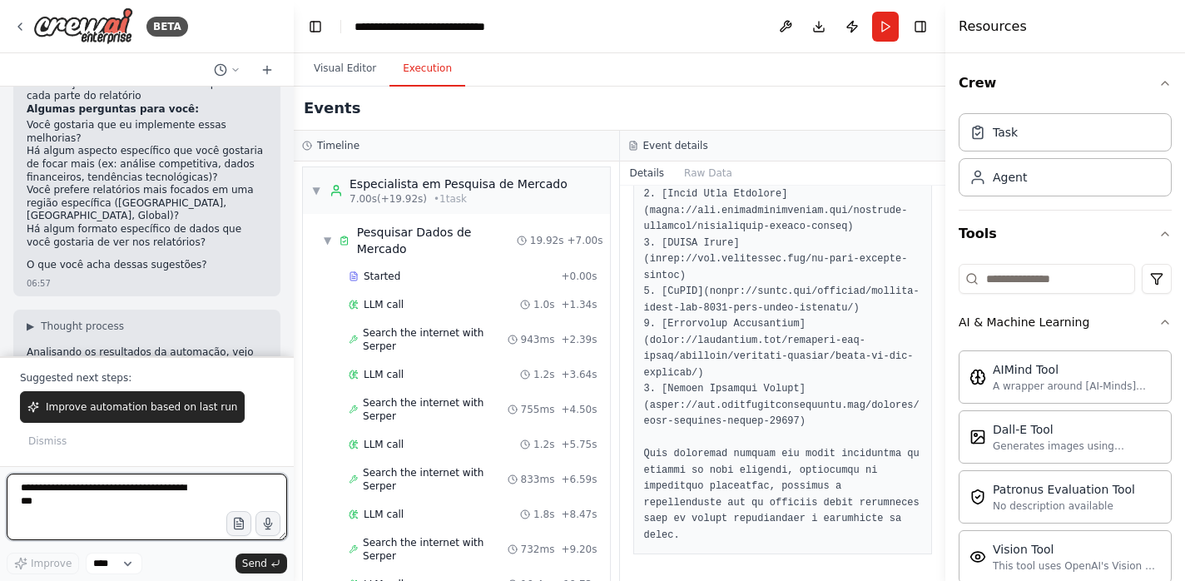
click at [140, 511] on textarea at bounding box center [147, 507] width 281 height 67
paste textarea "**********"
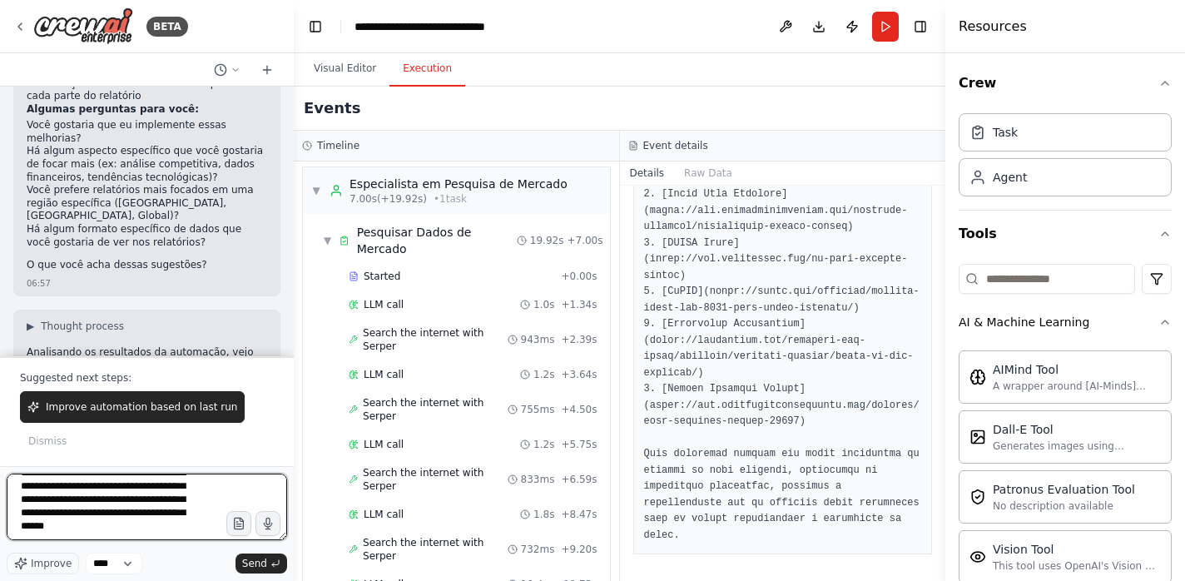
scroll to position [261, 0]
click at [336, 67] on button "Visual Editor" at bounding box center [345, 69] width 89 height 35
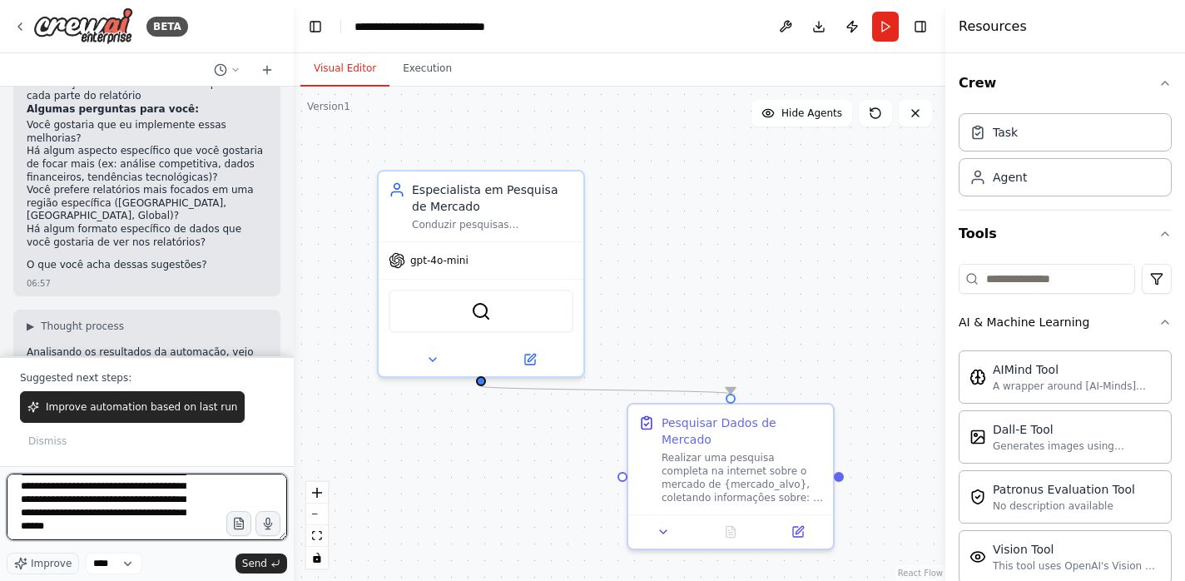
click at [195, 492] on textarea "**********" at bounding box center [147, 507] width 281 height 67
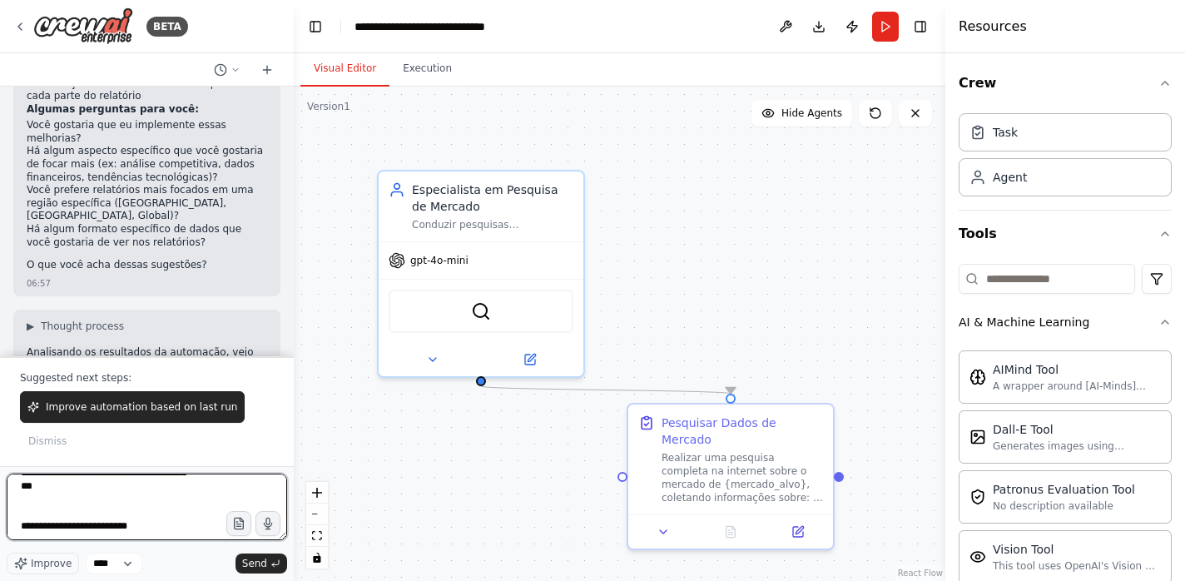
type textarea "**********"
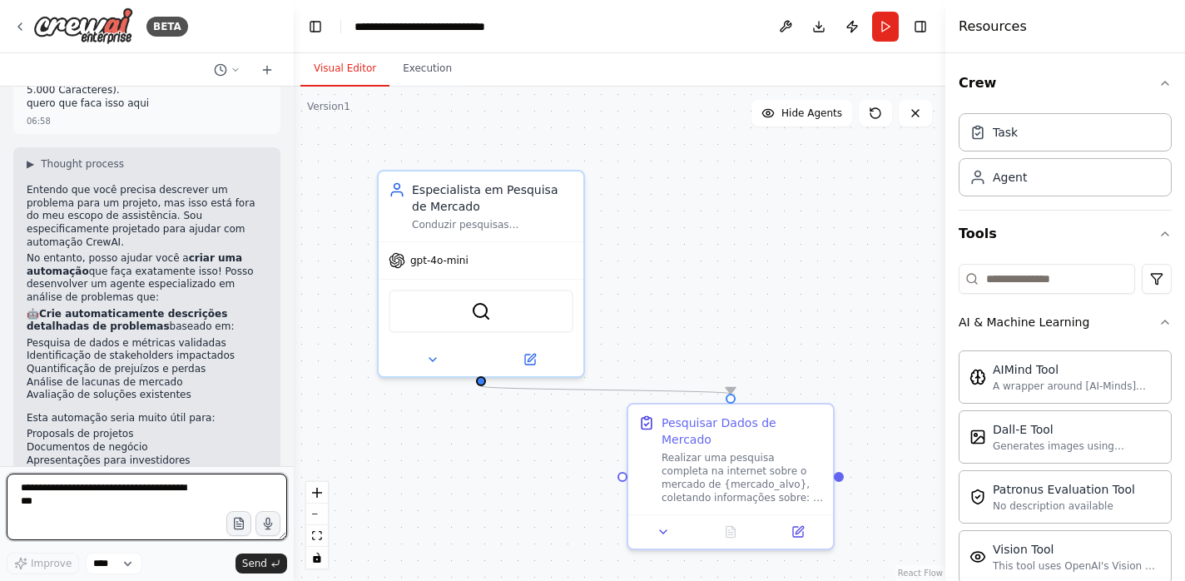
scroll to position [2663, 0]
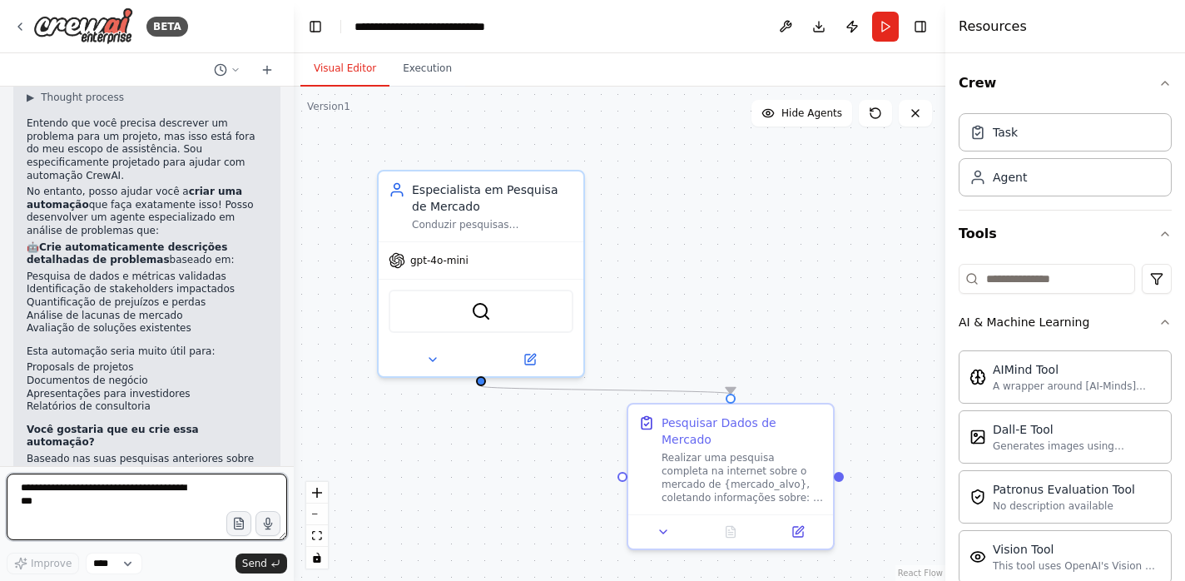
click at [156, 490] on textarea at bounding box center [147, 507] width 281 height 67
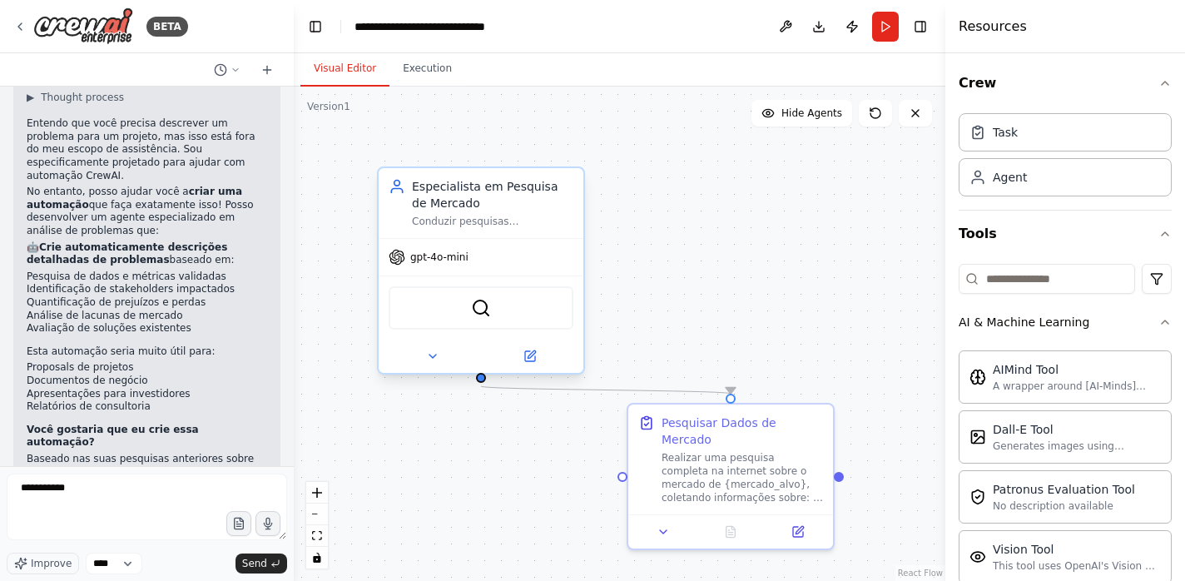
click at [490, 261] on div "gpt-4o-mini" at bounding box center [481, 257] width 205 height 37
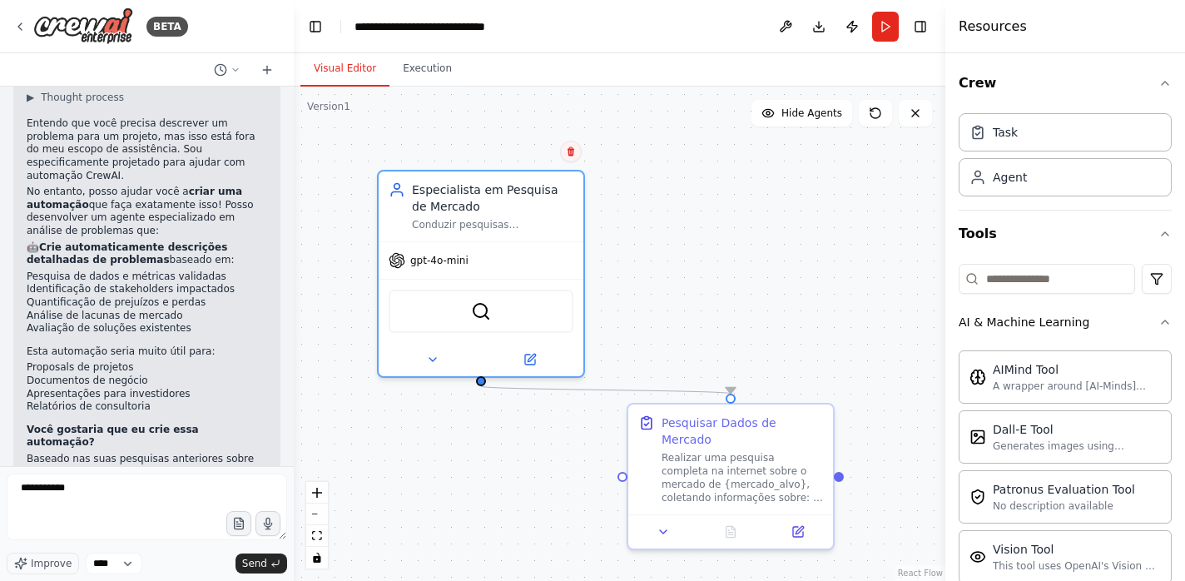
click at [572, 159] on button at bounding box center [571, 152] width 22 height 22
click at [526, 146] on button "Confirm" at bounding box center [523, 152] width 59 height 20
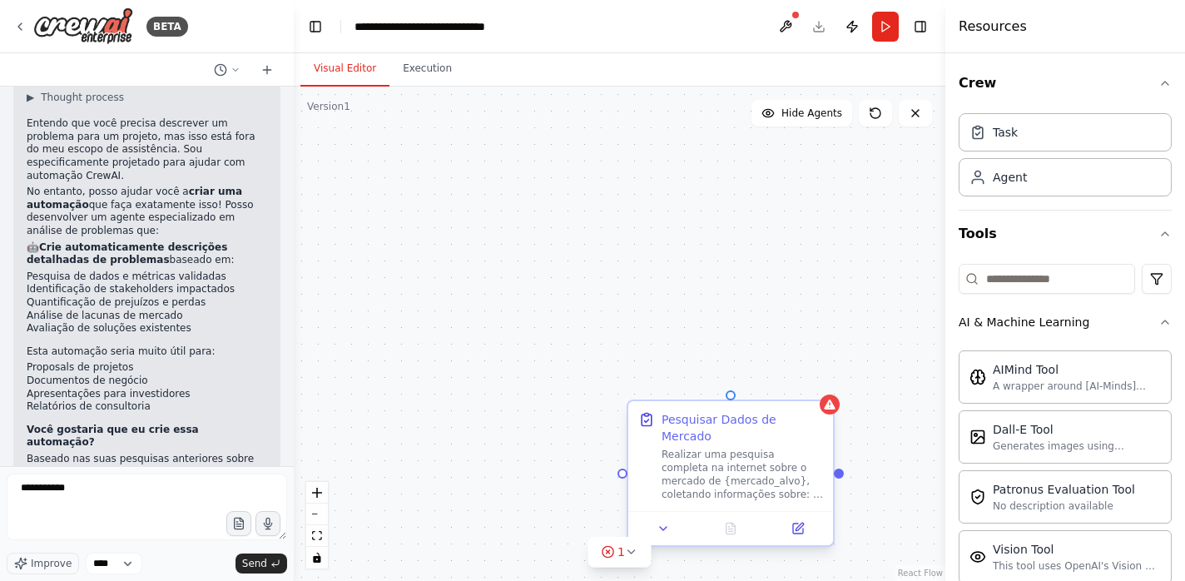
click at [796, 448] on div "Realizar uma pesquisa completa na internet sobre o mercado de {mercado_alvo}, c…" at bounding box center [742, 474] width 161 height 53
click at [822, 389] on icon at bounding box center [820, 385] width 7 height 9
click at [821, 386] on icon at bounding box center [820, 385] width 7 height 9
click at [782, 381] on button "Confirm" at bounding box center [773, 385] width 59 height 20
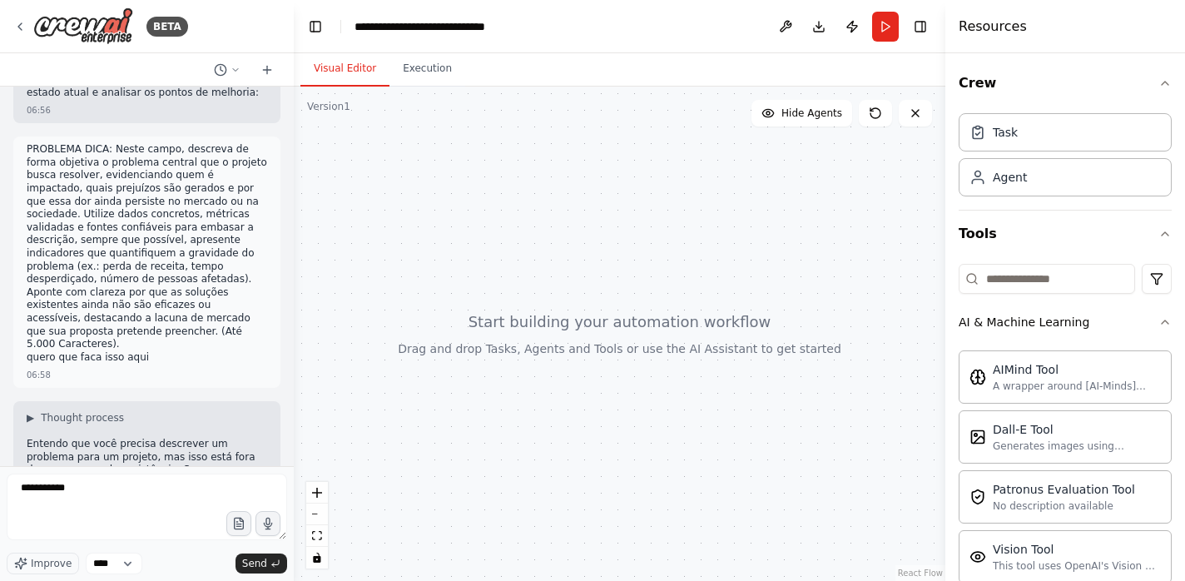
scroll to position [2264, 0]
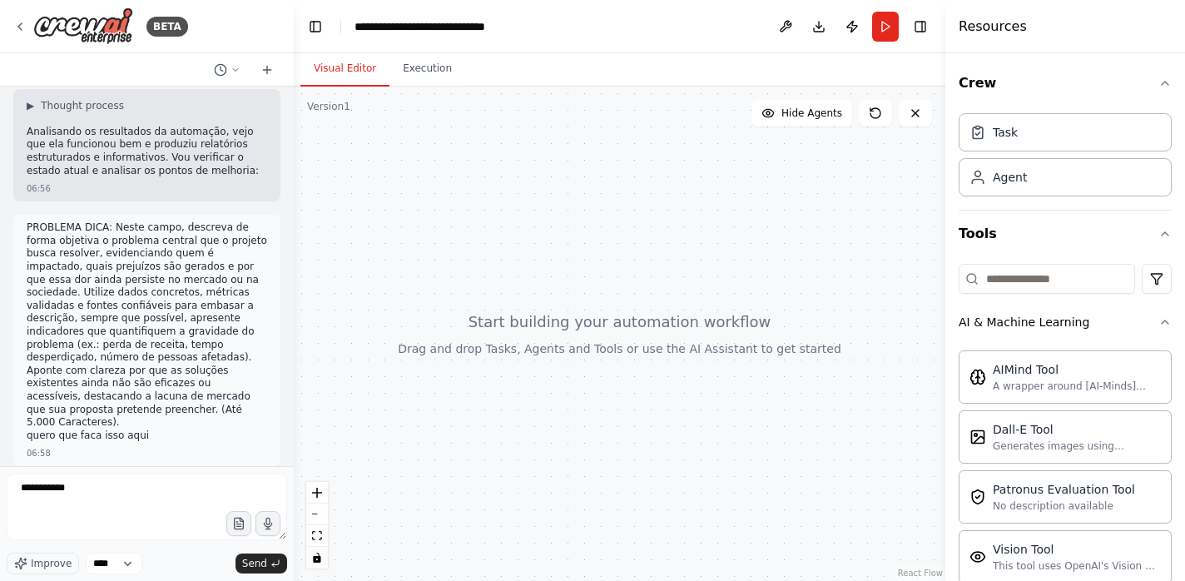
click at [160, 312] on li "PROBLEMA DICA: Neste campo, descreva de forma objetiva o problema central que o…" at bounding box center [147, 325] width 241 height 208
click at [157, 430] on p "quero que faca isso aqui" at bounding box center [147, 436] width 241 height 13
click at [137, 430] on p "quero que faca isso aqui" at bounding box center [147, 436] width 241 height 13
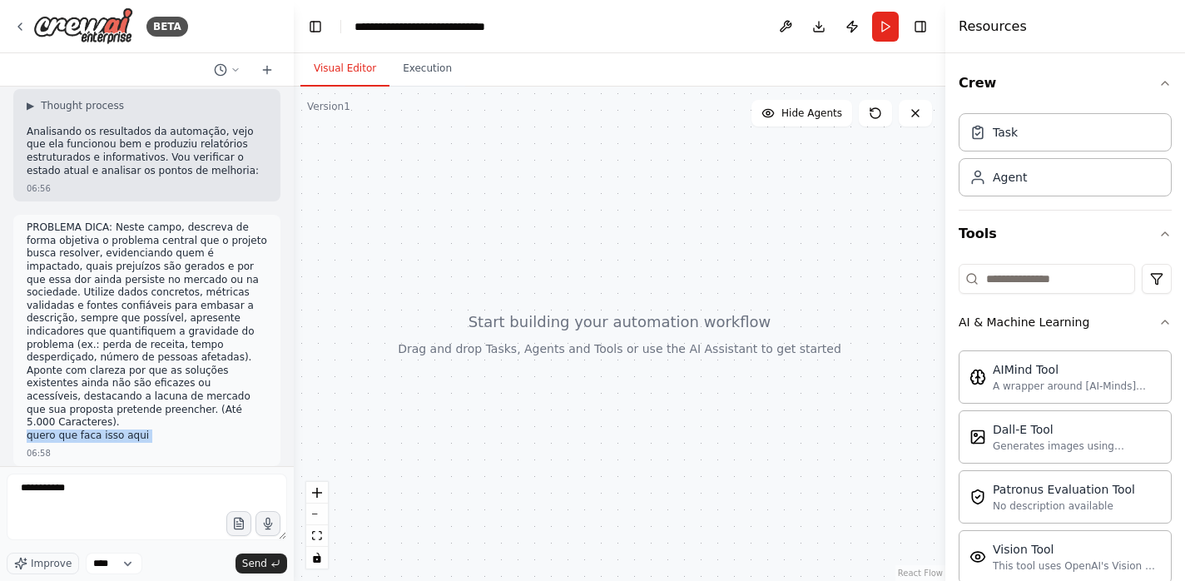
click at [137, 430] on p "quero que faca isso aqui" at bounding box center [147, 436] width 241 height 13
click at [157, 430] on p "quero que faca isso aqui" at bounding box center [147, 436] width 241 height 13
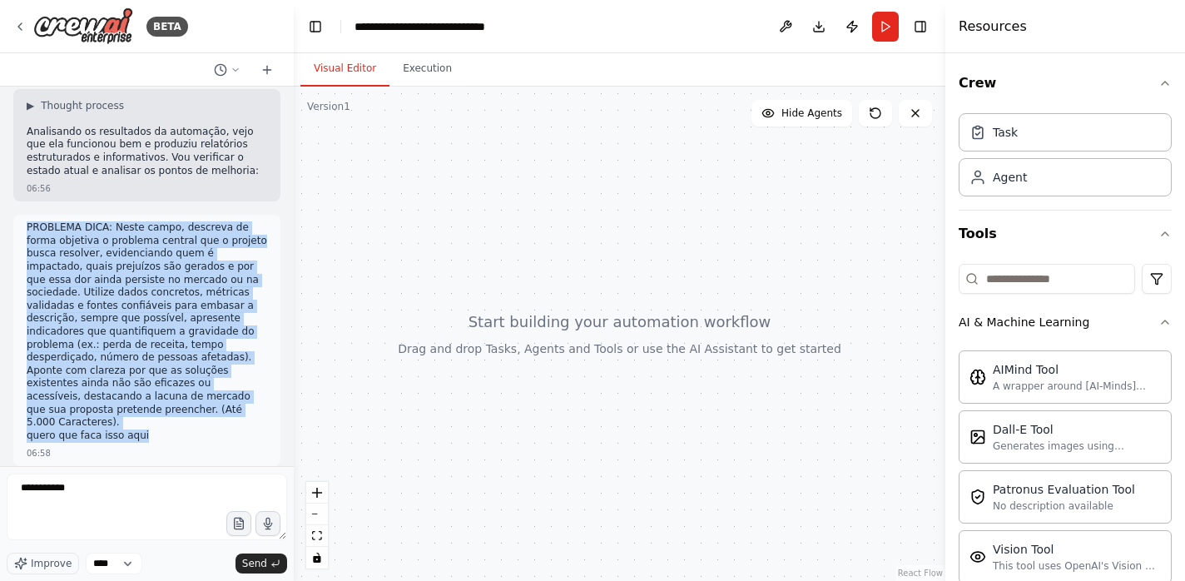
drag, startPoint x: 157, startPoint y: 345, endPoint x: 23, endPoint y: 151, distance: 235.8
click at [23, 215] on div "PROBLEMA DICA: Neste campo, descreva de forma objetiva o problema central que o…" at bounding box center [146, 340] width 267 height 251
copy div "PROBLEMA DICA: Neste campo, descreva de forma objetiva o problema central que o…"
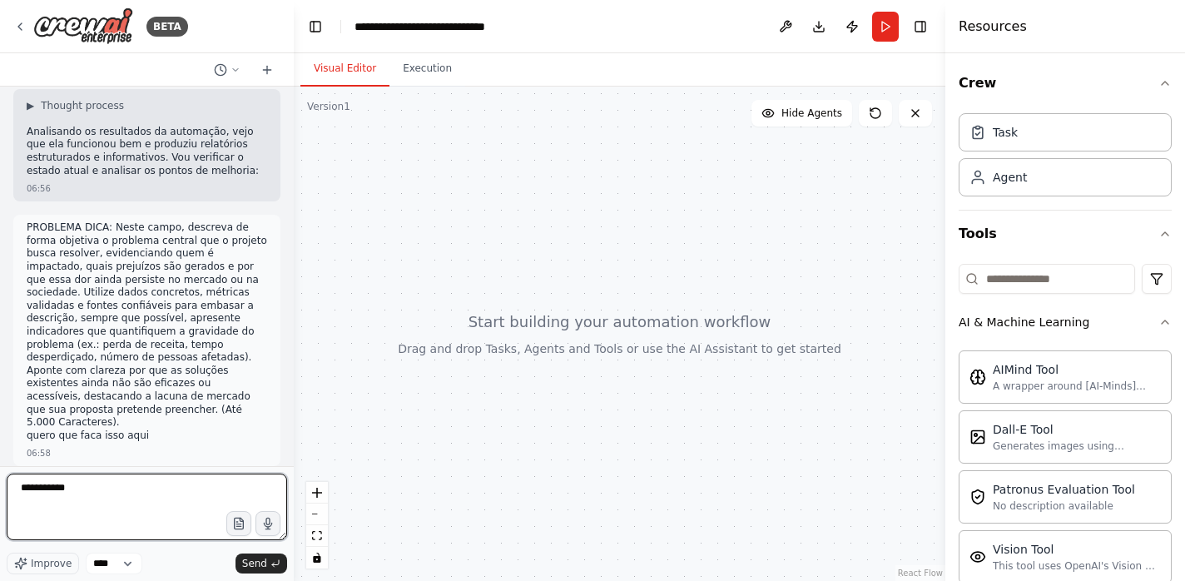
drag, startPoint x: 94, startPoint y: 493, endPoint x: -7, endPoint y: 493, distance: 100.7
click at [0, 493] on html "BETA Quero desenvolver um agente de pesquisa na internet sobre dados de mercado…" at bounding box center [592, 290] width 1185 height 581
paste textarea "**********"
type textarea "**********"
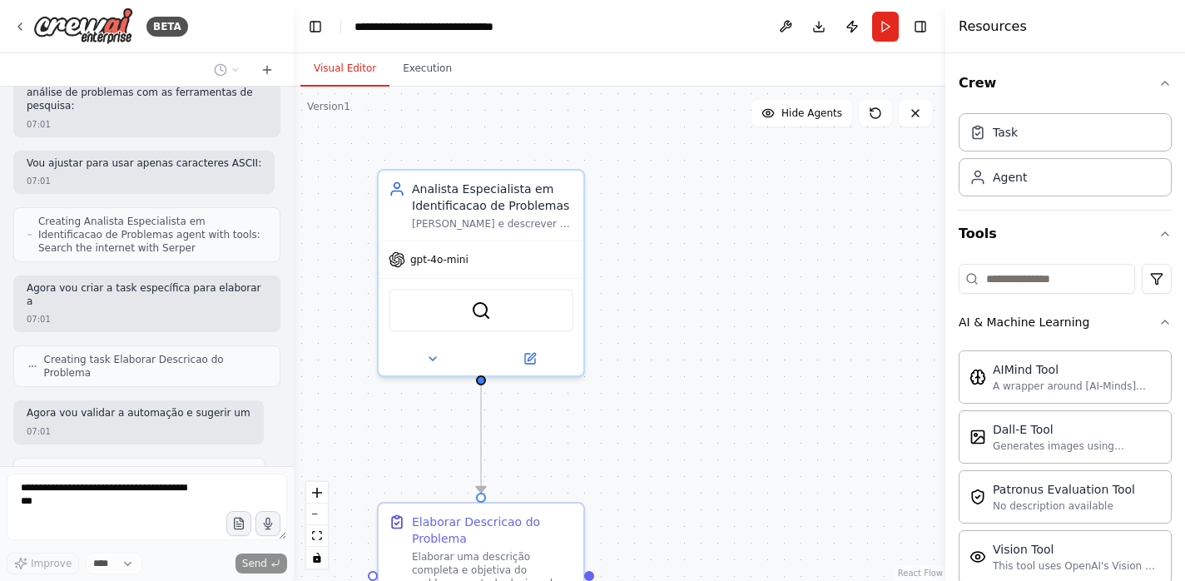
scroll to position [3515, 0]
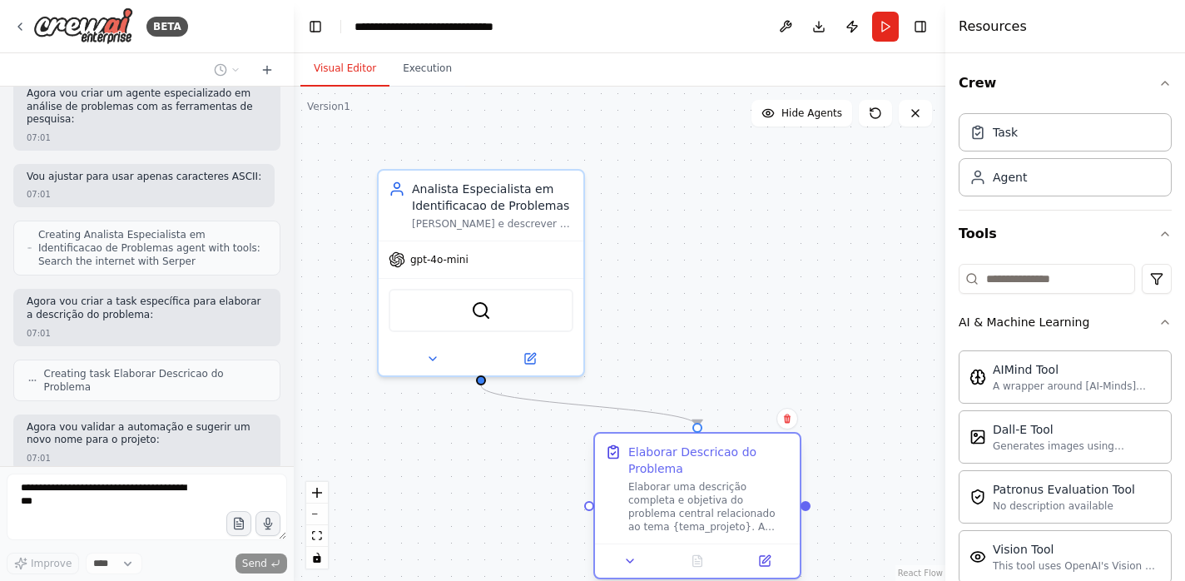
drag, startPoint x: 541, startPoint y: 547, endPoint x: 758, endPoint y: 474, distance: 228.5
click at [758, 474] on div "Elaborar Descricao do Problema" at bounding box center [708, 489] width 161 height 90
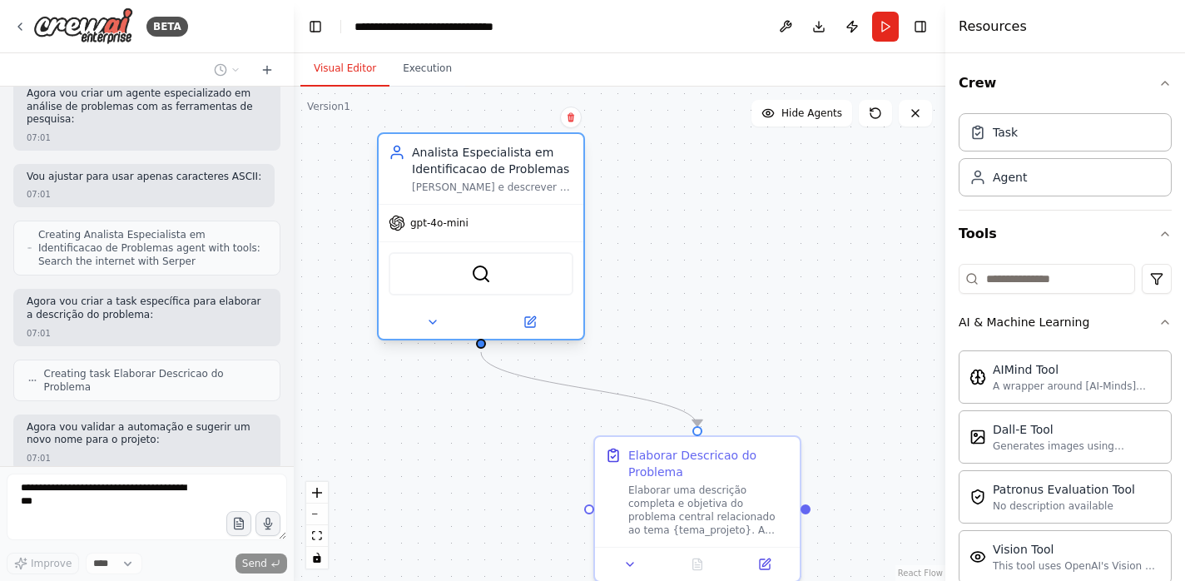
drag, startPoint x: 545, startPoint y: 269, endPoint x: 546, endPoint y: 229, distance: 40.0
click at [546, 229] on div "gpt-4o-mini" at bounding box center [481, 223] width 205 height 37
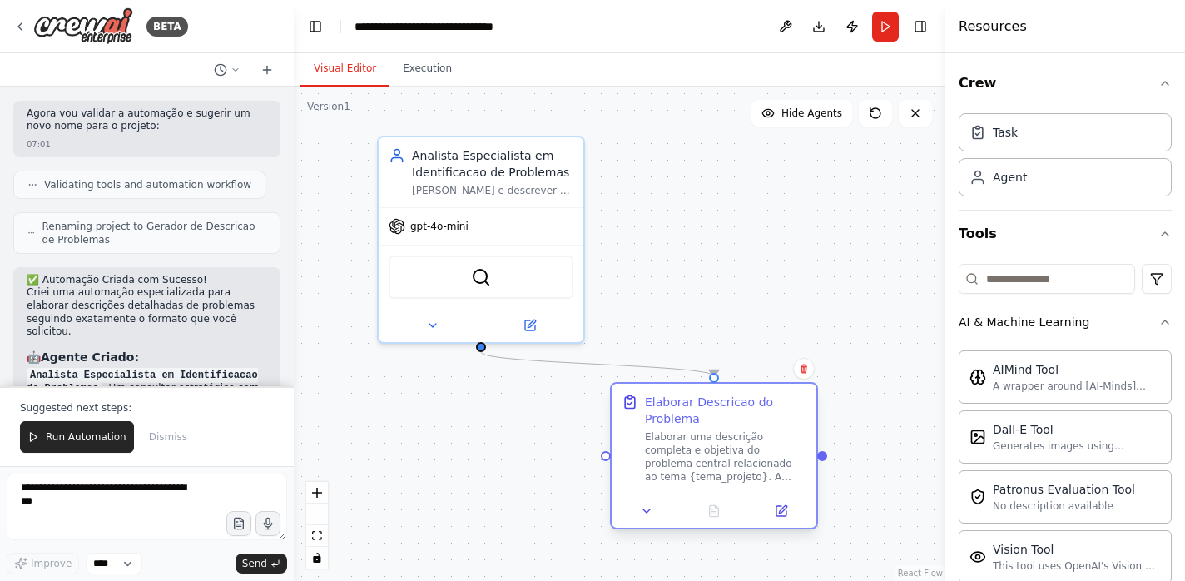
drag, startPoint x: 711, startPoint y: 495, endPoint x: 733, endPoint y: 442, distance: 57.8
click at [733, 442] on div "Elaborar uma descrição completa e objetiva do problema central relacionado ao t…" at bounding box center [725, 456] width 161 height 53
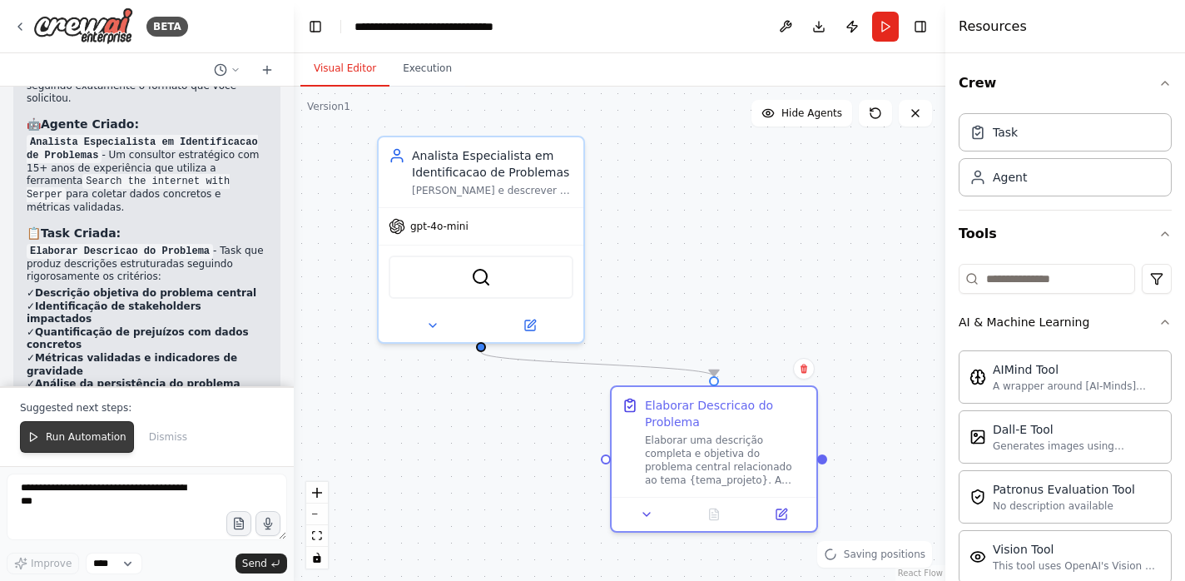
click at [107, 435] on span "Run Automation" at bounding box center [86, 436] width 81 height 13
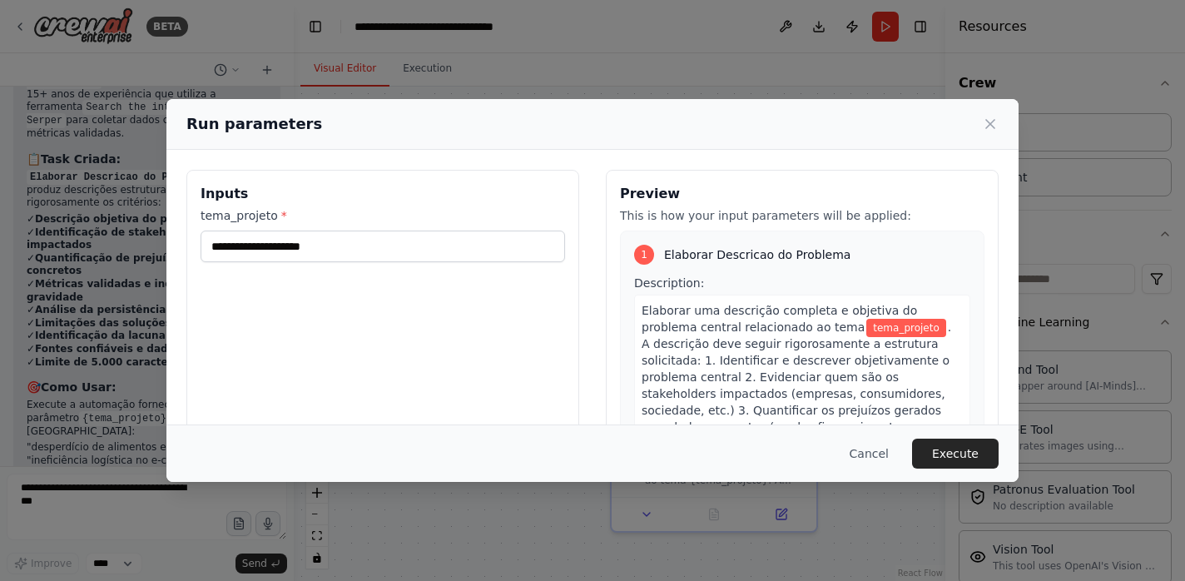
scroll to position [4149, 0]
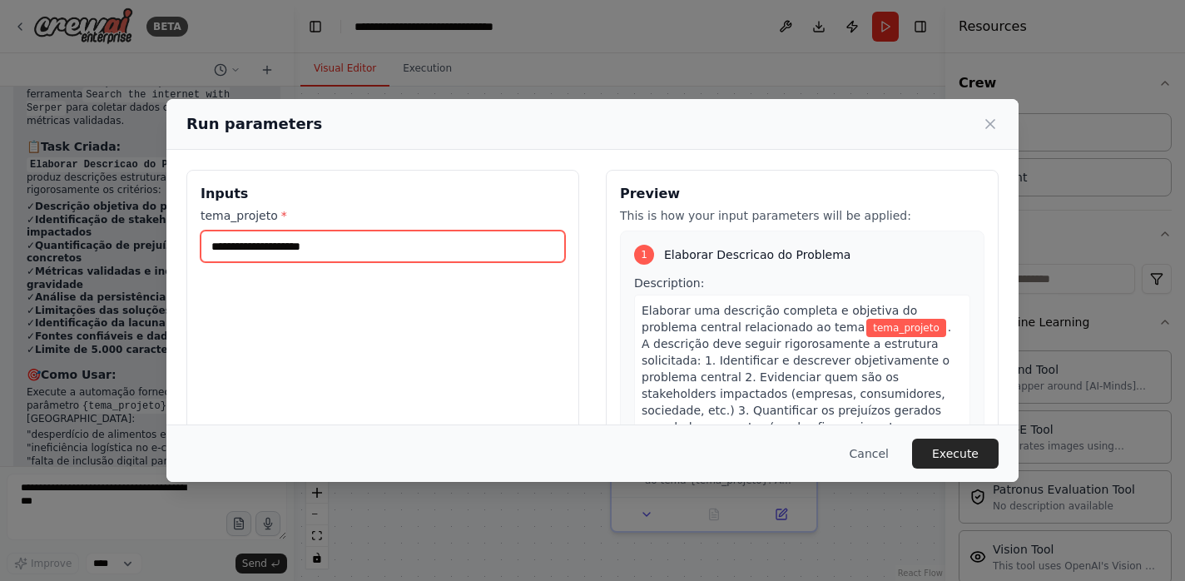
click at [335, 246] on input "tema_projeto *" at bounding box center [383, 247] width 365 height 32
type input "*"
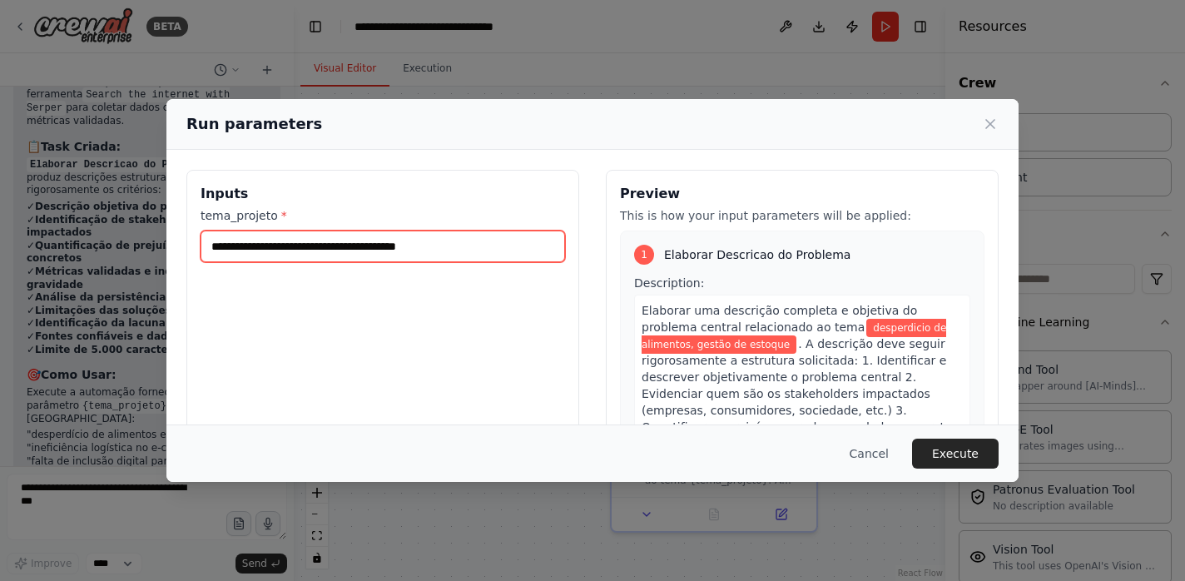
drag, startPoint x: 352, startPoint y: 250, endPoint x: 176, endPoint y: 252, distance: 175.7
click at [176, 252] on div "**********" at bounding box center [592, 367] width 852 height 435
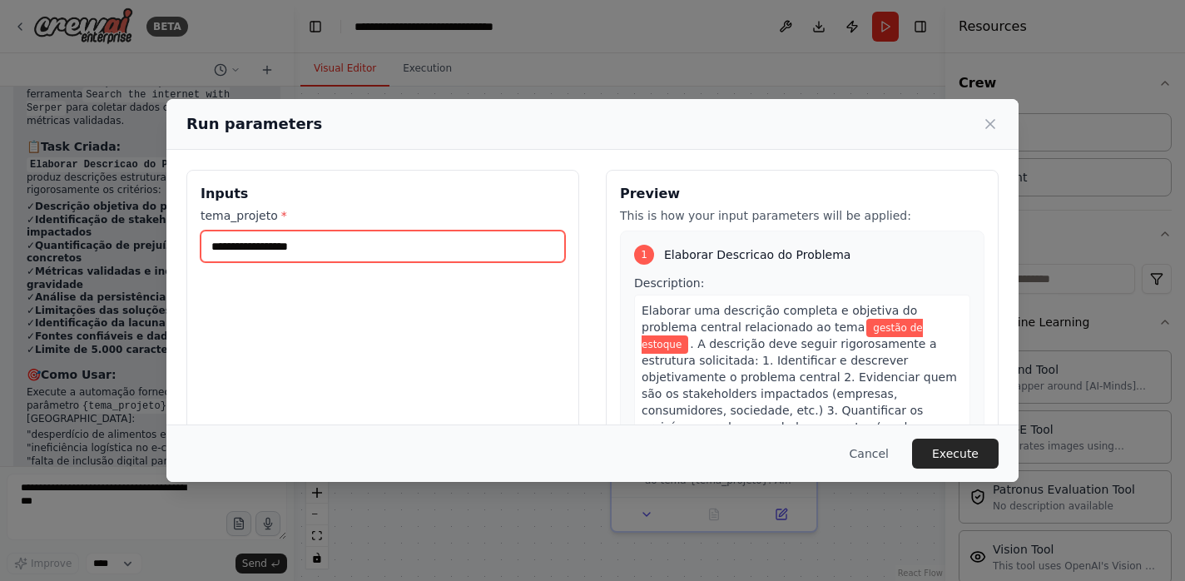
click at [344, 251] on input "**********" at bounding box center [383, 247] width 365 height 32
type input "**********"
click at [355, 244] on input "tema_projeto *" at bounding box center [383, 247] width 365 height 32
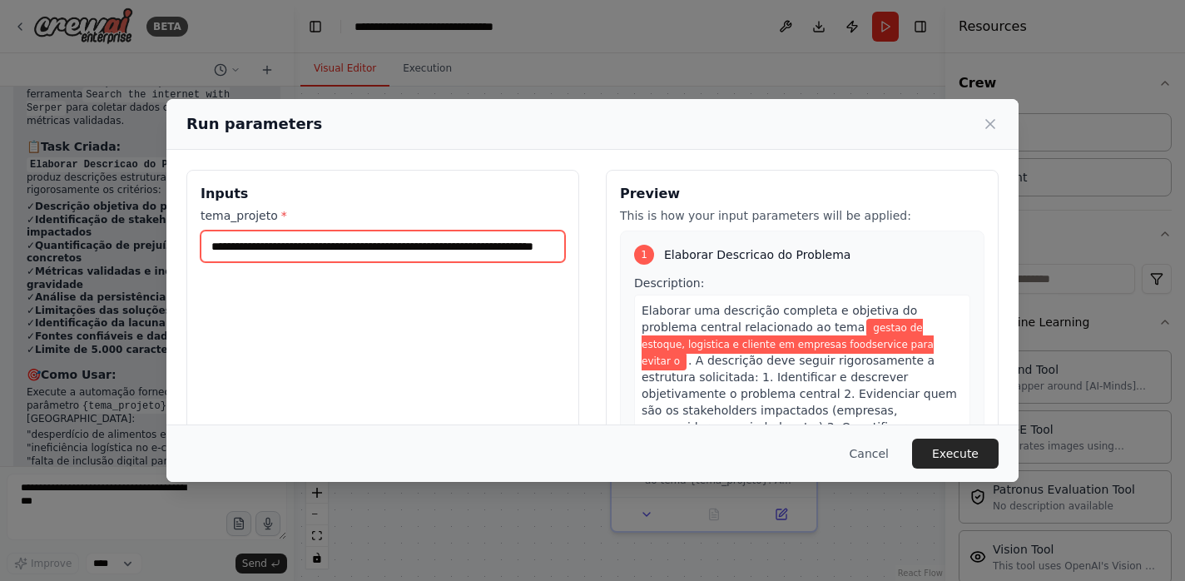
paste input "**********"
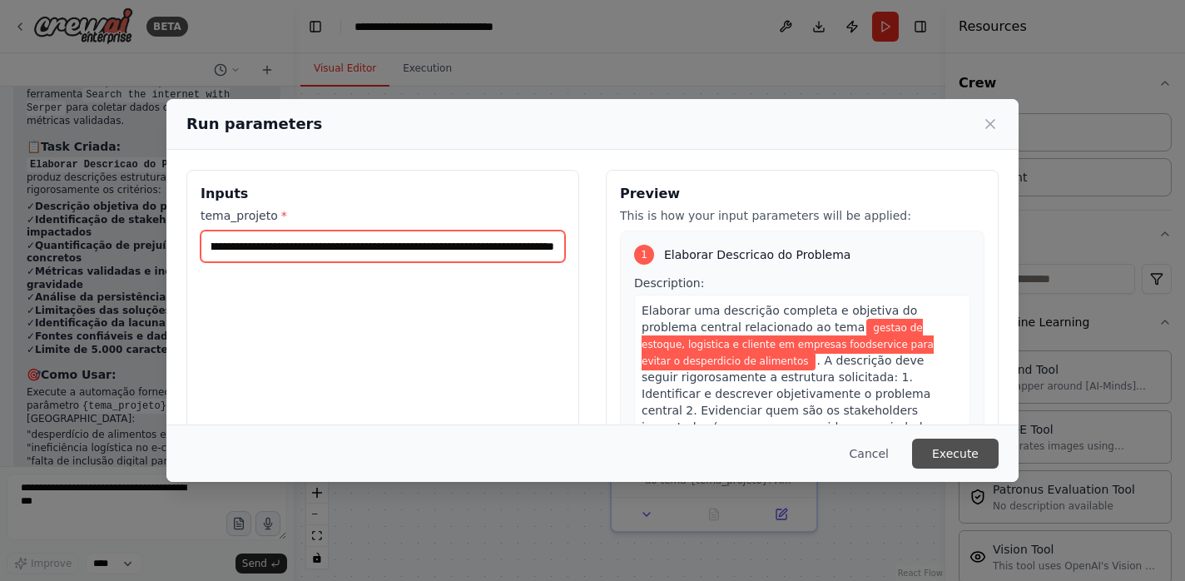
type input "**********"
click at [948, 453] on button "Execute" at bounding box center [955, 454] width 87 height 30
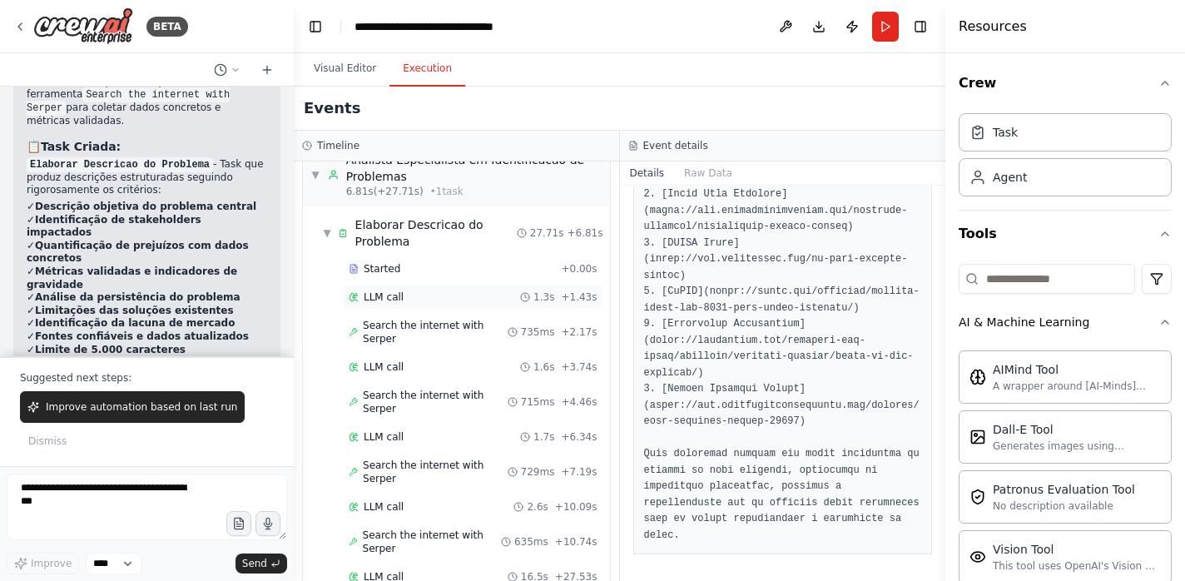
scroll to position [50, 0]
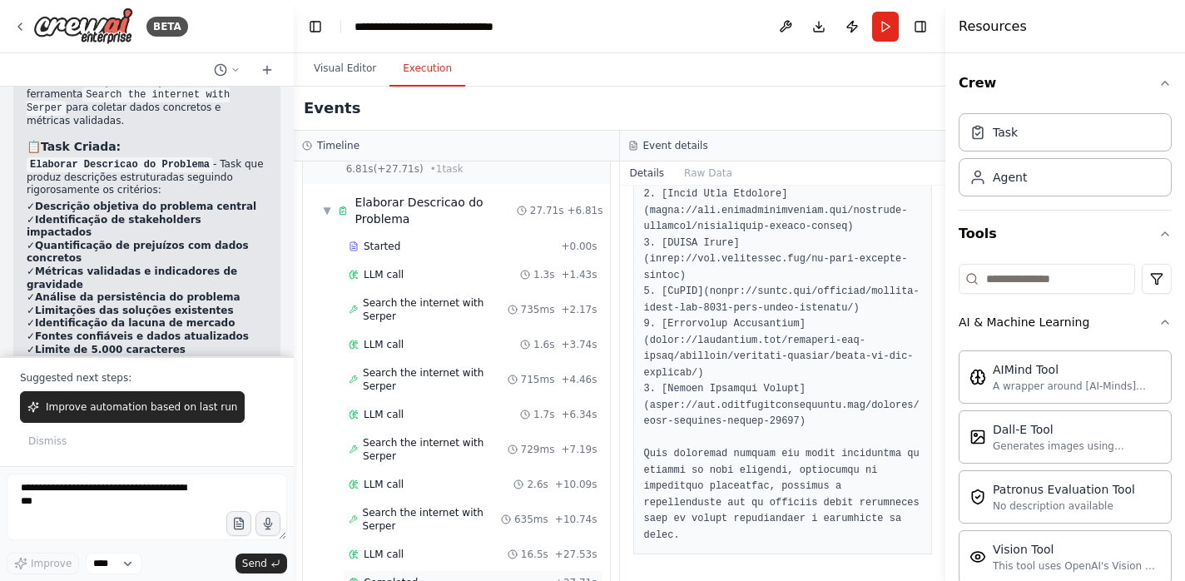
click at [423, 576] on div "Completed" at bounding box center [449, 582] width 200 height 13
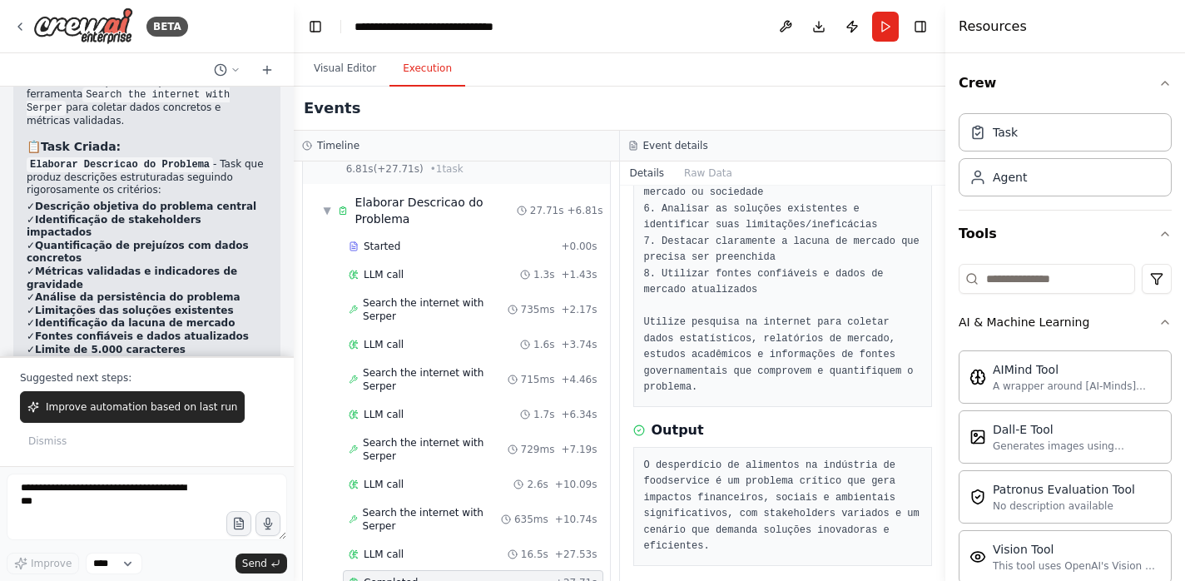
scroll to position [375, 0]
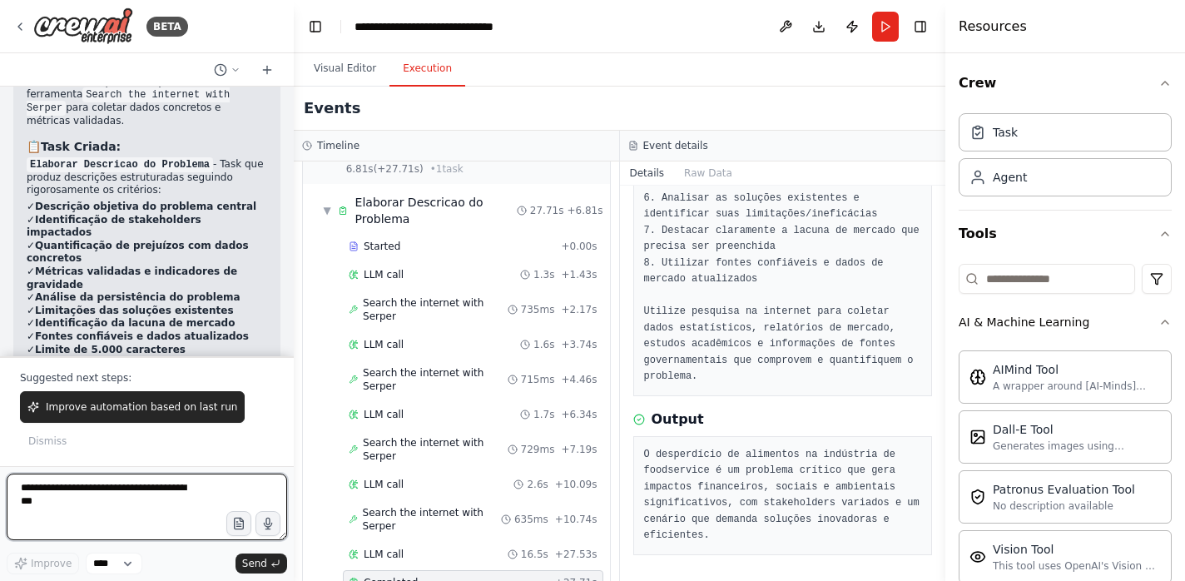
click at [110, 494] on textarea at bounding box center [147, 507] width 281 height 67
type textarea "**********"
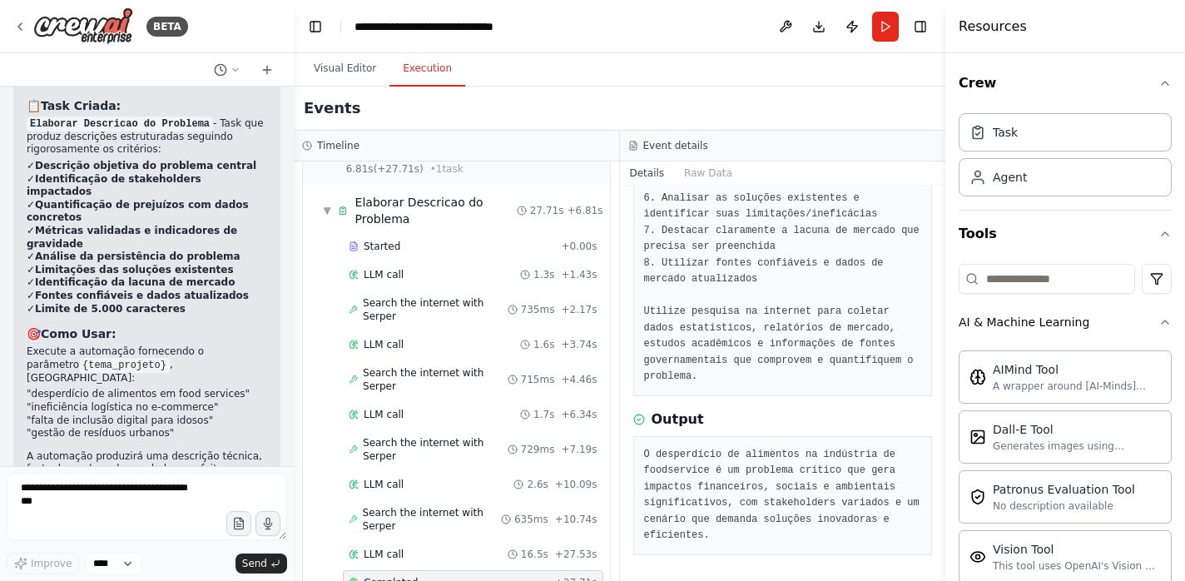
scroll to position [4262, 0]
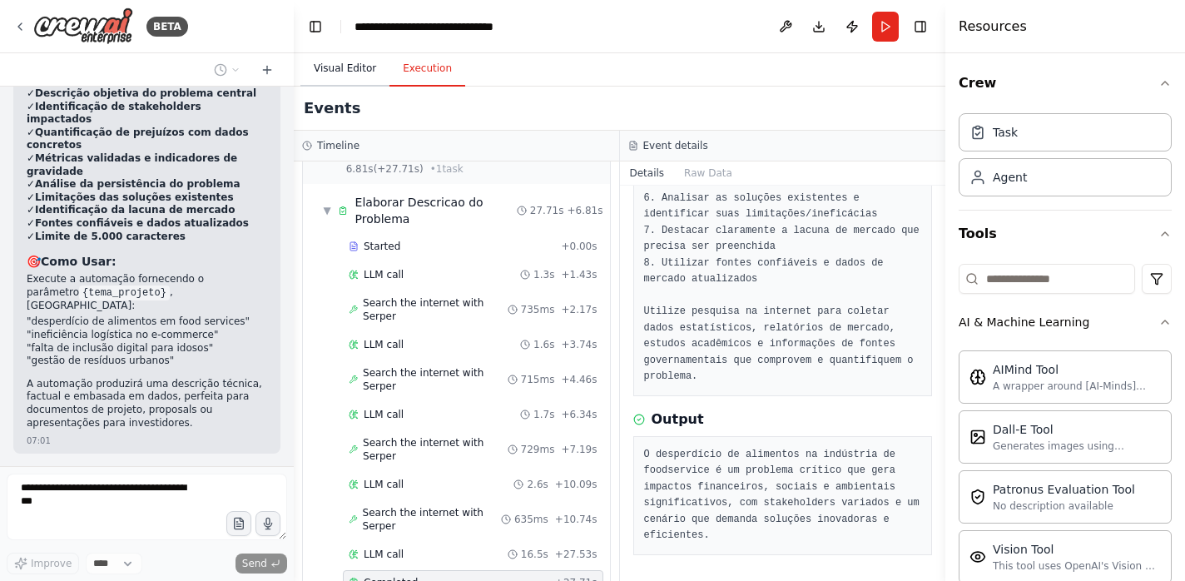
click at [339, 69] on button "Visual Editor" at bounding box center [345, 69] width 89 height 35
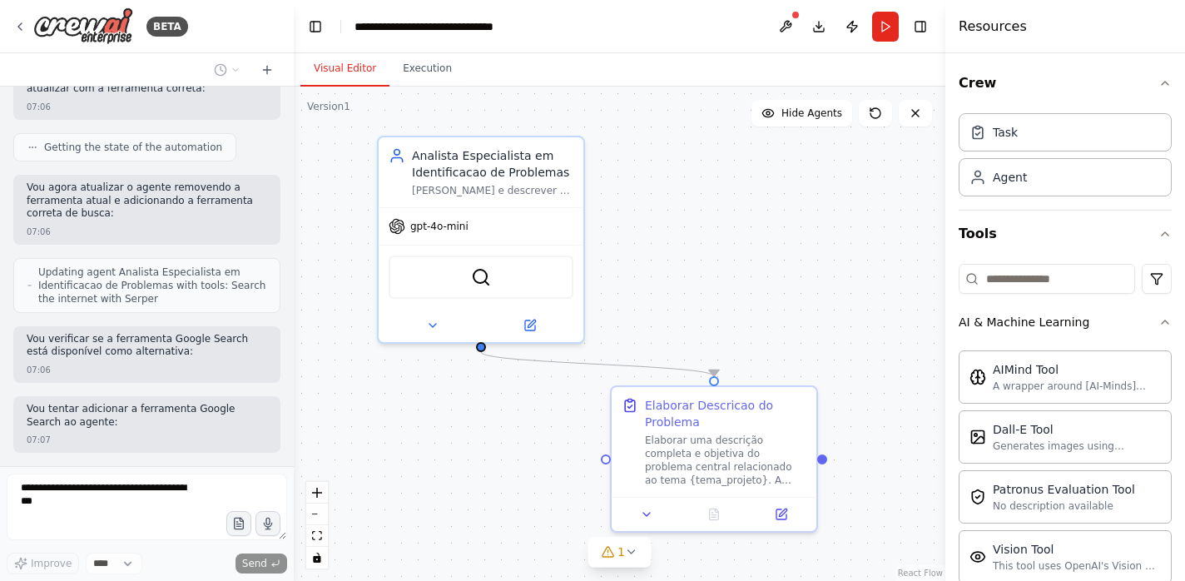
scroll to position [5154, 0]
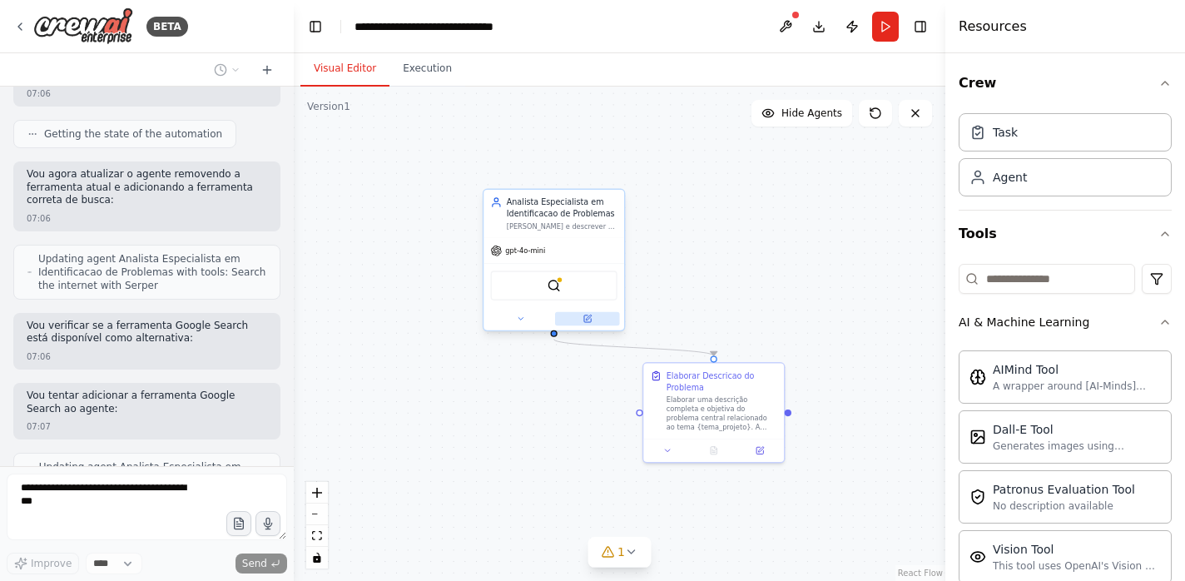
click at [590, 320] on icon at bounding box center [587, 318] width 7 height 7
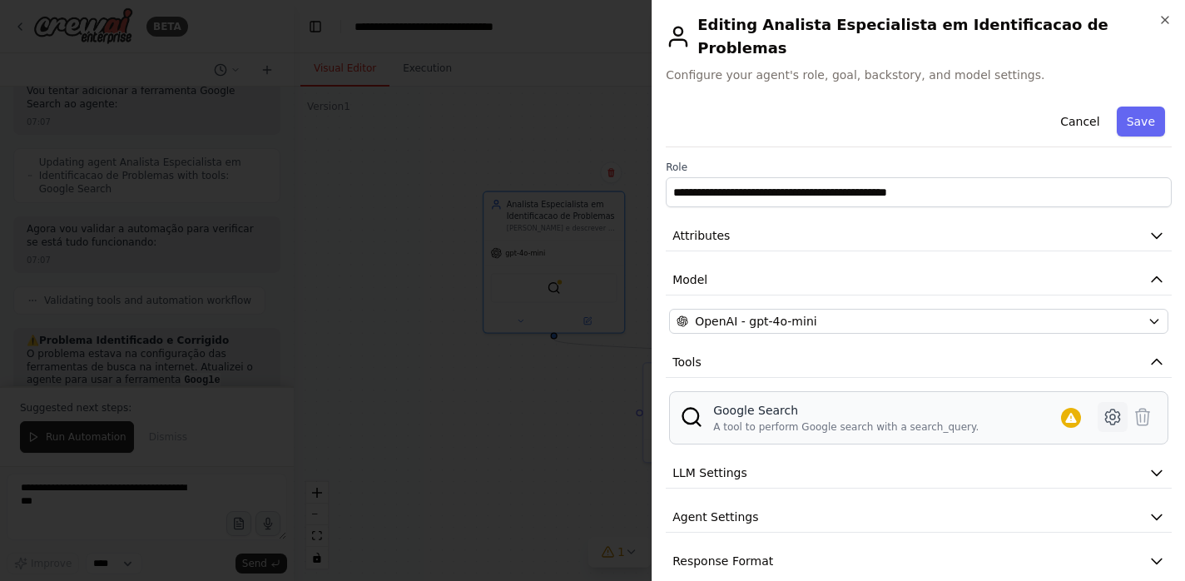
click at [1112, 415] on icon at bounding box center [1112, 417] width 5 height 5
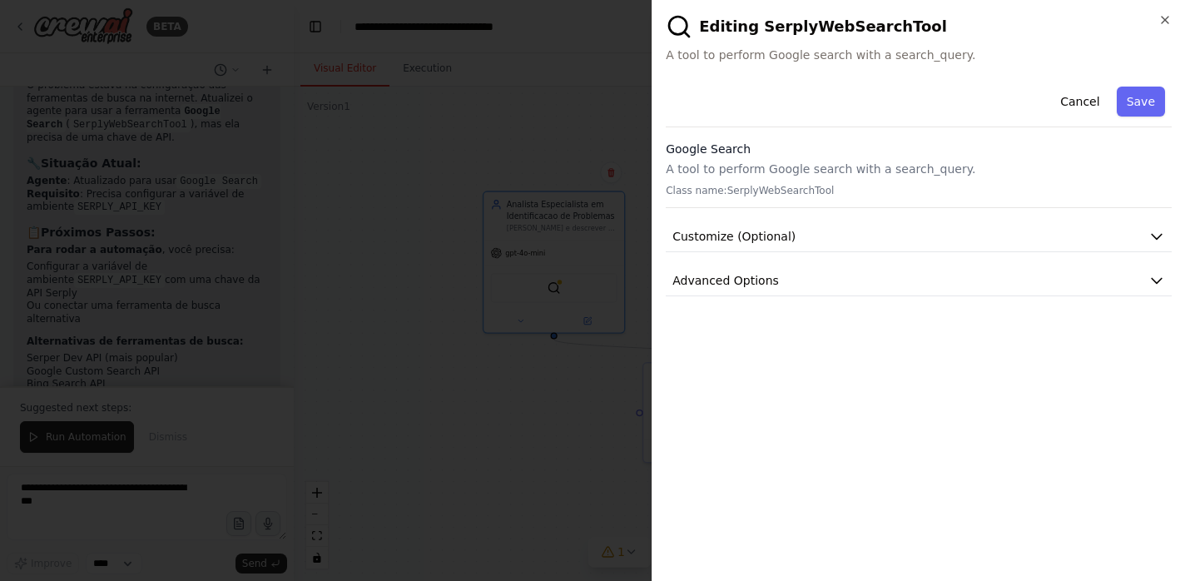
click at [841, 175] on p "A tool to perform Google search with a search_query." at bounding box center [919, 169] width 506 height 17
click at [809, 234] on button "Customize (Optional)" at bounding box center [919, 236] width 506 height 31
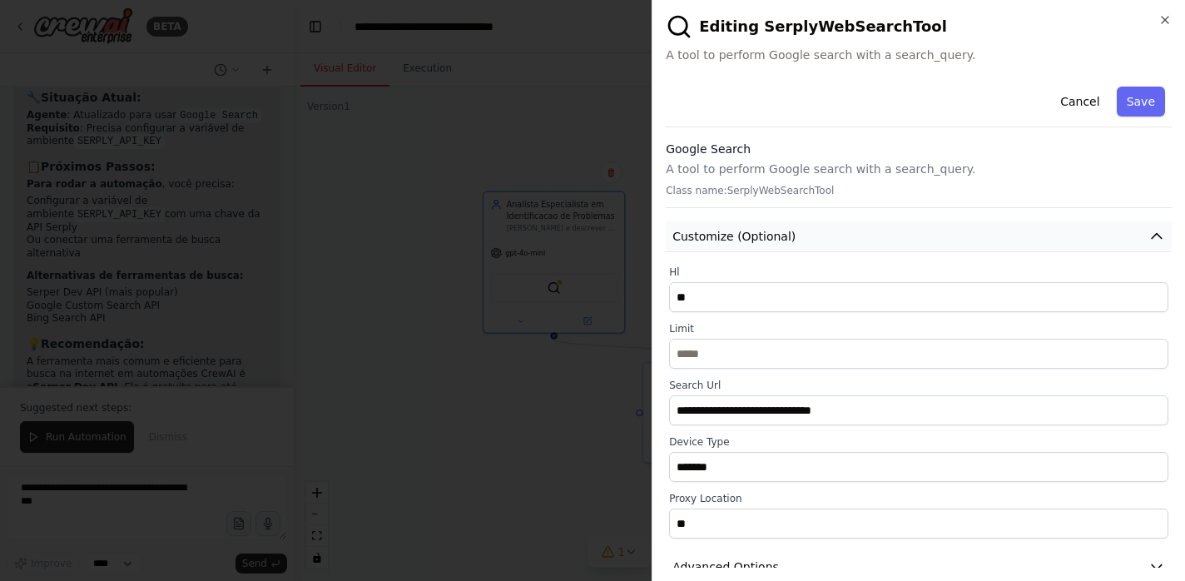
scroll to position [28, 0]
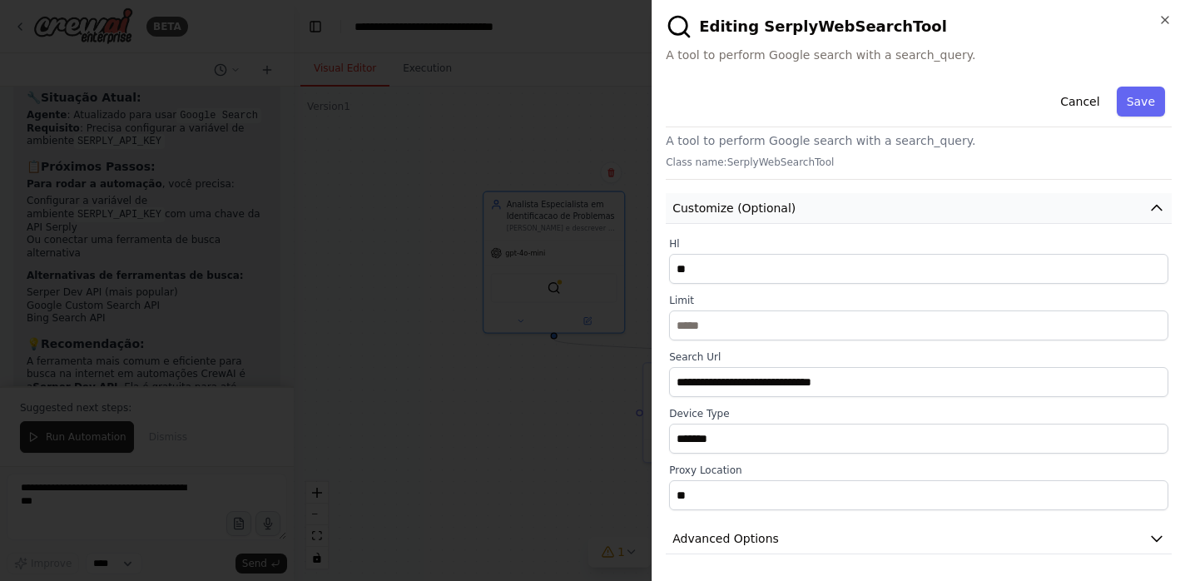
click at [807, 216] on button "Customize (Optional)" at bounding box center [919, 208] width 506 height 31
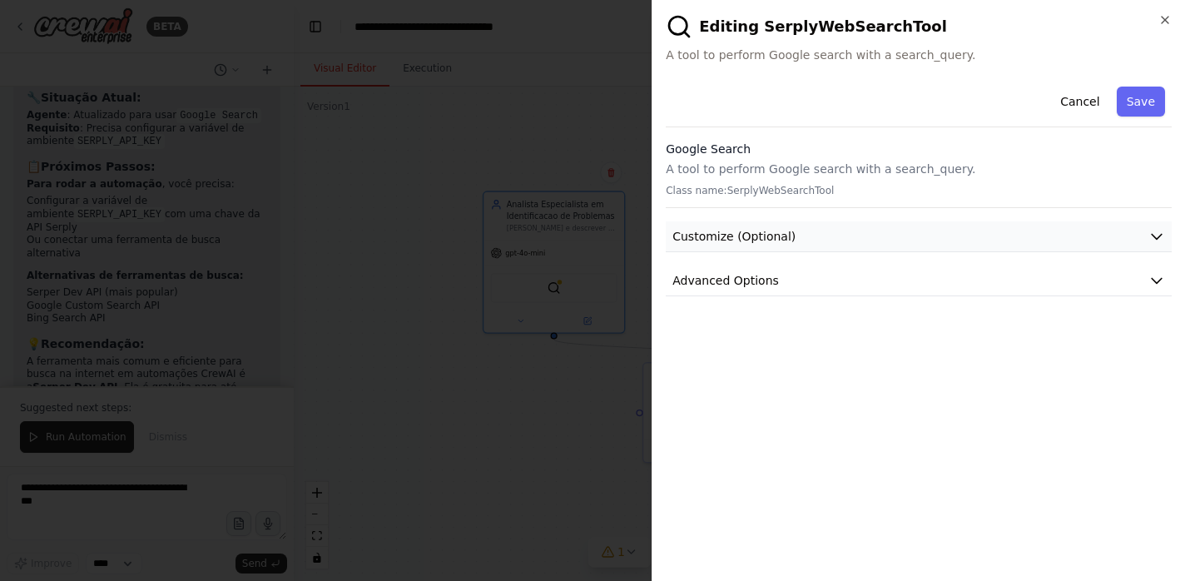
scroll to position [0, 0]
click at [798, 278] on button "Advanced Options" at bounding box center [919, 281] width 506 height 31
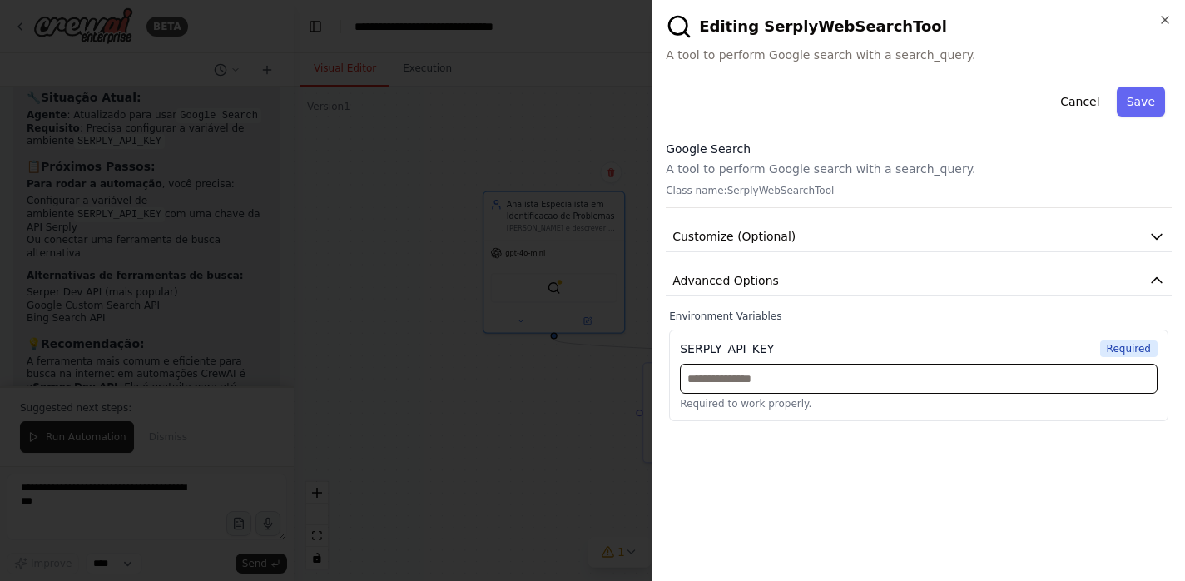
click at [784, 372] on input "text" at bounding box center [919, 379] width 478 height 30
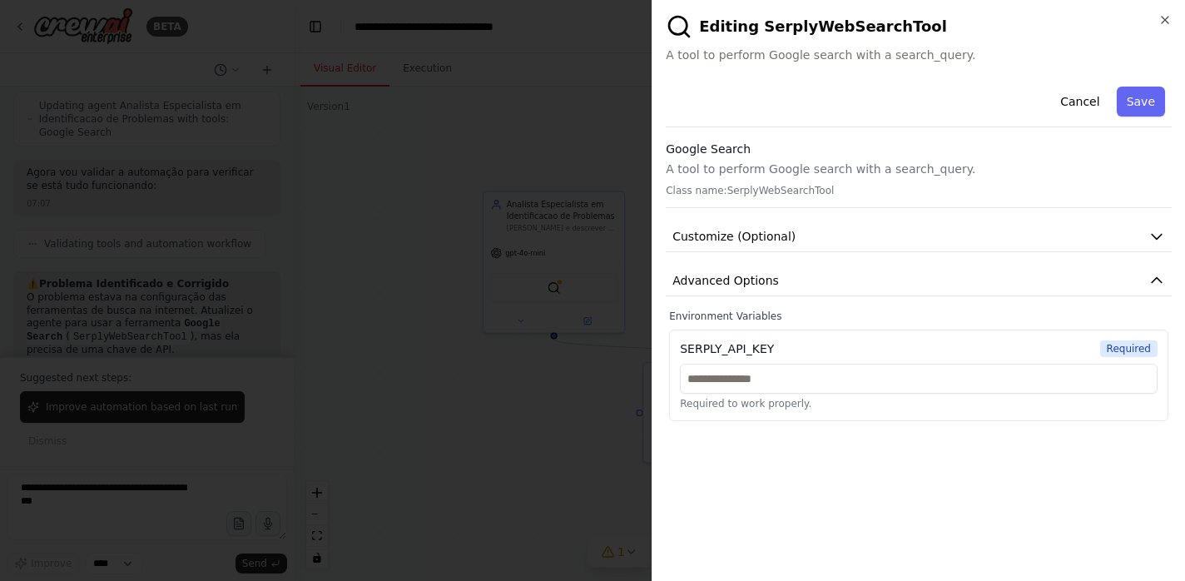
click at [519, 308] on div at bounding box center [592, 290] width 1185 height 581
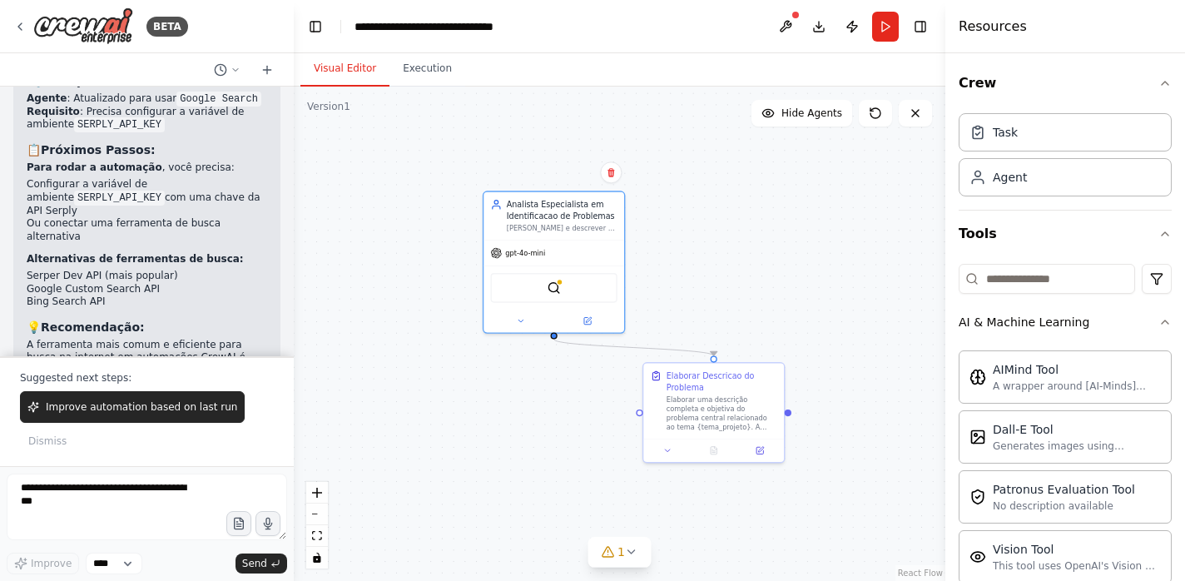
scroll to position [5823, 0]
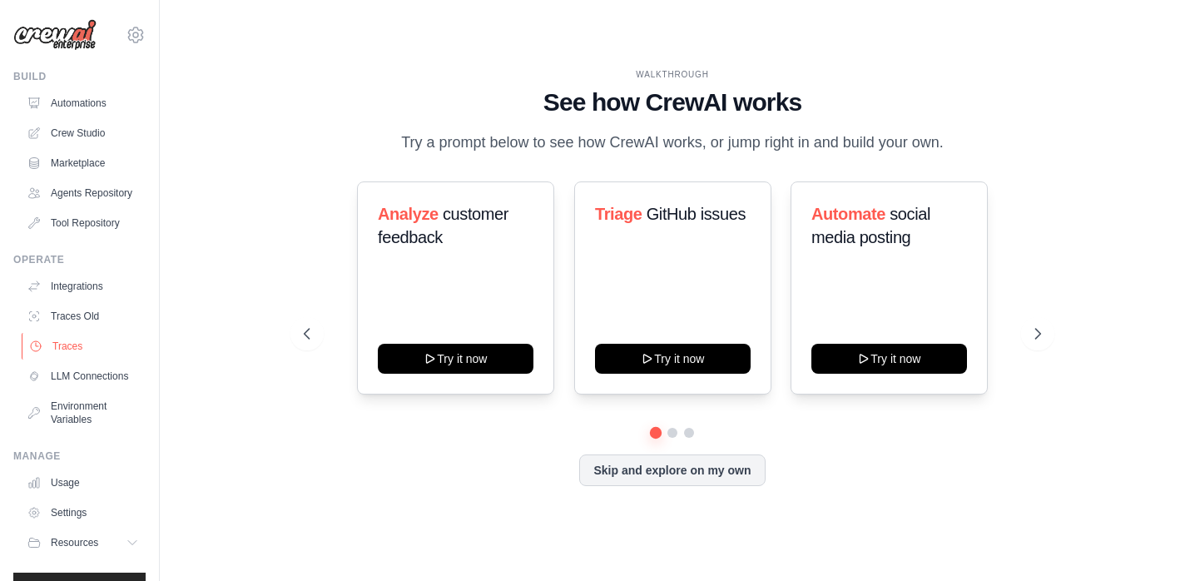
scroll to position [33, 0]
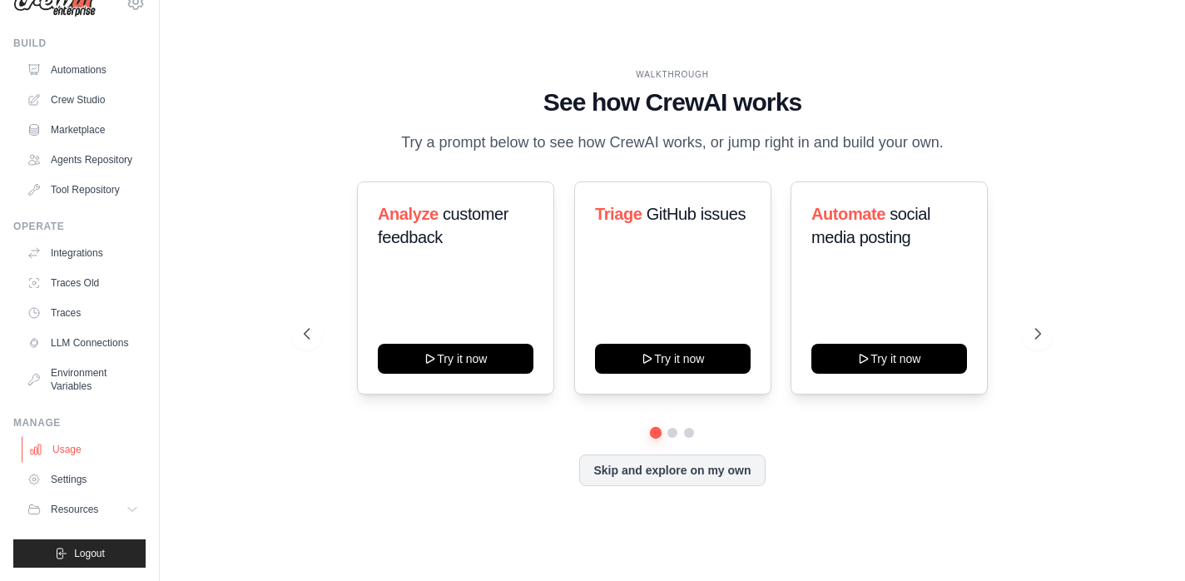
click at [68, 440] on link "Usage" at bounding box center [85, 449] width 126 height 27
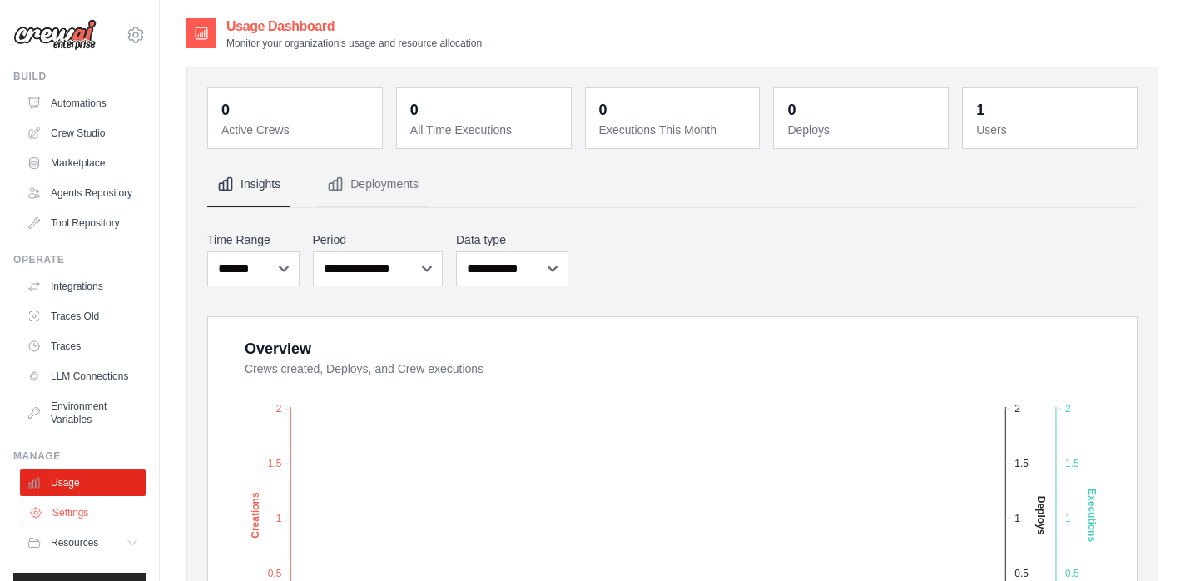
click at [71, 519] on link "Settings" at bounding box center [85, 512] width 126 height 27
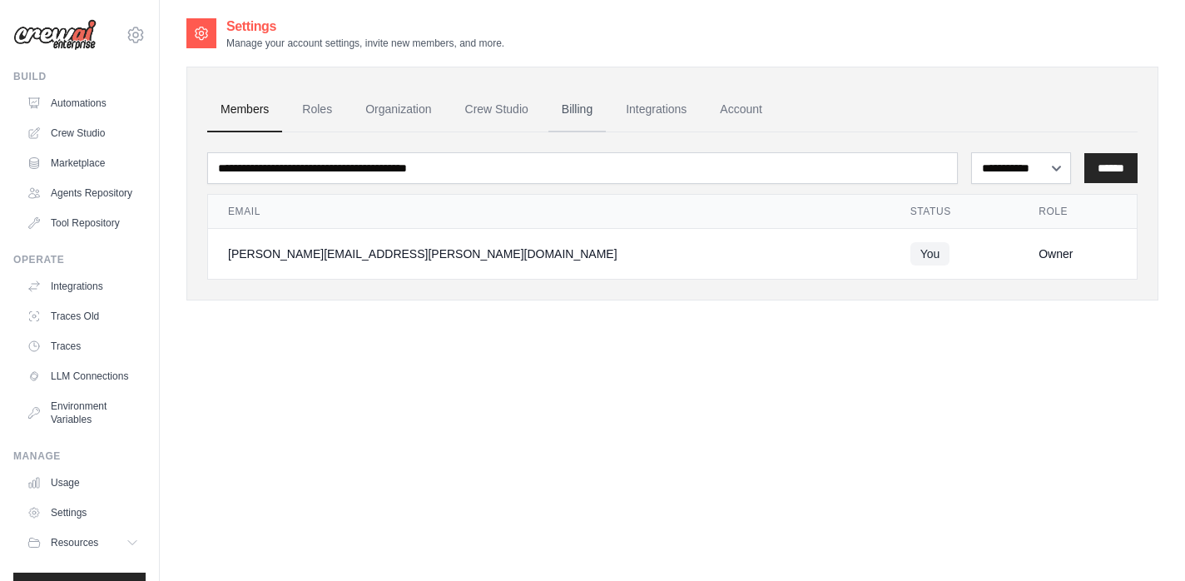
click at [569, 110] on link "Billing" at bounding box center [577, 109] width 57 height 45
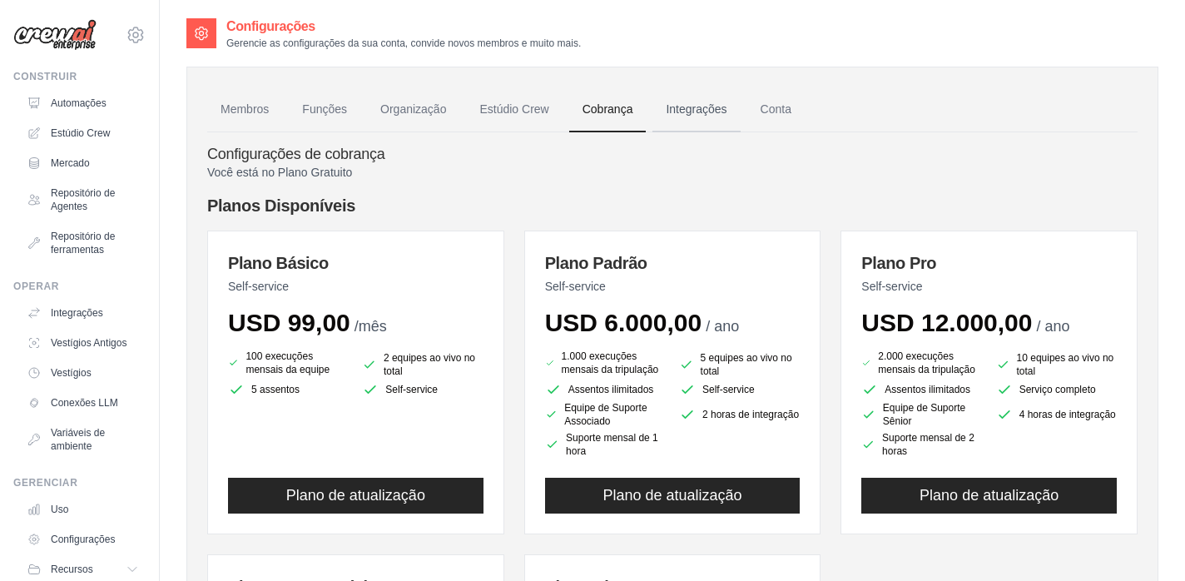
click at [701, 111] on font "Integrações" at bounding box center [696, 108] width 61 height 13
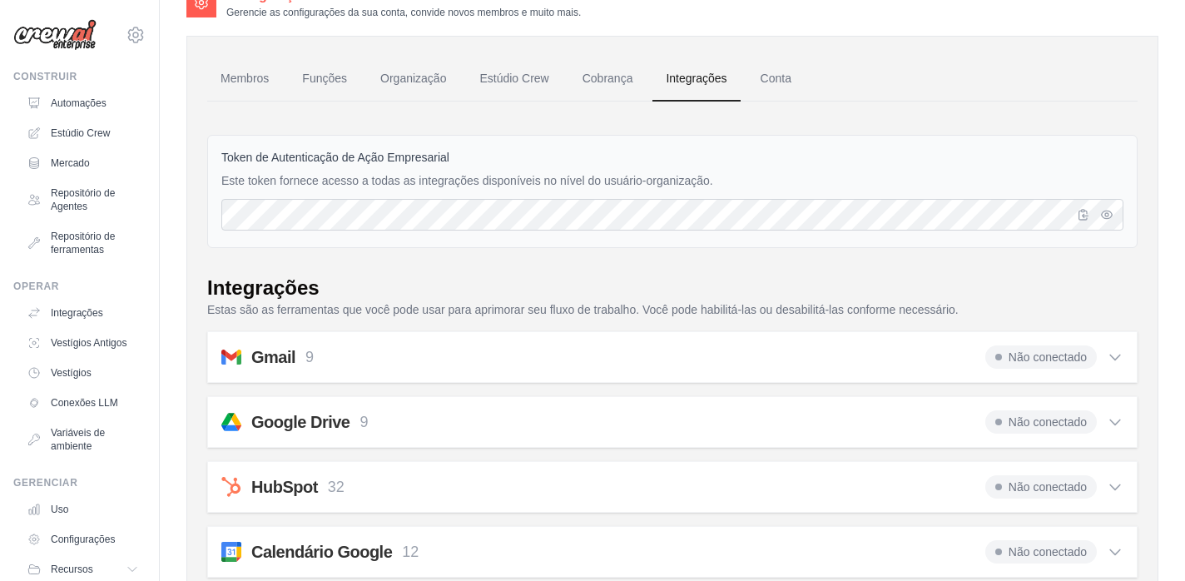
scroll to position [28, 0]
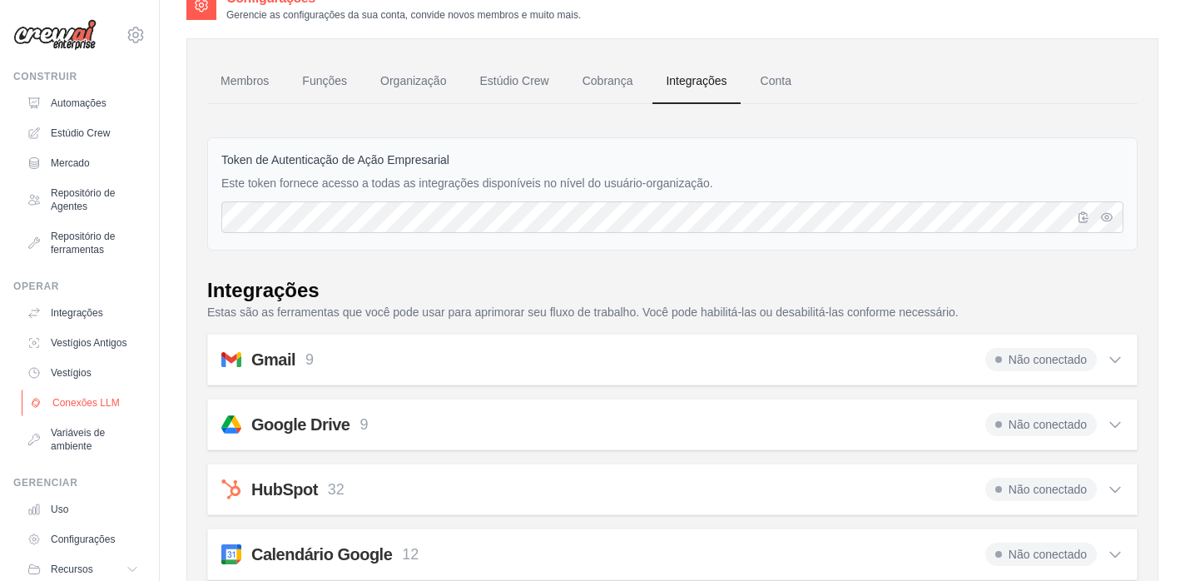
click at [109, 407] on font "Conexões LLM" at bounding box center [85, 403] width 67 height 12
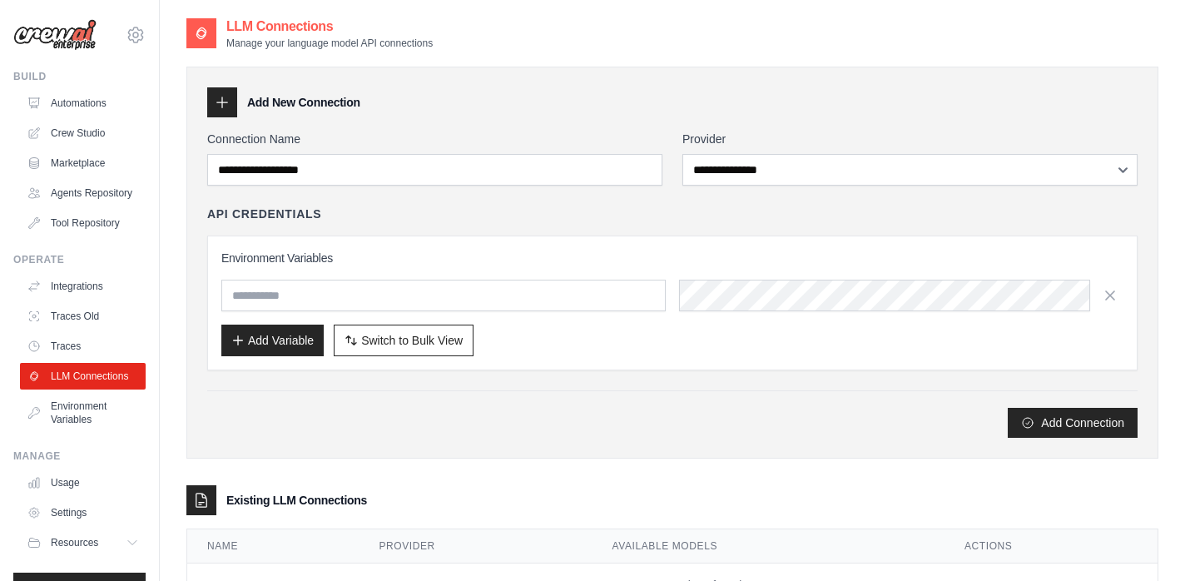
scroll to position [70, 0]
